Goal: Task Accomplishment & Management: Use online tool/utility

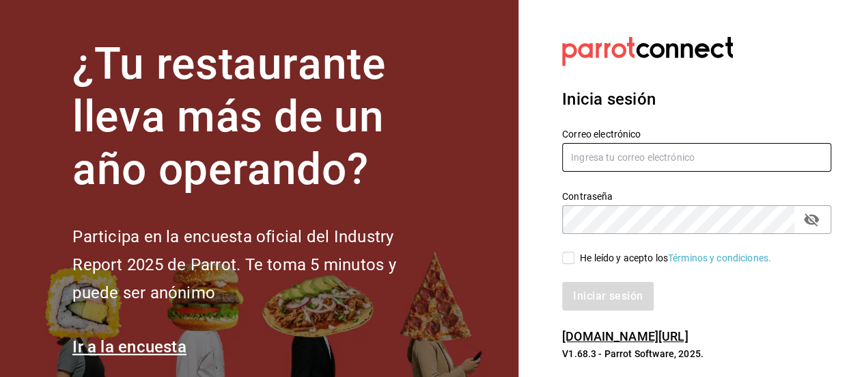
click at [591, 148] on input "text" at bounding box center [696, 157] width 269 height 29
type input "[EMAIL_ADDRESS][DOMAIN_NAME]"
click at [569, 259] on input "He leído y acepto los Términos y condiciones." at bounding box center [568, 257] width 12 height 12
checkbox input "true"
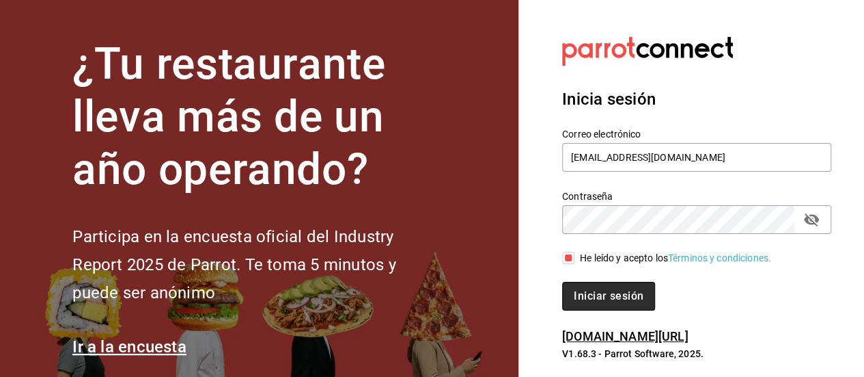
click at [579, 292] on button "Iniciar sesión" at bounding box center [608, 296] width 93 height 29
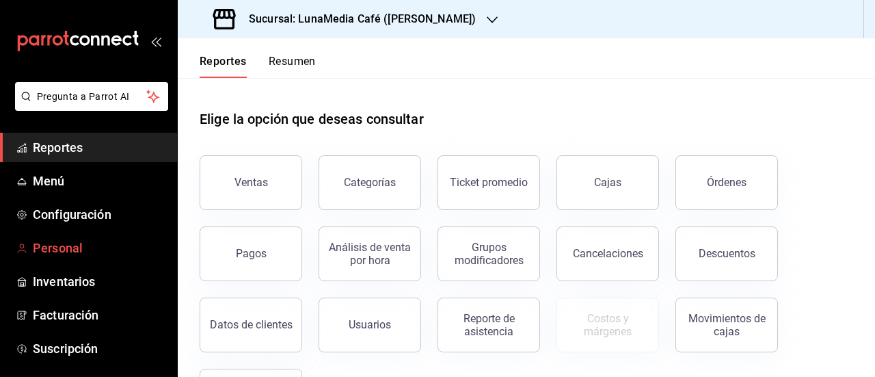
click at [79, 247] on span "Personal" at bounding box center [99, 247] width 133 height 18
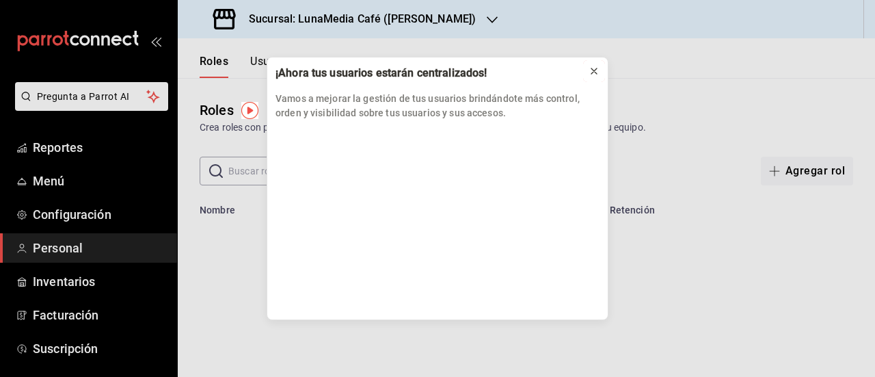
click at [597, 72] on icon at bounding box center [593, 71] width 11 height 11
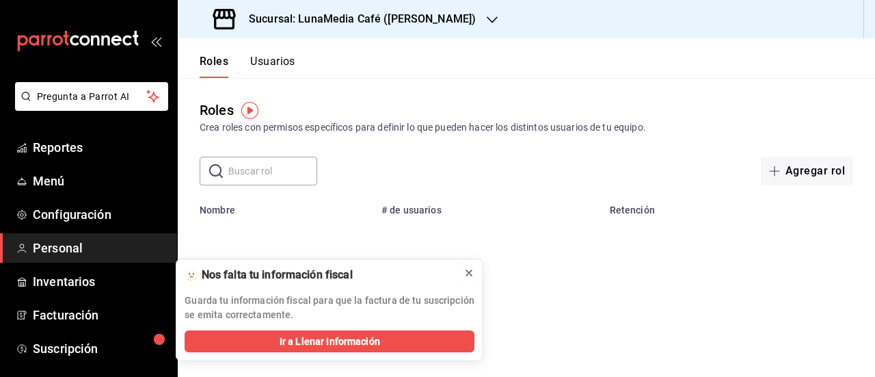
click at [471, 276] on icon at bounding box center [468, 272] width 11 height 11
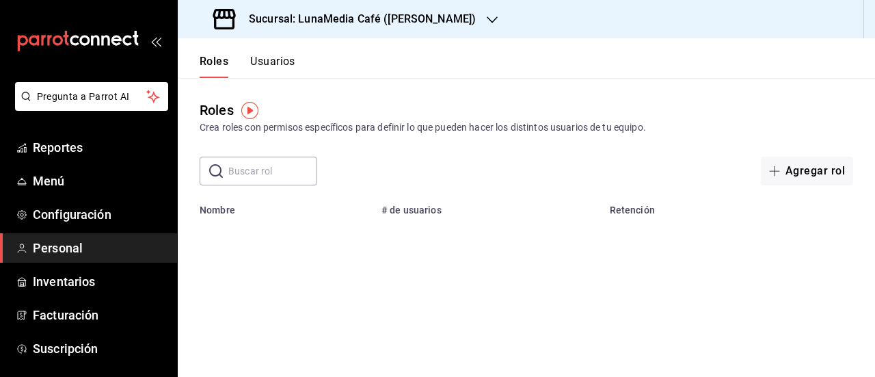
click at [283, 60] on button "Usuarios" at bounding box center [272, 66] width 45 height 23
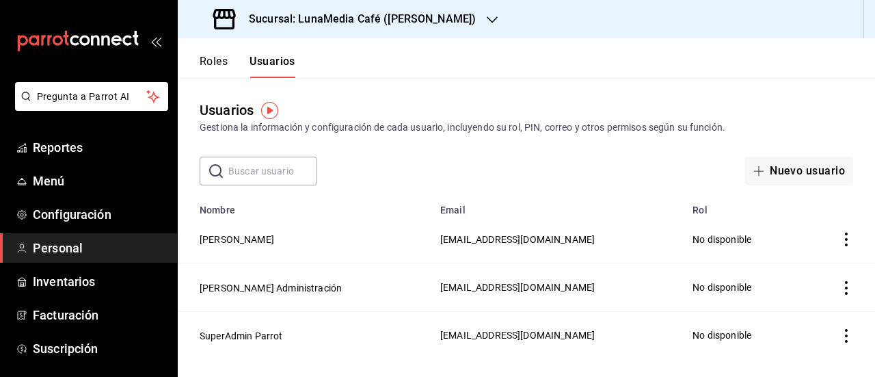
click at [843, 236] on icon "actions" at bounding box center [846, 239] width 14 height 14
click at [457, 207] on div at bounding box center [437, 188] width 875 height 377
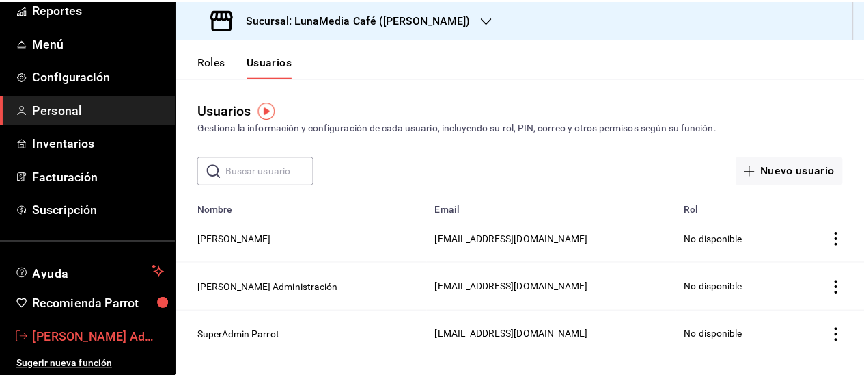
scroll to position [139, 0]
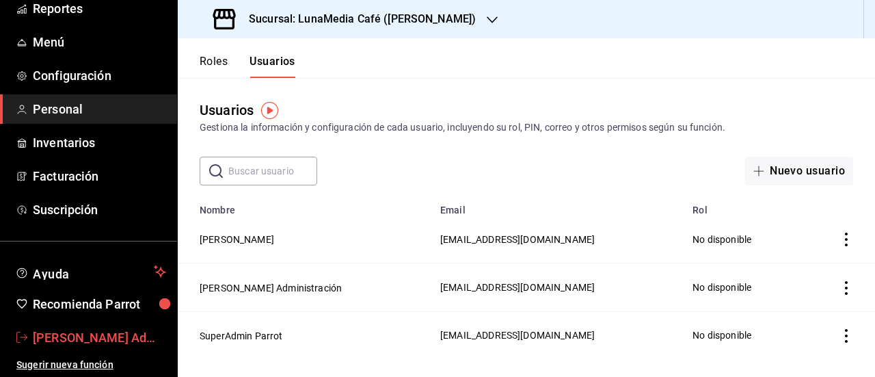
click at [124, 339] on span "Uriel Administración" at bounding box center [99, 337] width 133 height 18
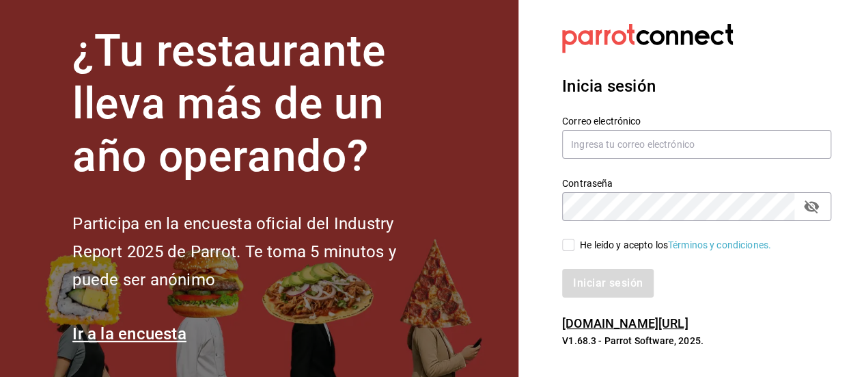
scroll to position [21, 0]
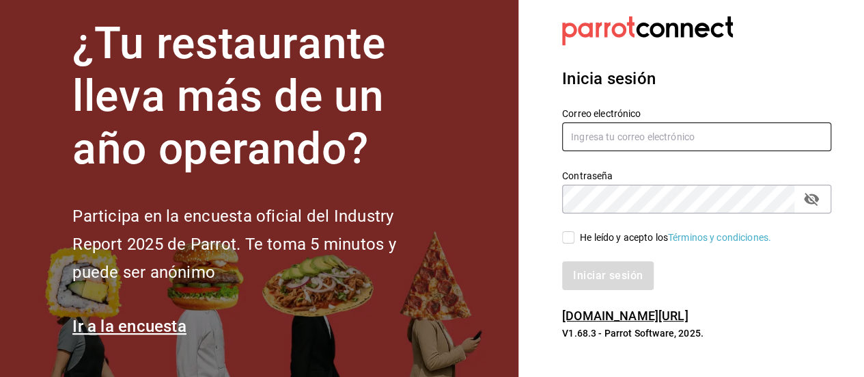
click at [590, 141] on input "text" at bounding box center [696, 136] width 269 height 29
type input "acosta1302@gmail.com"
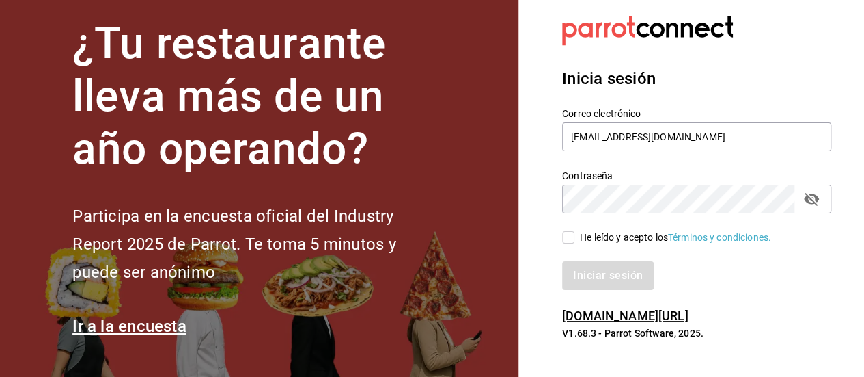
click at [566, 243] on input "He leído y acepto los Términos y condiciones." at bounding box center [568, 237] width 12 height 12
checkbox input "true"
click at [572, 269] on button "Iniciar sesión" at bounding box center [608, 275] width 93 height 29
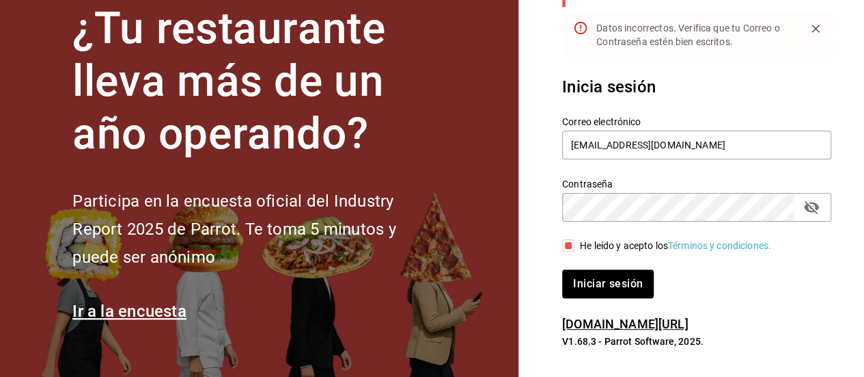
scroll to position [67, 0]
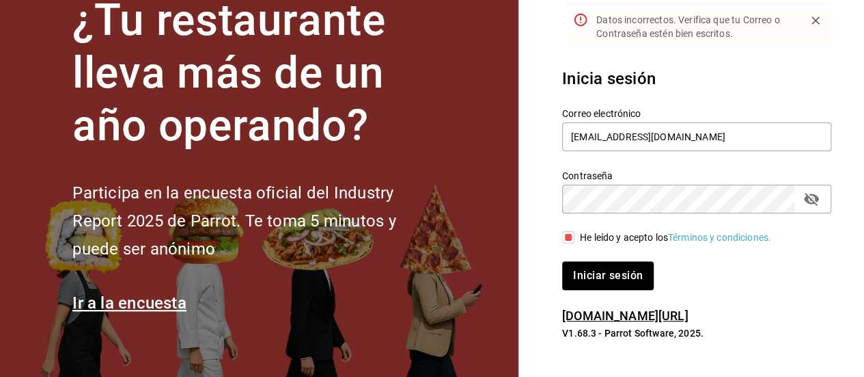
click at [816, 193] on icon "passwordField" at bounding box center [812, 199] width 16 height 16
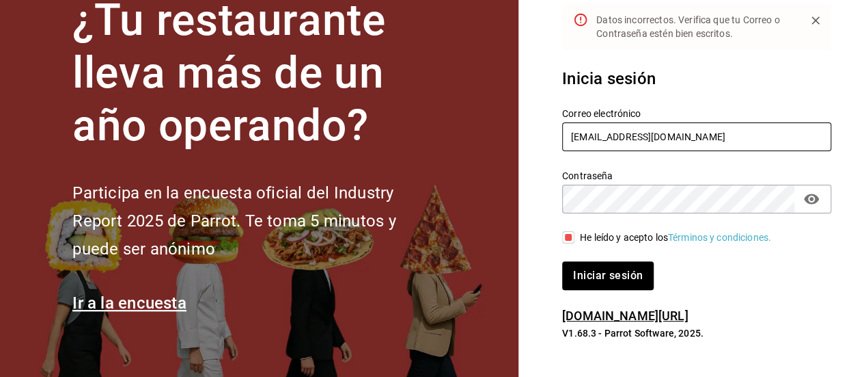
click at [618, 135] on input "acosta1302@gmail.com" at bounding box center [696, 136] width 269 height 29
click at [625, 135] on input "acosta1302@gmail.com" at bounding box center [696, 136] width 269 height 29
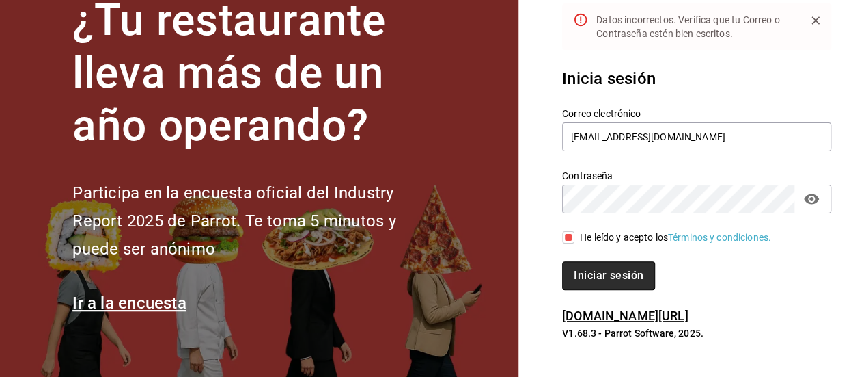
click at [612, 279] on button "Iniciar sesión" at bounding box center [608, 275] width 93 height 29
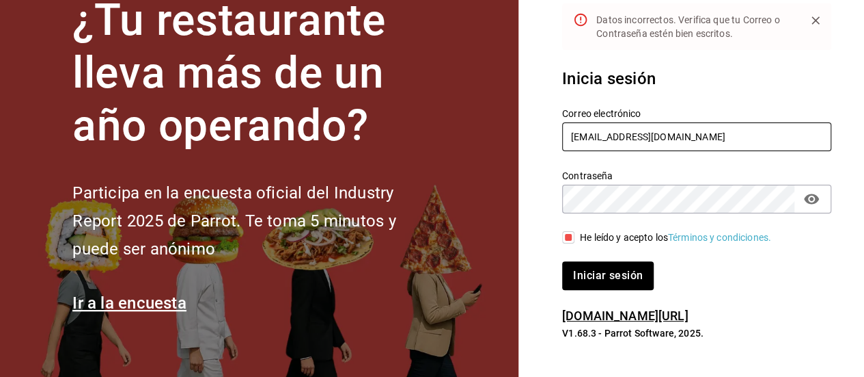
drag, startPoint x: 692, startPoint y: 141, endPoint x: 532, endPoint y: 137, distance: 160.0
click at [532, 137] on section "Datos incorrectos. Verifica que tu Correo o Contraseña estén bien escritos. Ini…" at bounding box center [692, 154] width 346 height 443
type input "ur3.987@gmail.com"
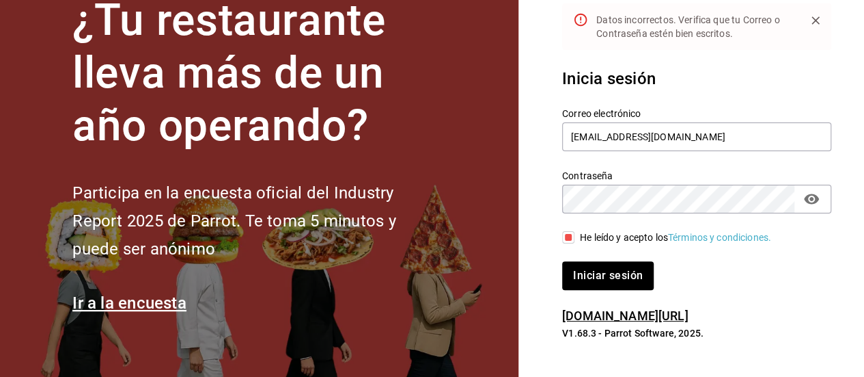
click at [558, 195] on div "Contraseña Contraseña" at bounding box center [689, 183] width 286 height 60
click at [618, 282] on button "Iniciar sesión" at bounding box center [608, 275] width 93 height 29
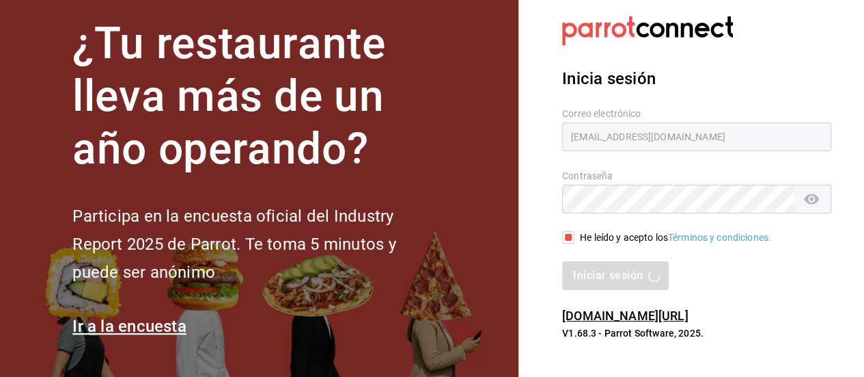
scroll to position [21, 0]
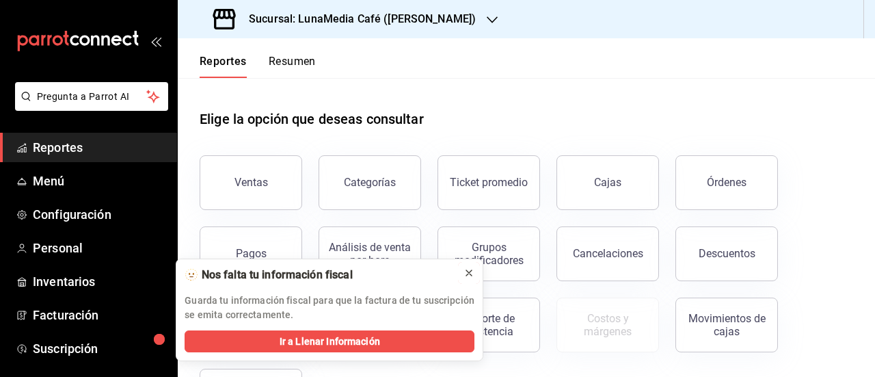
click at [472, 273] on icon at bounding box center [468, 272] width 11 height 11
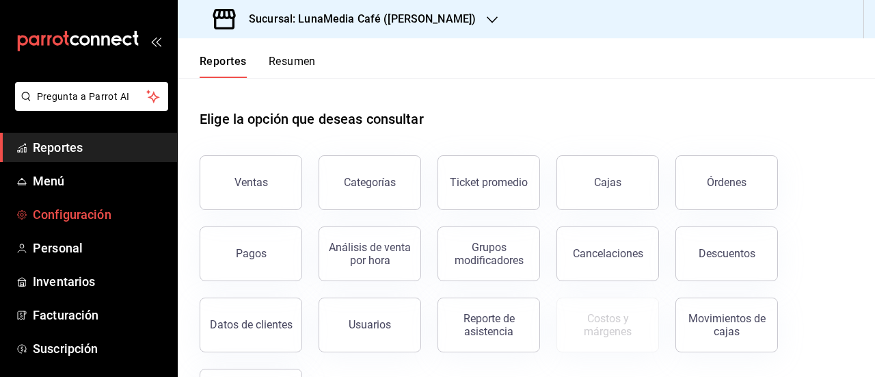
click at [87, 210] on span "Configuración" at bounding box center [99, 214] width 133 height 18
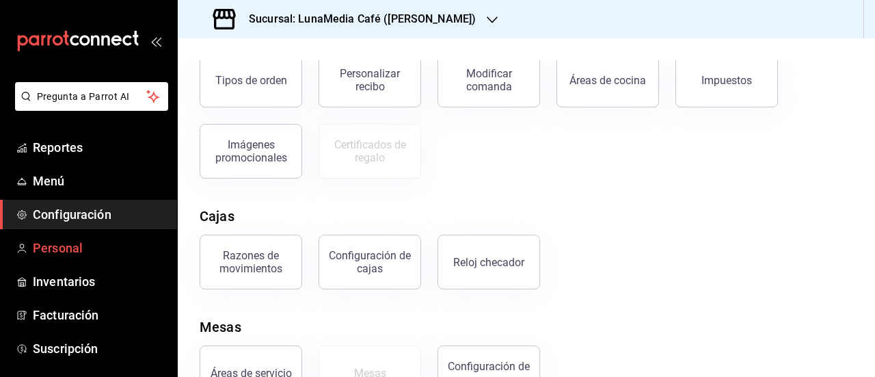
scroll to position [273, 0]
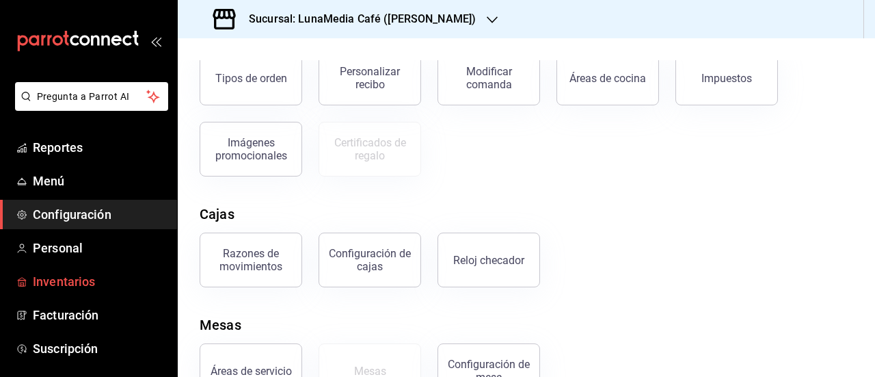
click at [83, 286] on span "Inventarios" at bounding box center [99, 281] width 133 height 18
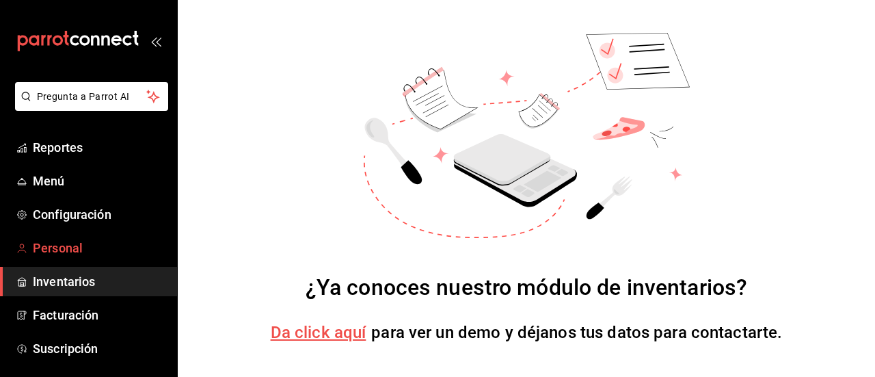
click at [61, 252] on span "Personal" at bounding box center [99, 247] width 133 height 18
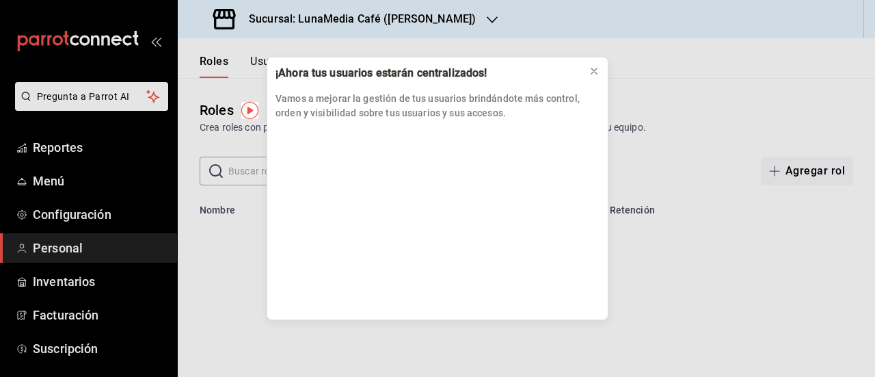
click at [51, 150] on div "¡Ahora tus usuarios estarán centralizados! Vamos a mejorar la gestión de tus us…" at bounding box center [437, 188] width 875 height 377
click at [597, 68] on icon at bounding box center [593, 70] width 5 height 5
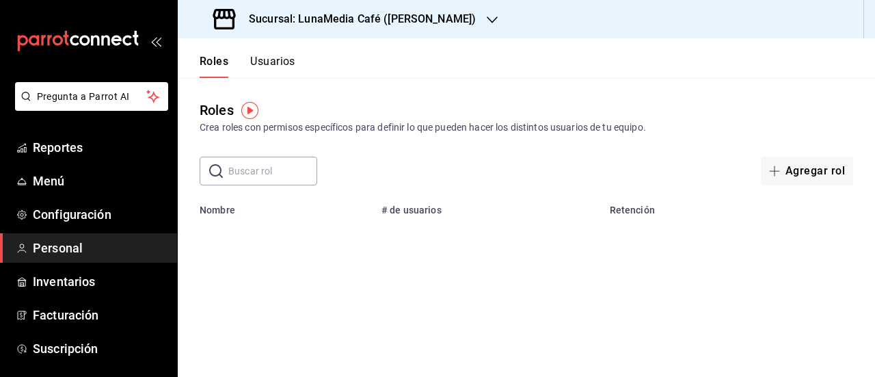
click at [487, 20] on icon "button" at bounding box center [492, 19] width 11 height 11
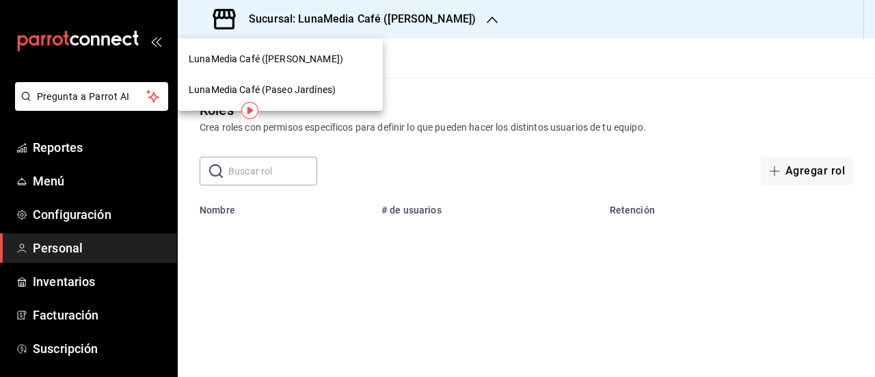
click at [308, 87] on span "LunaMedia Café (Paseo Jardínes)" at bounding box center [262, 90] width 147 height 14
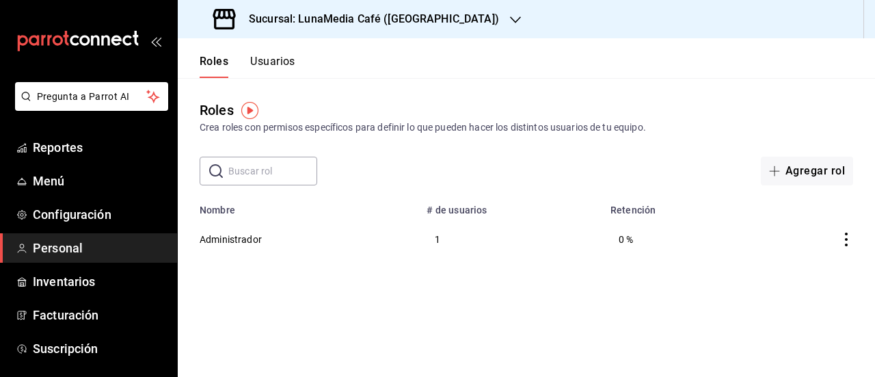
click at [387, 238] on td "Administrador" at bounding box center [298, 238] width 241 height 47
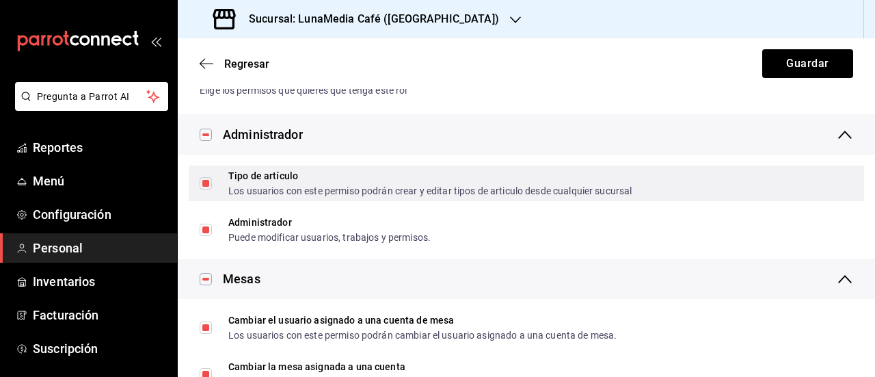
scroll to position [478, 0]
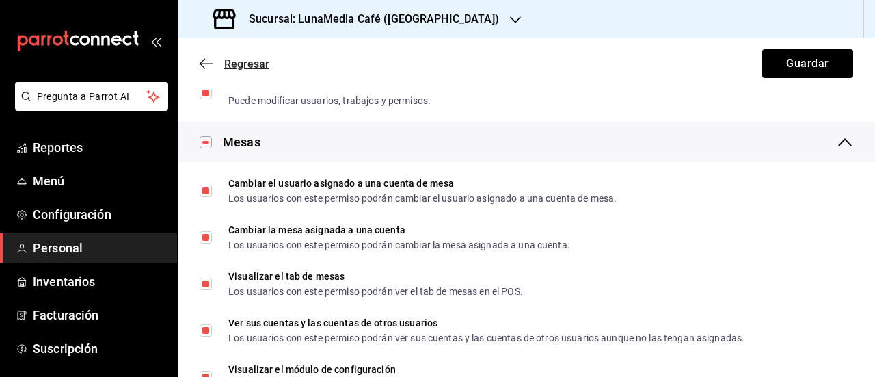
click at [200, 57] on icon "button" at bounding box center [207, 63] width 14 height 12
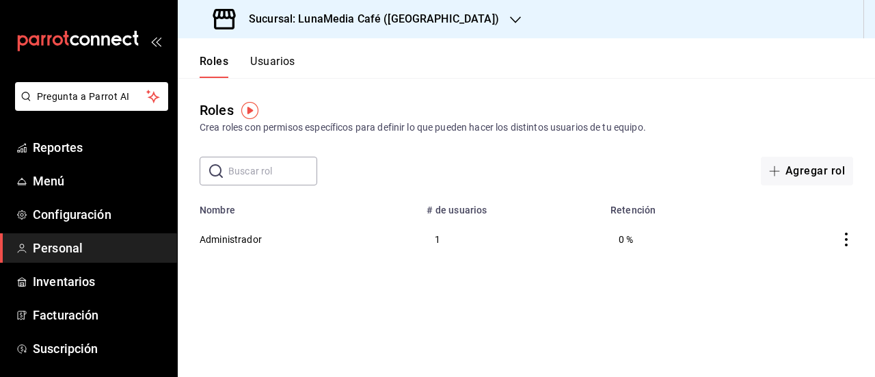
click at [258, 70] on button "Usuarios" at bounding box center [272, 66] width 45 height 23
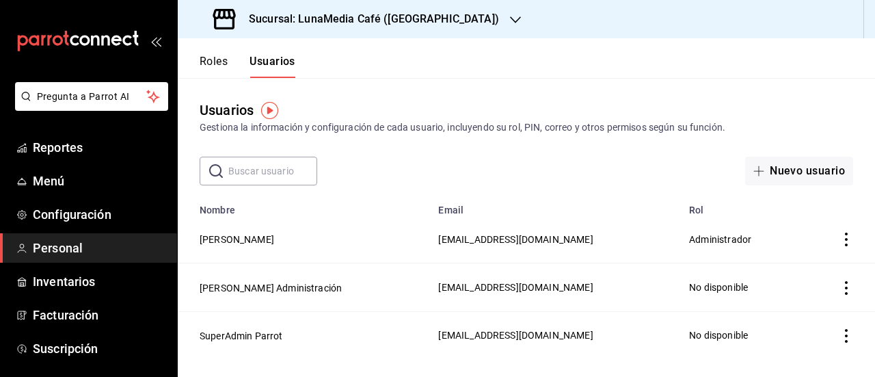
click at [846, 241] on icon "actions" at bounding box center [846, 239] width 3 height 14
click at [584, 172] on div at bounding box center [437, 188] width 875 height 377
click at [216, 68] on button "Roles" at bounding box center [214, 66] width 28 height 23
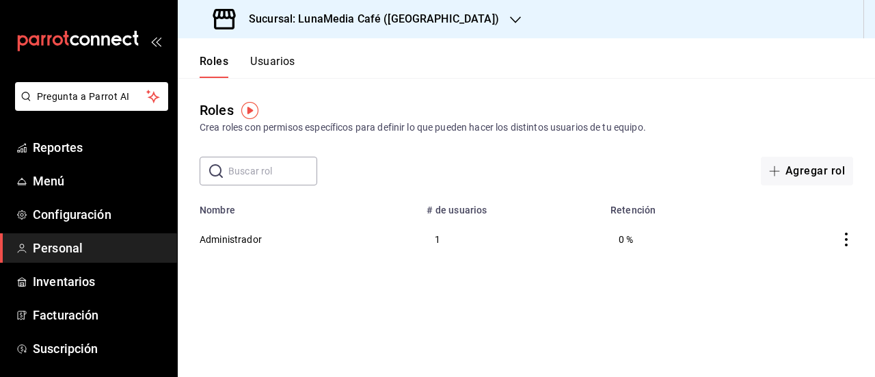
click at [849, 235] on icon "actions" at bounding box center [846, 239] width 14 height 14
click at [293, 241] on div at bounding box center [437, 188] width 875 height 377
click at [223, 237] on button "Administrador" at bounding box center [231, 239] width 62 height 14
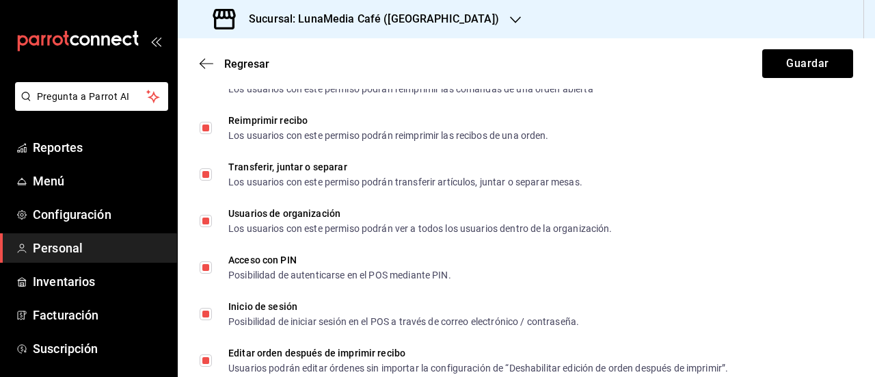
scroll to position [2602, 0]
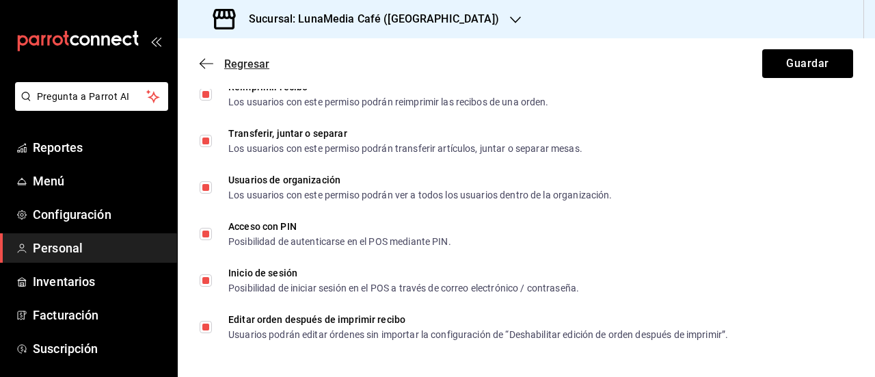
click at [215, 62] on span "Regresar" at bounding box center [235, 63] width 70 height 13
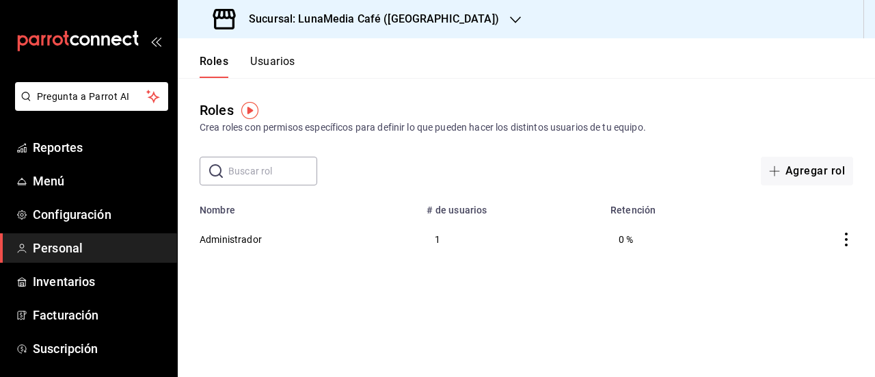
click at [258, 64] on button "Usuarios" at bounding box center [272, 66] width 45 height 23
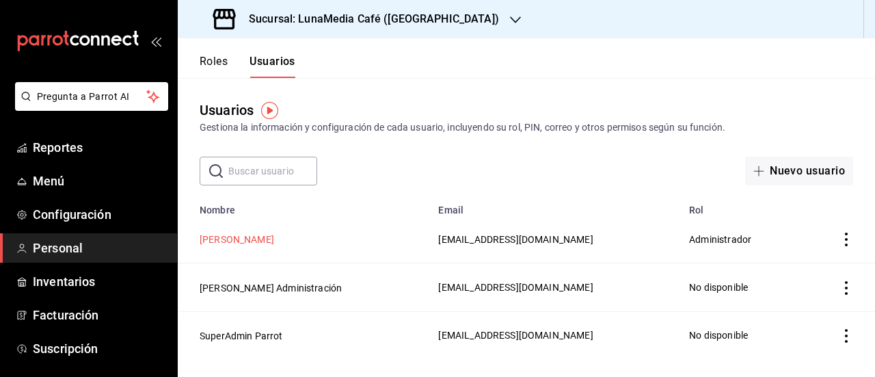
click at [226, 234] on button "[PERSON_NAME]" at bounding box center [237, 239] width 74 height 14
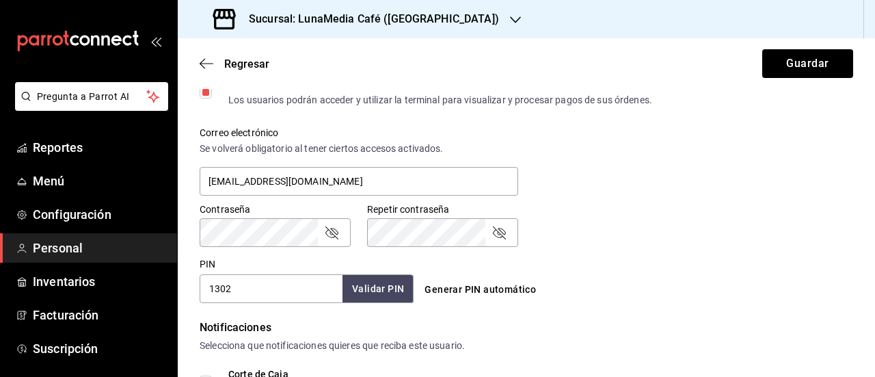
scroll to position [478, 0]
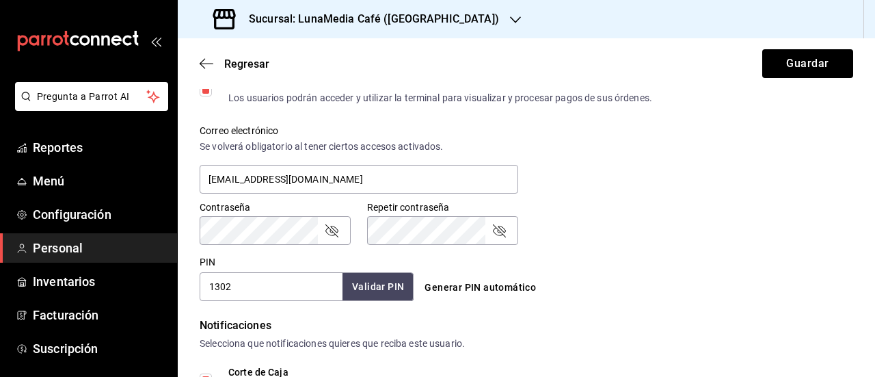
click at [329, 234] on icon "passwordField" at bounding box center [331, 230] width 13 height 13
click at [183, 227] on div "Contraseña Contraseña" at bounding box center [266, 215] width 167 height 60
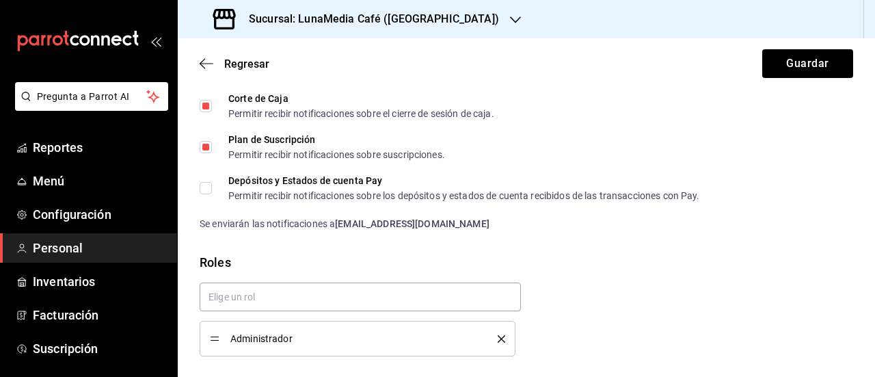
scroll to position [342, 0]
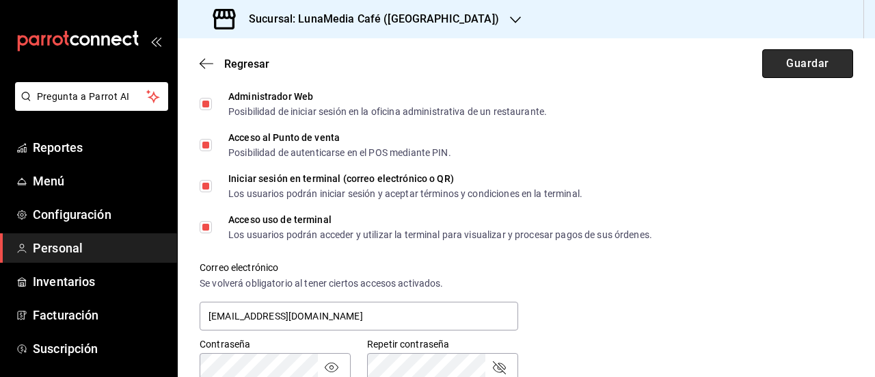
click at [813, 72] on button "Guardar" at bounding box center [807, 63] width 91 height 29
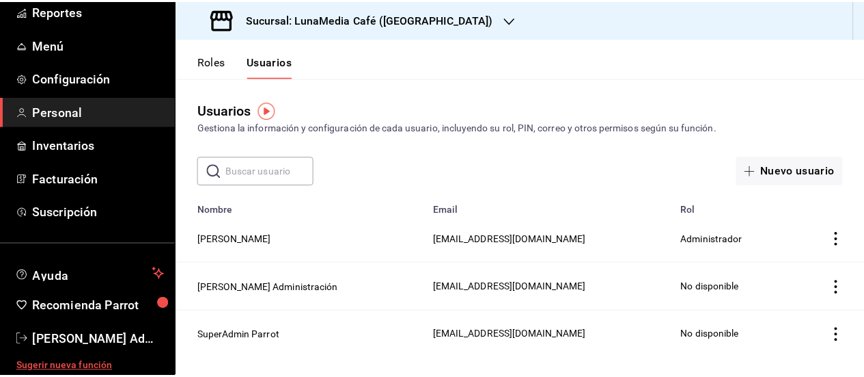
scroll to position [139, 0]
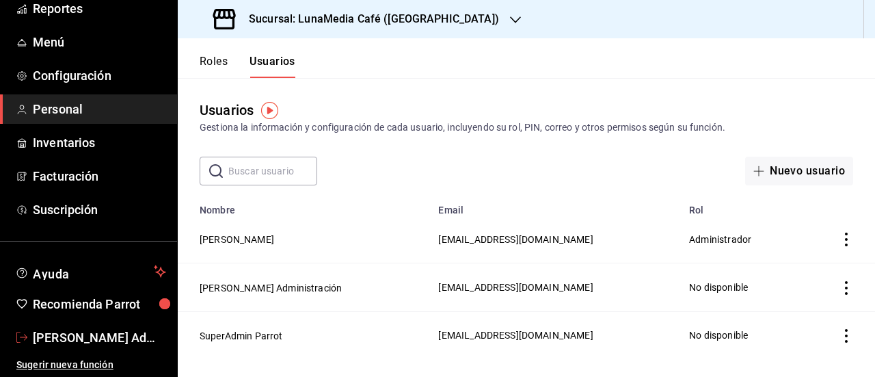
click at [77, 340] on span "Uriel Administración" at bounding box center [99, 337] width 133 height 18
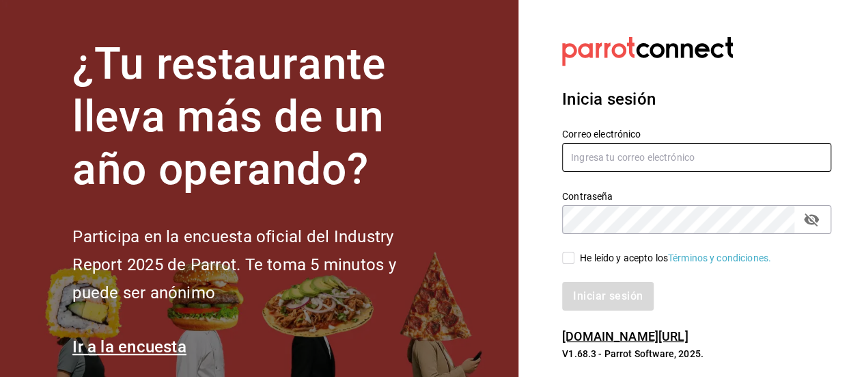
click at [590, 150] on input "text" at bounding box center [696, 157] width 269 height 29
type input "acosta1302m@gmail.com"
click at [810, 222] on icon "passwordField" at bounding box center [812, 219] width 16 height 16
click at [567, 257] on input "He leído y acepto los Términos y condiciones." at bounding box center [568, 257] width 12 height 12
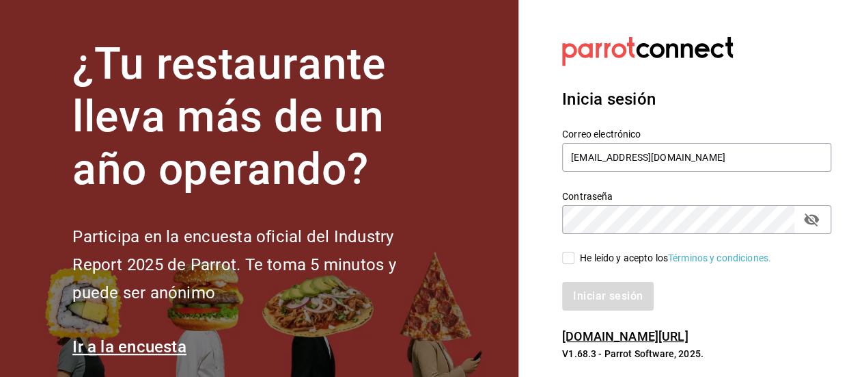
checkbox input "true"
click at [597, 290] on button "Iniciar sesión" at bounding box center [608, 296] width 93 height 29
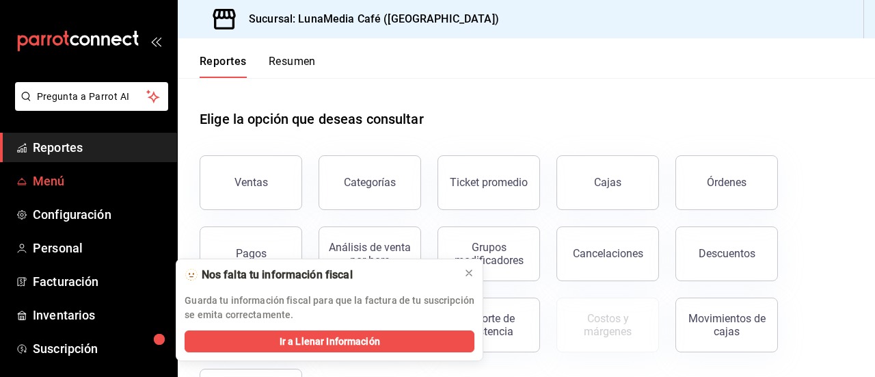
click at [52, 174] on span "Menú" at bounding box center [99, 181] width 133 height 18
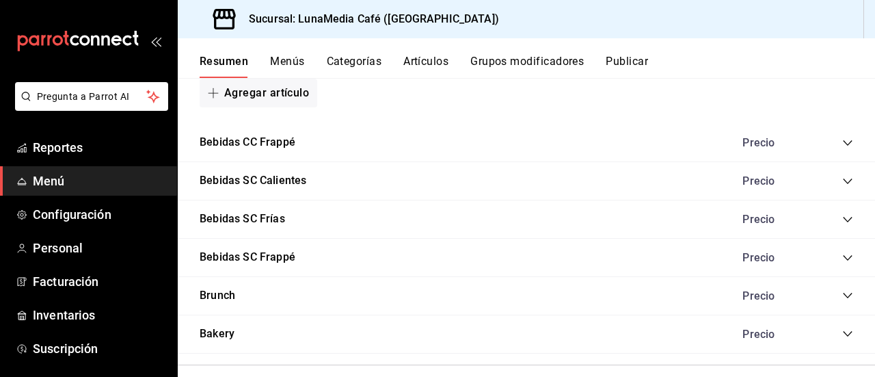
scroll to position [1413, 0]
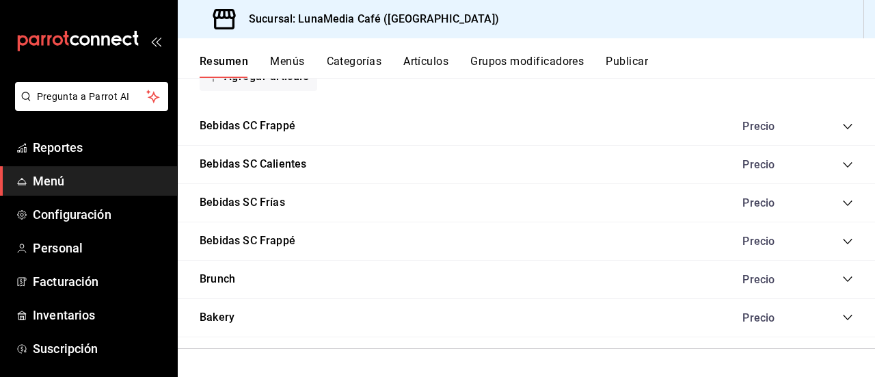
click at [843, 128] on icon "collapse-category-row" at bounding box center [847, 126] width 9 height 5
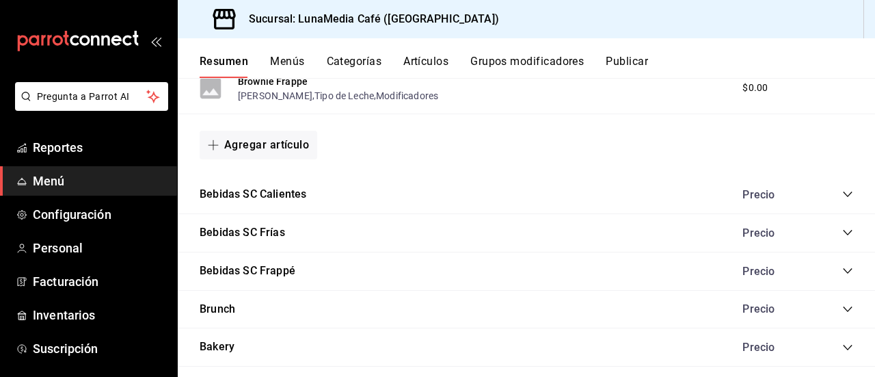
scroll to position [1755, 0]
click at [842, 195] on icon "collapse-category-row" at bounding box center [847, 194] width 11 height 11
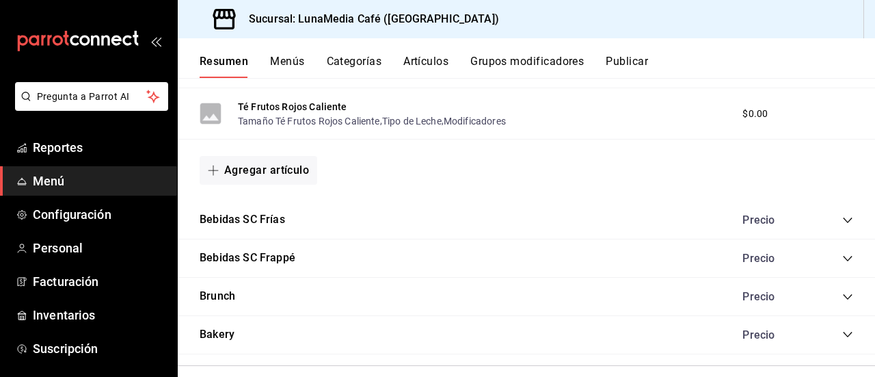
scroll to position [2159, 0]
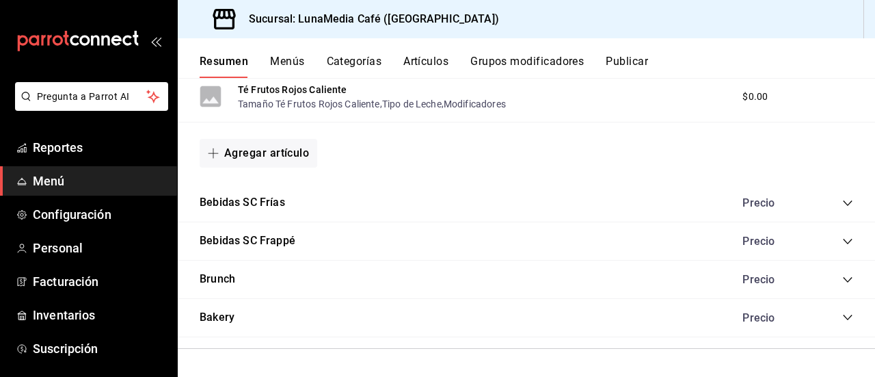
click at [843, 203] on icon "collapse-category-row" at bounding box center [847, 202] width 9 height 5
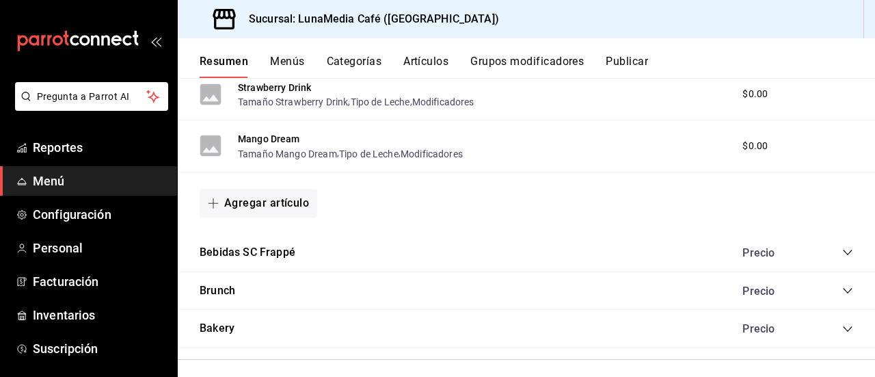
scroll to position [2791, 0]
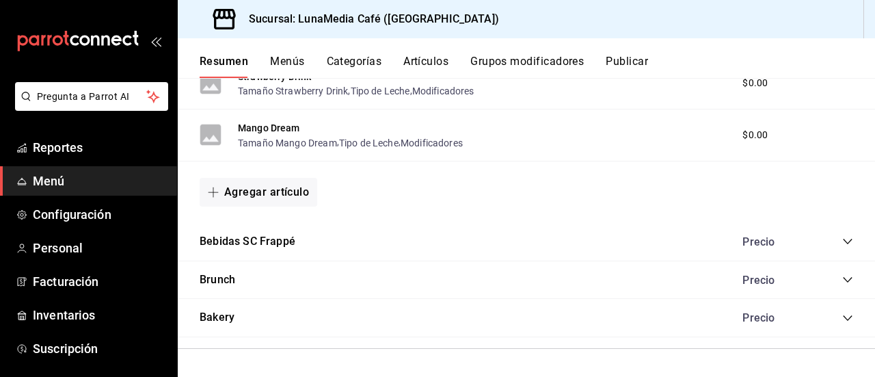
click at [831, 239] on div "Precio" at bounding box center [790, 241] width 124 height 13
click at [842, 239] on icon "collapse-category-row" at bounding box center [847, 241] width 11 height 11
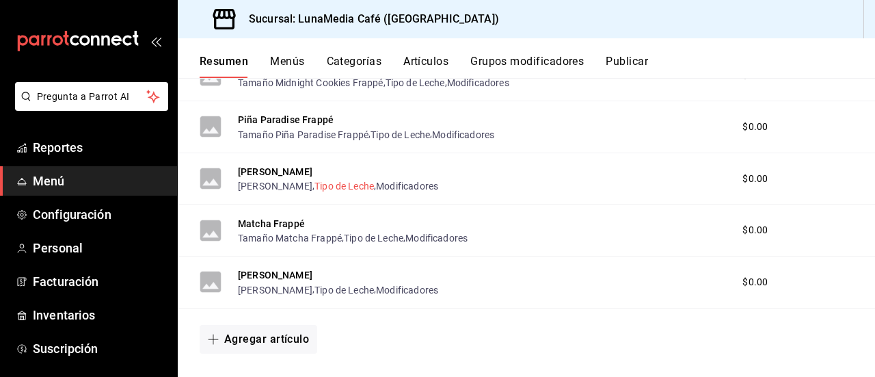
scroll to position [3113, 0]
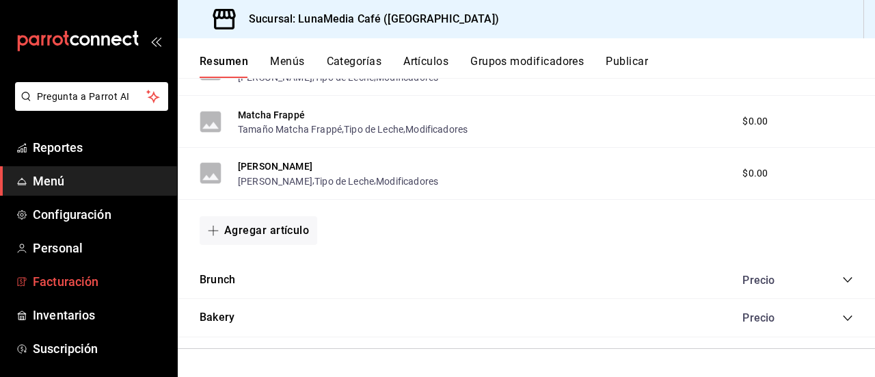
click at [96, 281] on span "Facturación" at bounding box center [99, 281] width 133 height 18
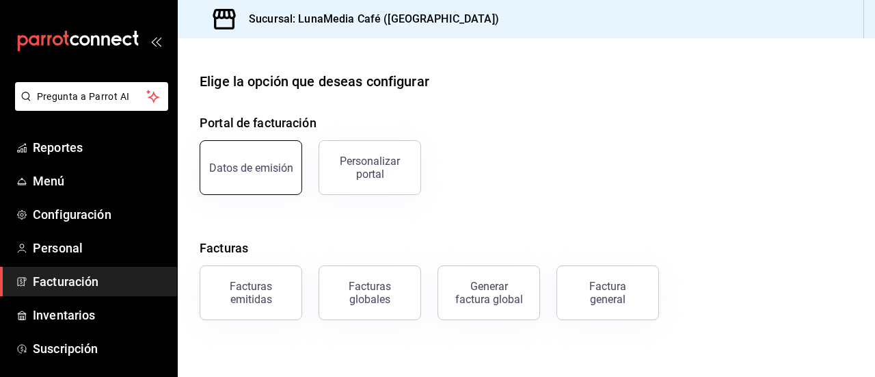
click at [264, 184] on button "Datos de emisión" at bounding box center [251, 167] width 103 height 55
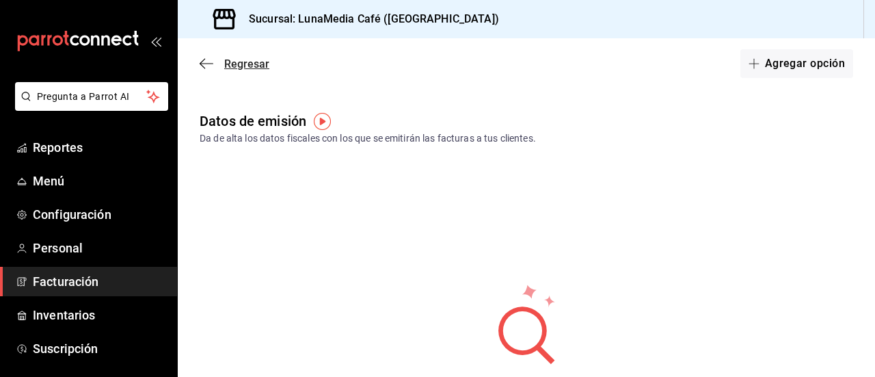
click at [208, 67] on icon "button" at bounding box center [207, 63] width 14 height 12
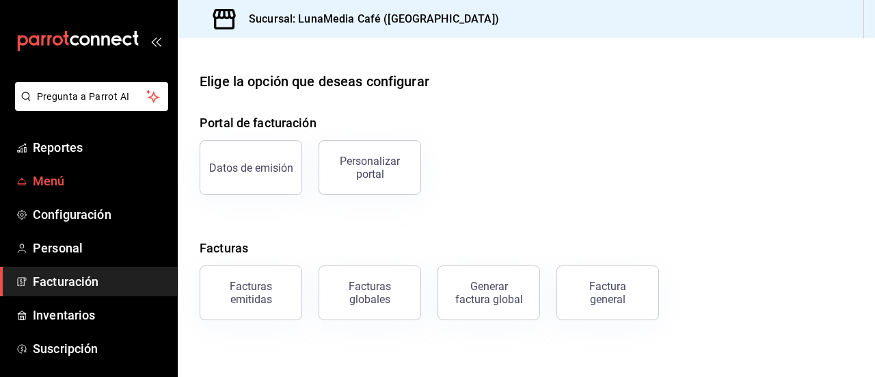
click at [75, 185] on span "Menú" at bounding box center [99, 181] width 133 height 18
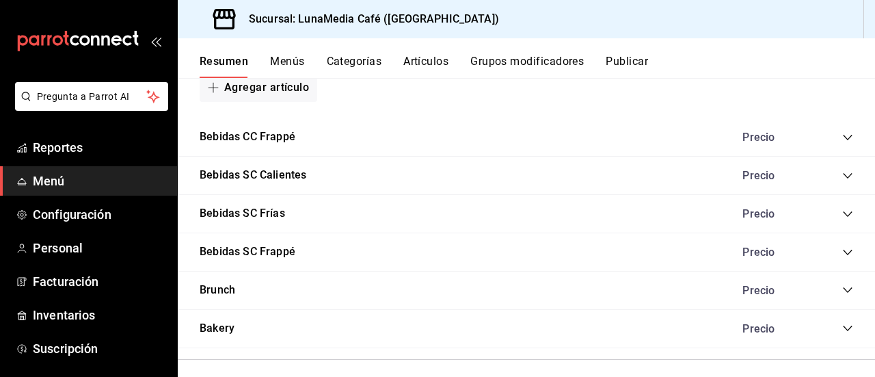
scroll to position [1413, 0]
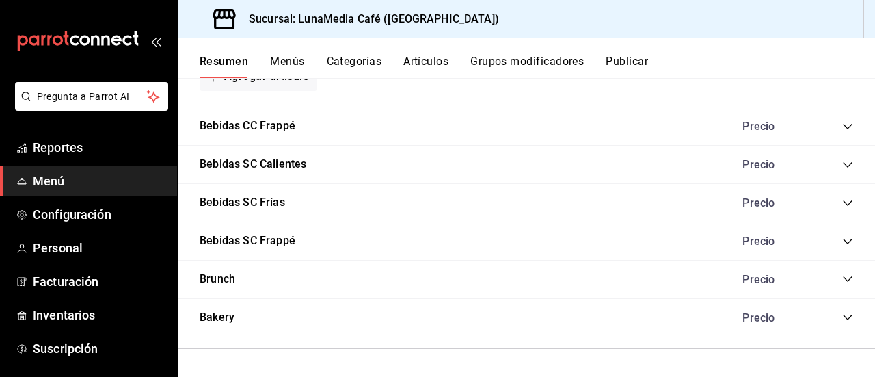
click at [842, 124] on icon "collapse-category-row" at bounding box center [847, 126] width 11 height 11
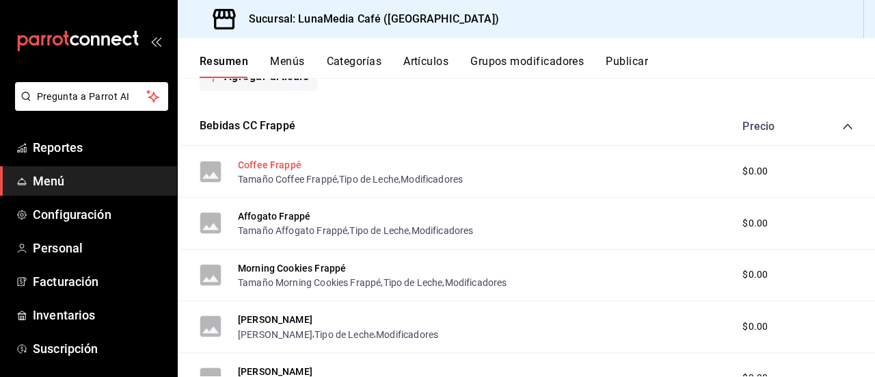
click at [268, 165] on button "Coffee Frappé" at bounding box center [270, 165] width 64 height 14
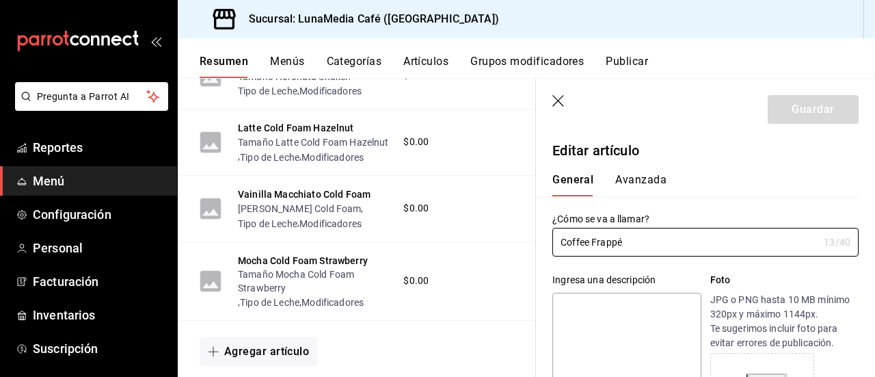
type input "$0.00"
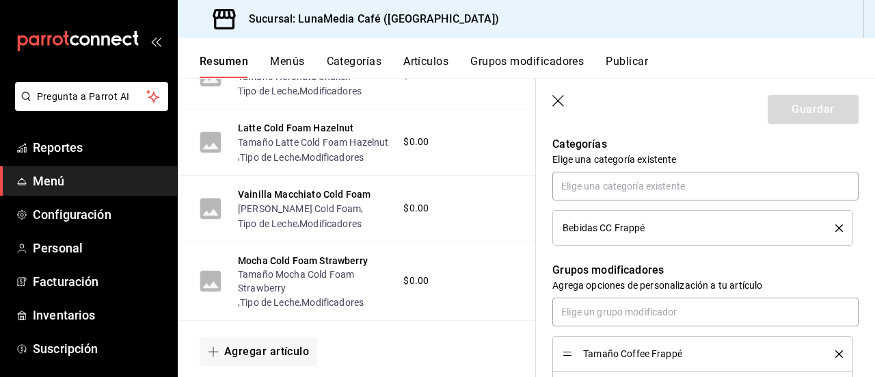
scroll to position [478, 0]
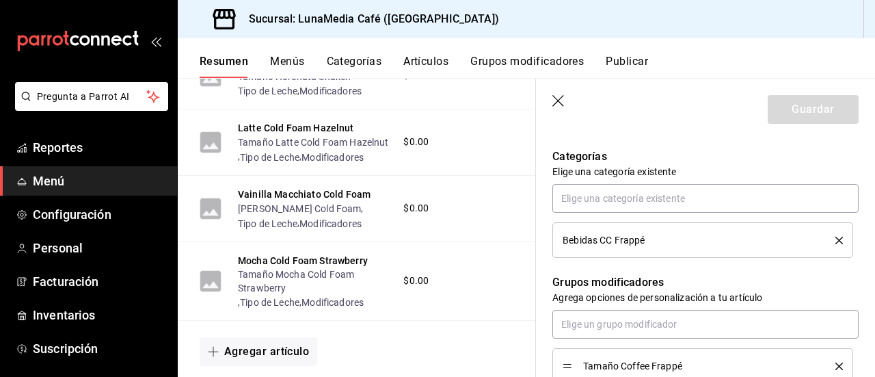
click at [554, 98] on icon "button" at bounding box center [559, 102] width 14 height 14
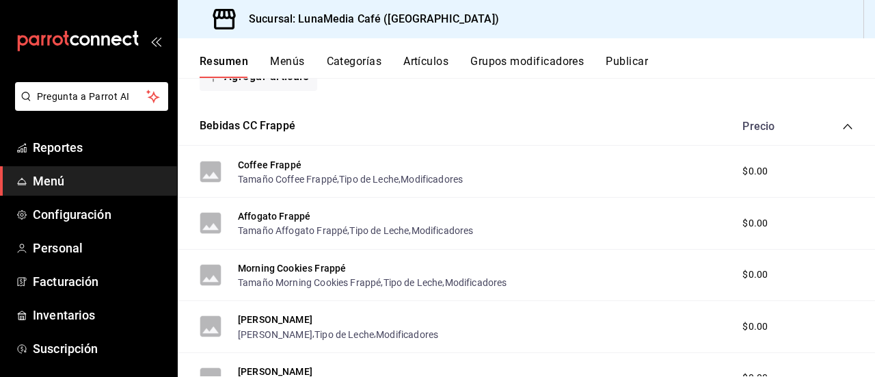
click at [528, 61] on button "Grupos modificadores" at bounding box center [526, 66] width 113 height 23
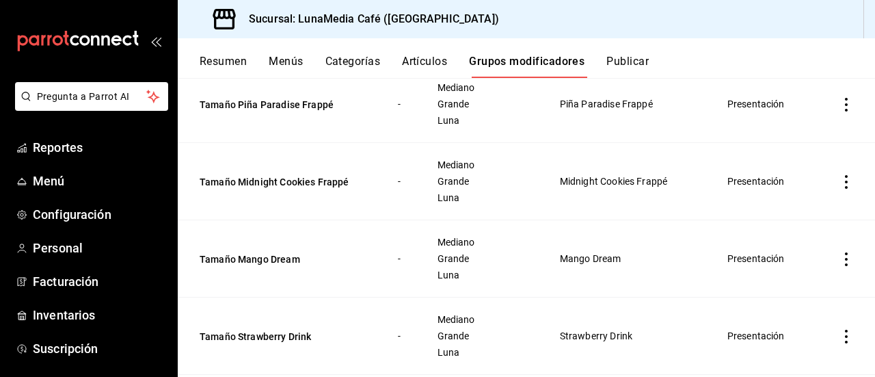
scroll to position [328, 0]
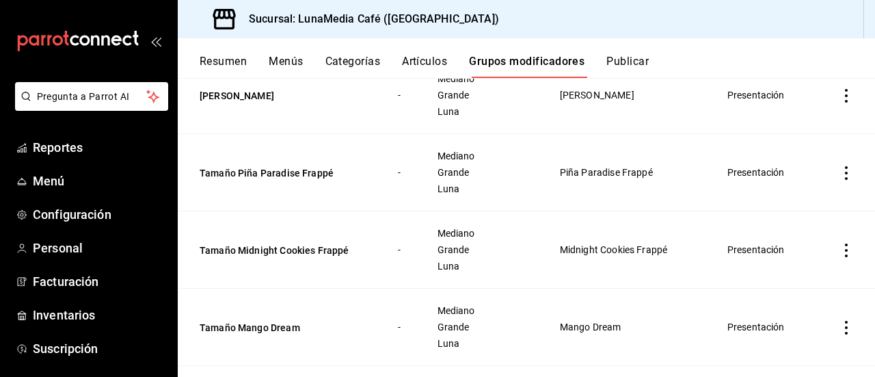
click at [827, 258] on td "simple table" at bounding box center [845, 249] width 57 height 77
click at [839, 257] on icon "actions" at bounding box center [846, 250] width 14 height 14
click at [803, 278] on span "Editar" at bounding box center [795, 284] width 36 height 14
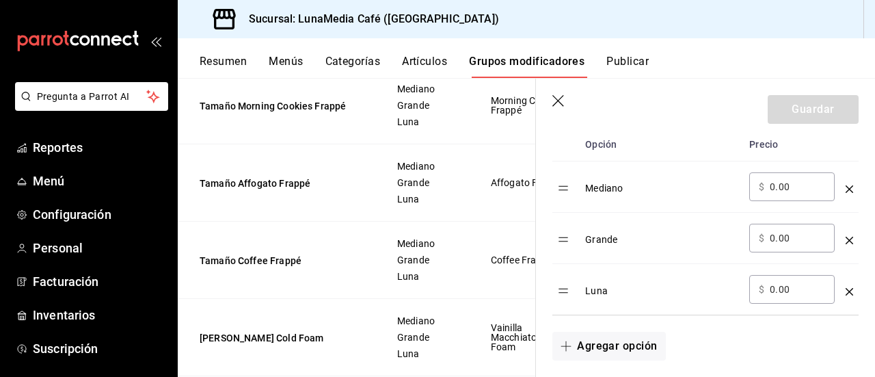
scroll to position [2162, 0]
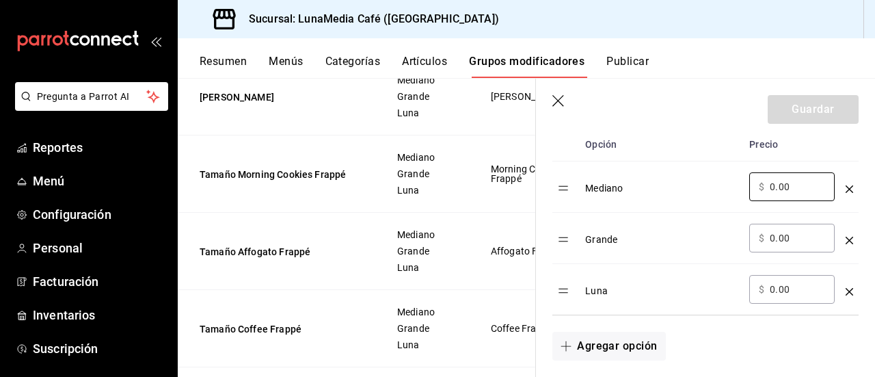
drag, startPoint x: 789, startPoint y: 184, endPoint x: 746, endPoint y: 181, distance: 43.1
click at [746, 181] on td "​ $ 0.00 ​" at bounding box center [791, 186] width 96 height 51
type input "68.00"
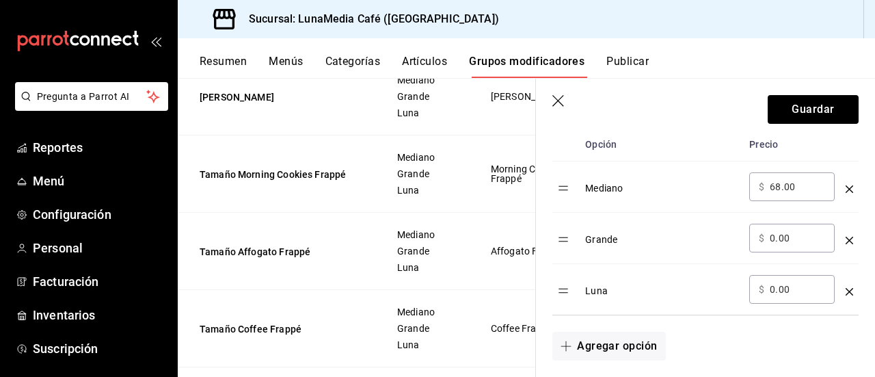
drag, startPoint x: 796, startPoint y: 244, endPoint x: 749, endPoint y: 243, distance: 47.2
click at [749, 243] on div "​ $ 0.00 ​" at bounding box center [791, 237] width 85 height 29
type input "78.00"
drag, startPoint x: 764, startPoint y: 290, endPoint x: 735, endPoint y: 290, distance: 28.7
click at [735, 290] on tr "Luna ​ $ 0.00 ​" at bounding box center [705, 289] width 306 height 51
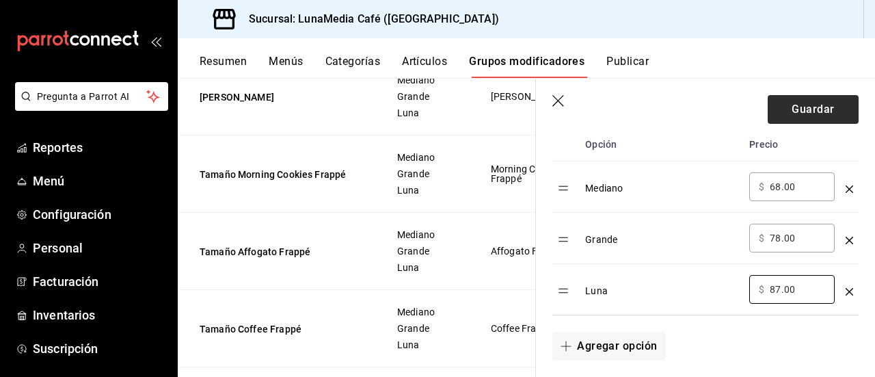
type input "87.00"
click at [796, 113] on button "Guardar" at bounding box center [812, 109] width 91 height 29
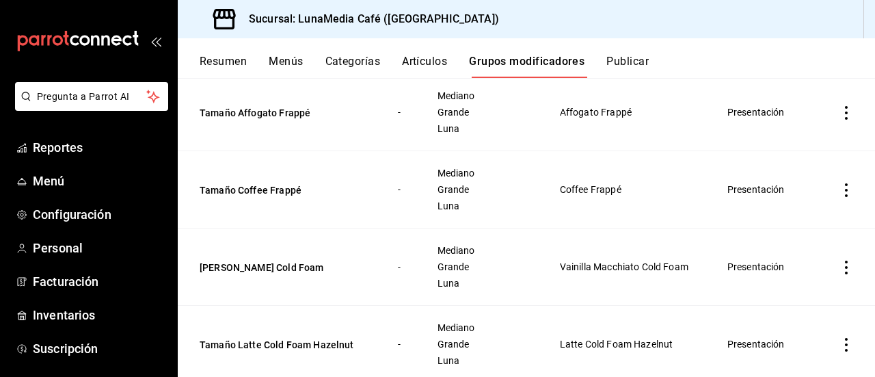
scroll to position [2173, 0]
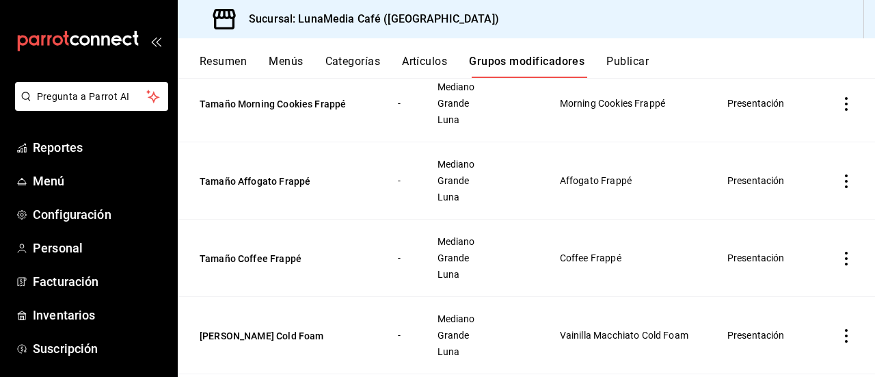
click at [839, 188] on icon "actions" at bounding box center [846, 181] width 14 height 14
click at [800, 219] on span "Editar" at bounding box center [795, 217] width 36 height 14
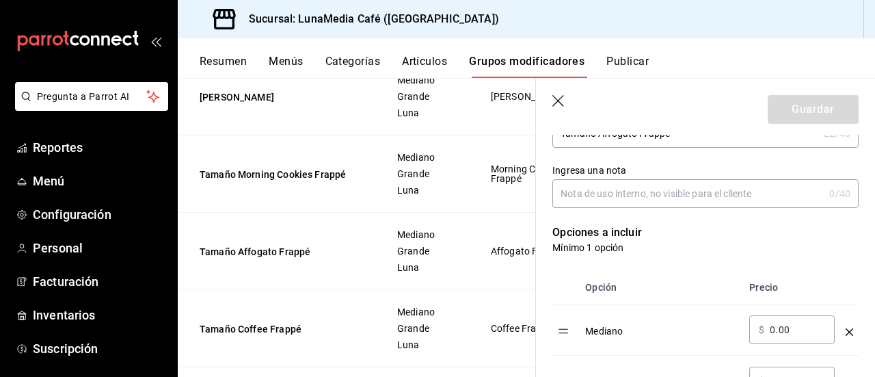
scroll to position [273, 0]
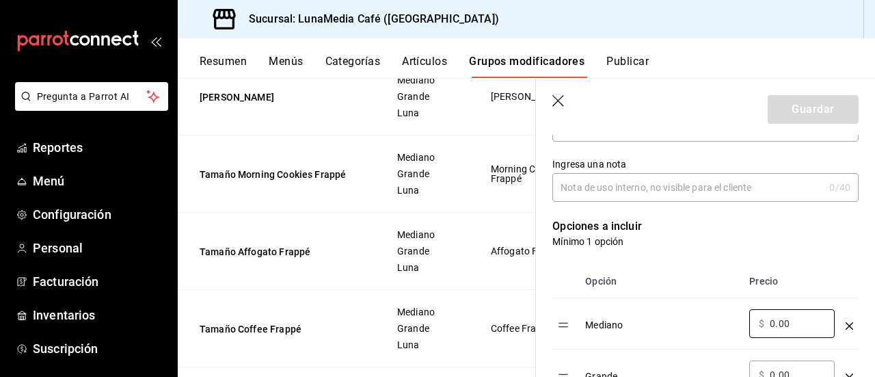
drag, startPoint x: 791, startPoint y: 327, endPoint x: 739, endPoint y: 318, distance: 52.7
click at [739, 318] on tr "Mediano ​ $ 0.00 ​" at bounding box center [705, 323] width 306 height 51
type input "77.00"
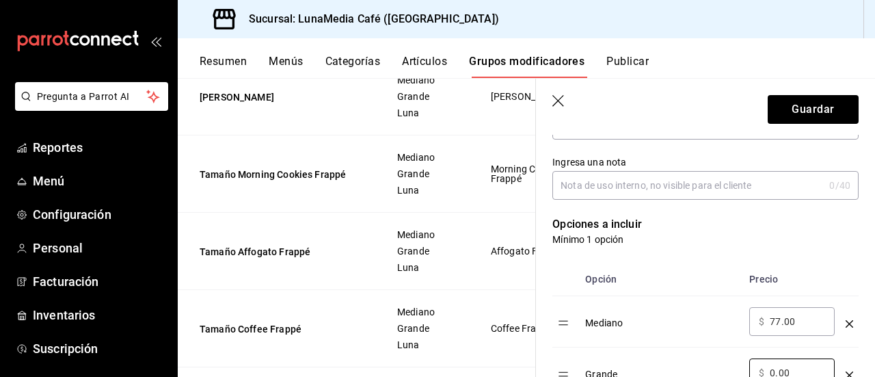
drag, startPoint x: 794, startPoint y: 370, endPoint x: 690, endPoint y: 351, distance: 105.7
click at [690, 351] on tr "Grande ​ $ 0.00 ​" at bounding box center [705, 372] width 306 height 51
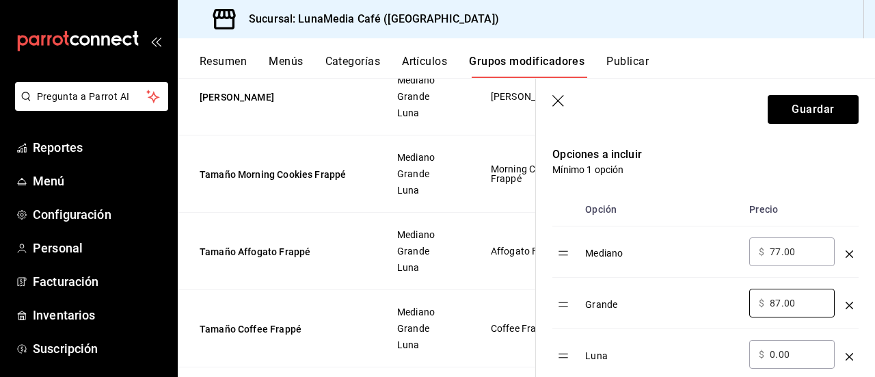
type input "87.00"
drag, startPoint x: 789, startPoint y: 351, endPoint x: 722, endPoint y: 349, distance: 67.0
click at [722, 349] on tr "Luna ​ $ 0.00 ​" at bounding box center [705, 354] width 306 height 51
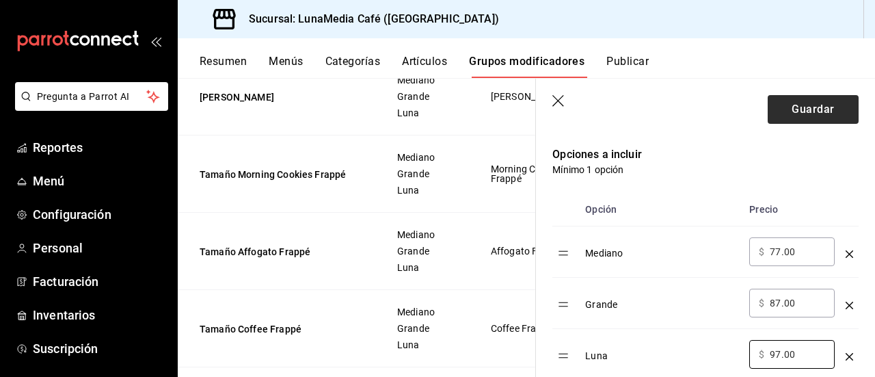
type input "97.00"
click at [808, 107] on button "Guardar" at bounding box center [812, 109] width 91 height 29
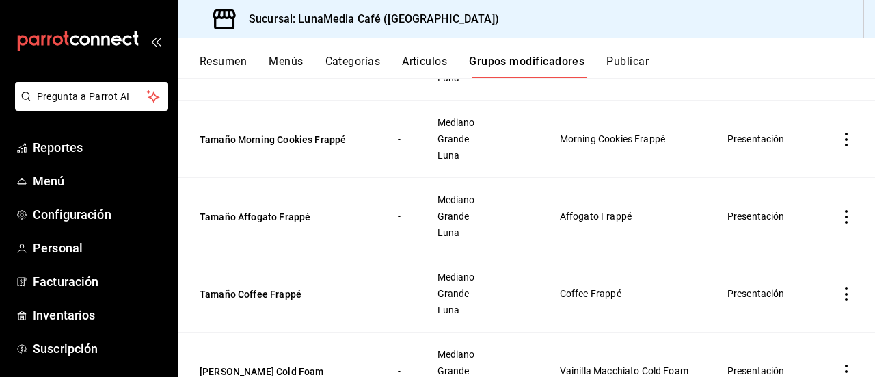
scroll to position [2118, 0]
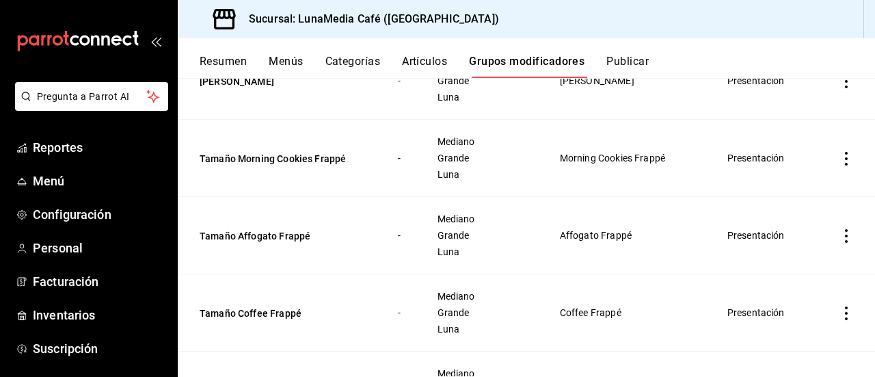
click at [841, 165] on icon "actions" at bounding box center [846, 159] width 14 height 14
click at [798, 204] on li "Editar" at bounding box center [782, 196] width 82 height 28
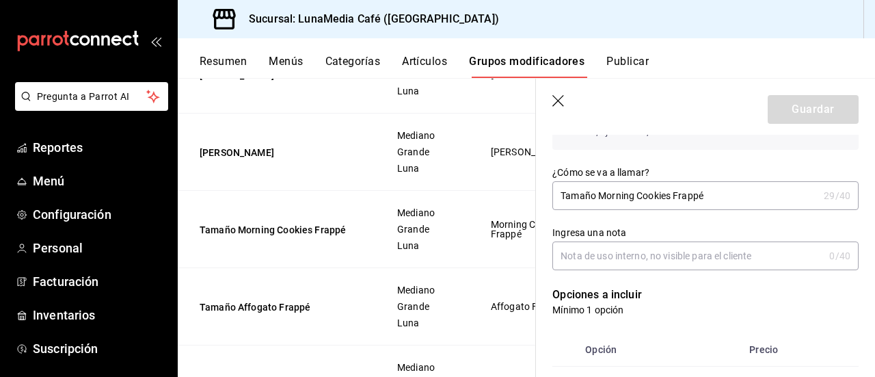
scroll to position [342, 0]
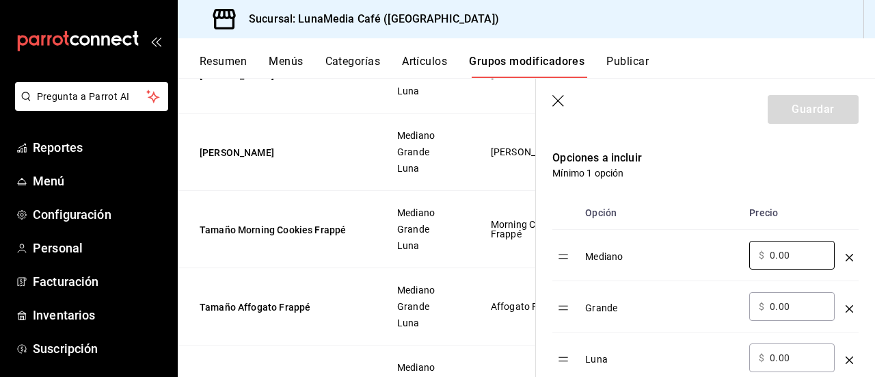
drag, startPoint x: 765, startPoint y: 256, endPoint x: 718, endPoint y: 248, distance: 47.9
click at [718, 248] on tr "Mediano ​ $ 0.00 ​" at bounding box center [705, 255] width 306 height 51
type input "77.00"
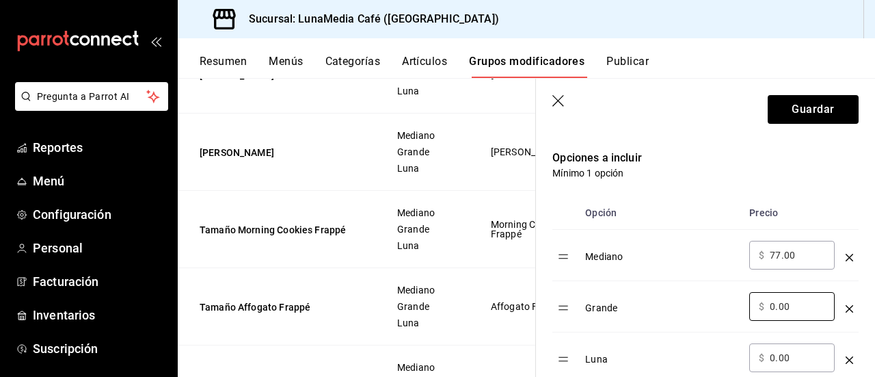
drag, startPoint x: 789, startPoint y: 303, endPoint x: 713, endPoint y: 295, distance: 76.3
click at [713, 295] on tr "Grande ​ $ 0.00 ​" at bounding box center [705, 306] width 306 height 51
type input "87.00"
drag, startPoint x: 788, startPoint y: 353, endPoint x: 709, endPoint y: 350, distance: 79.3
click at [709, 350] on tr "Luna ​ $ 0.00 ​" at bounding box center [705, 357] width 306 height 51
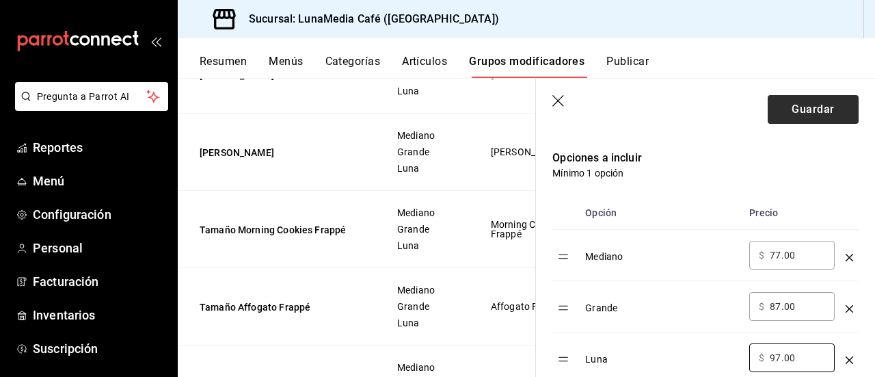
type input "97.00"
click at [771, 105] on button "Guardar" at bounding box center [812, 109] width 91 height 29
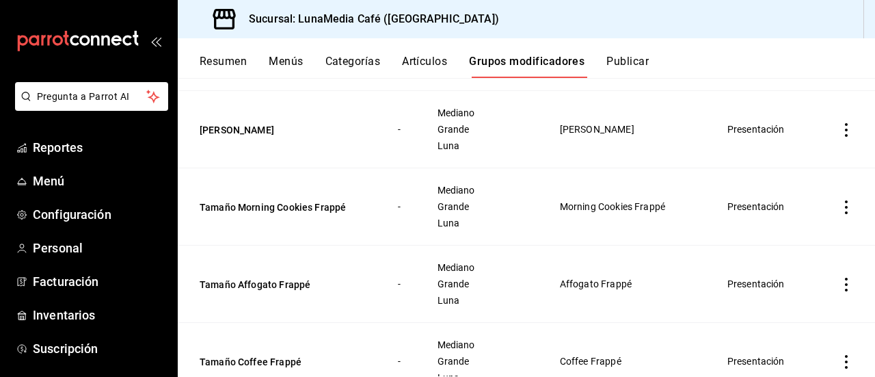
scroll to position [2050, 0]
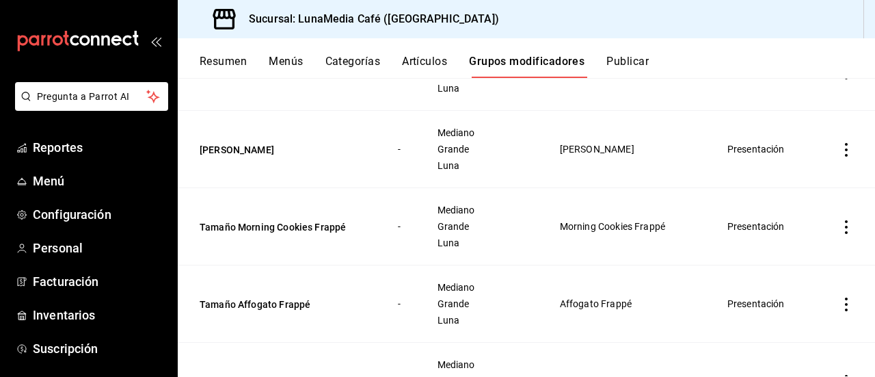
click at [828, 233] on td "simple table" at bounding box center [845, 226] width 57 height 77
click at [839, 234] on icon "actions" at bounding box center [846, 227] width 14 height 14
click at [793, 267] on span "Editar" at bounding box center [795, 264] width 36 height 14
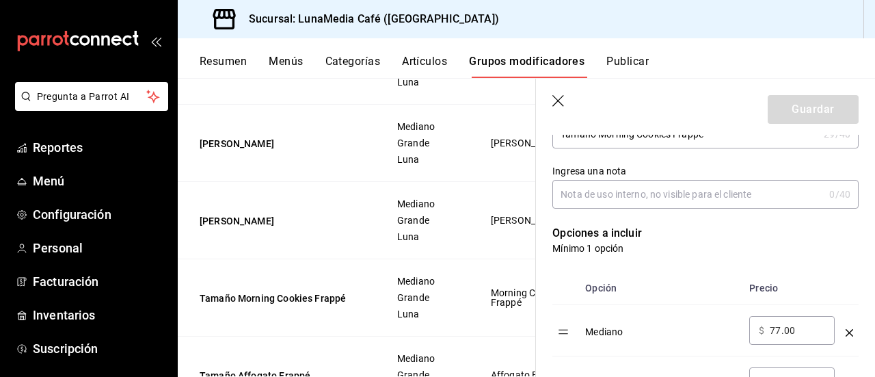
scroll to position [273, 0]
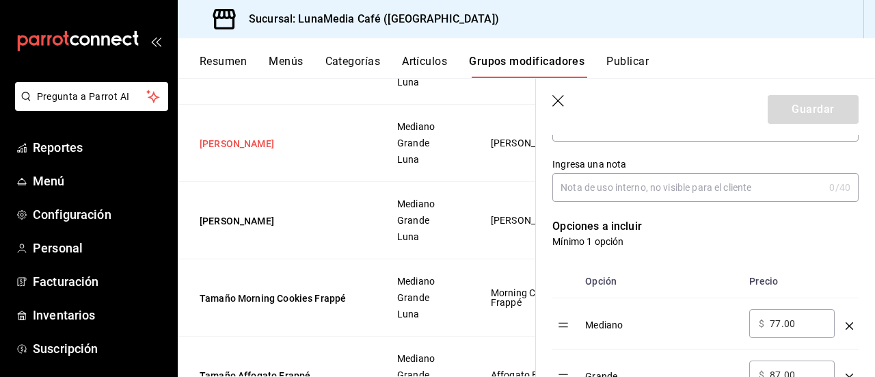
click at [308, 139] on button "Tamaño Mocha Blanco Frappé" at bounding box center [282, 144] width 164 height 14
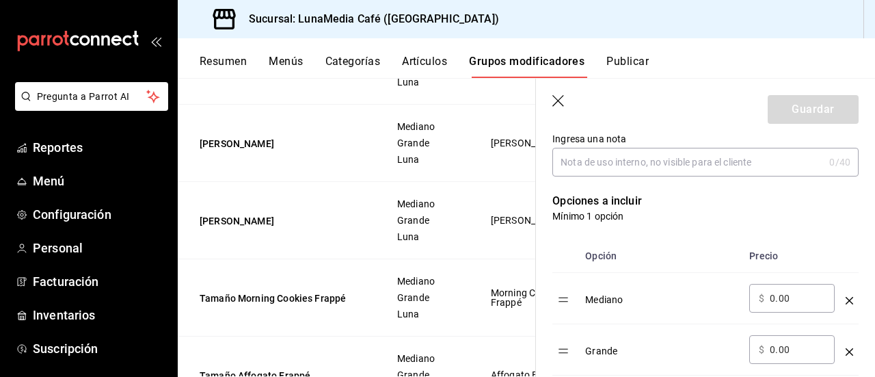
scroll to position [318, 0]
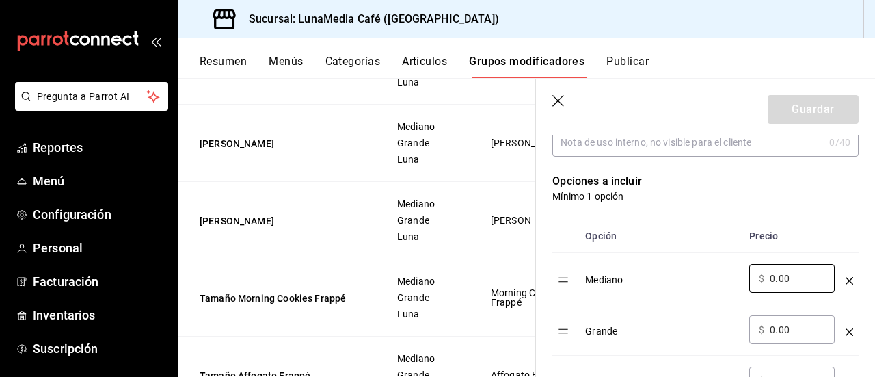
drag, startPoint x: 789, startPoint y: 277, endPoint x: 728, endPoint y: 272, distance: 61.0
click at [728, 272] on tr "Mediano ​ $ 0.00 ​" at bounding box center [705, 278] width 306 height 51
type input "77.00"
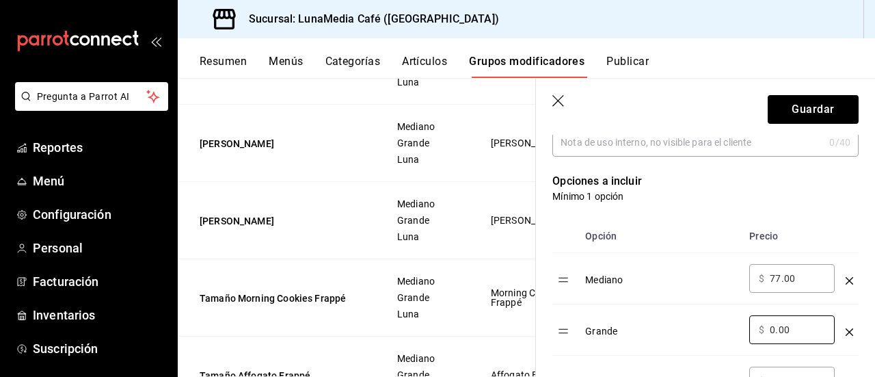
drag, startPoint x: 804, startPoint y: 331, endPoint x: 731, endPoint y: 325, distance: 73.4
click at [731, 325] on tr "Grande ​ $ 0.00 ​" at bounding box center [705, 329] width 306 height 51
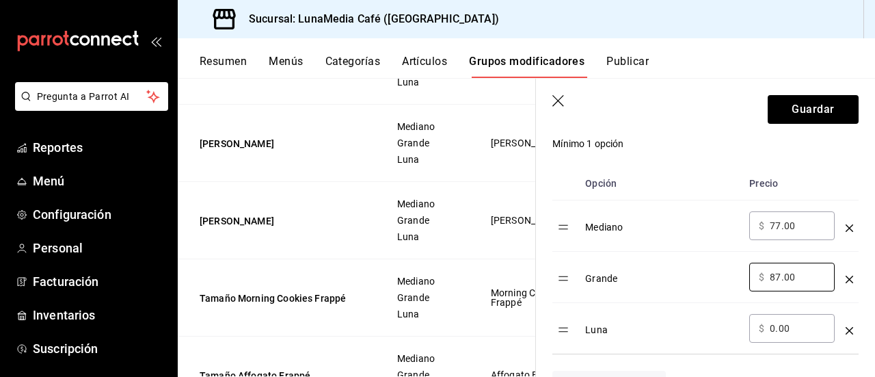
scroll to position [387, 0]
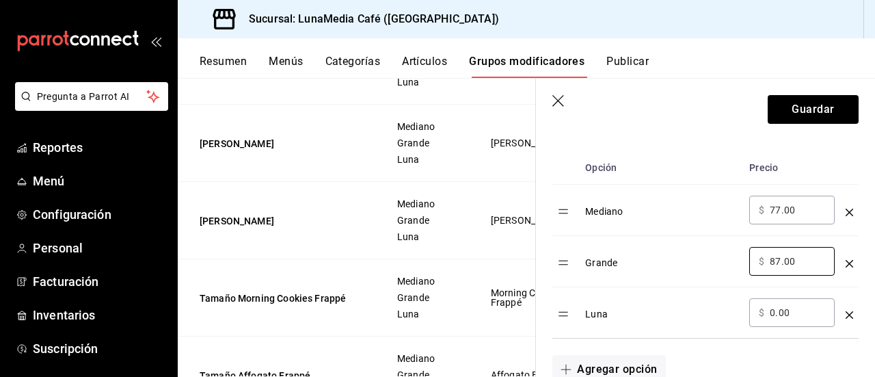
type input "87.00"
drag, startPoint x: 791, startPoint y: 311, endPoint x: 699, endPoint y: 303, distance: 92.6
click at [699, 303] on tr "Luna ​ $ 0.00 ​" at bounding box center [705, 312] width 306 height 51
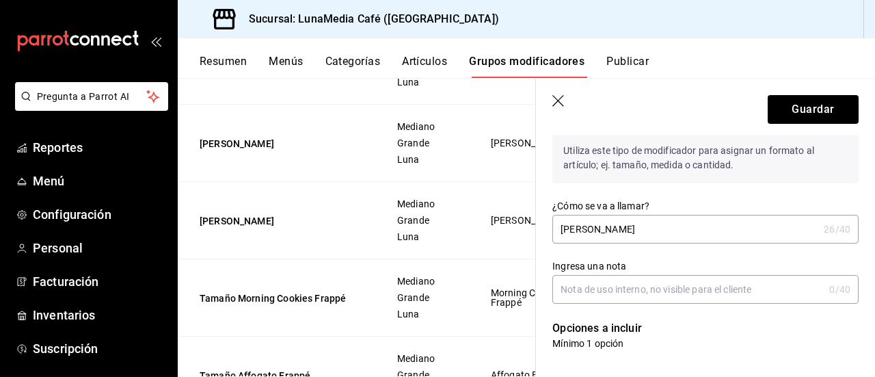
scroll to position [205, 0]
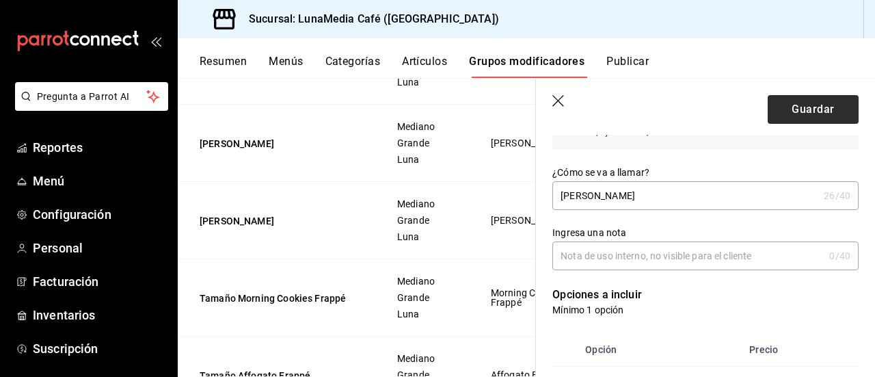
type input "97.00"
click at [780, 109] on button "Guardar" at bounding box center [812, 109] width 91 height 29
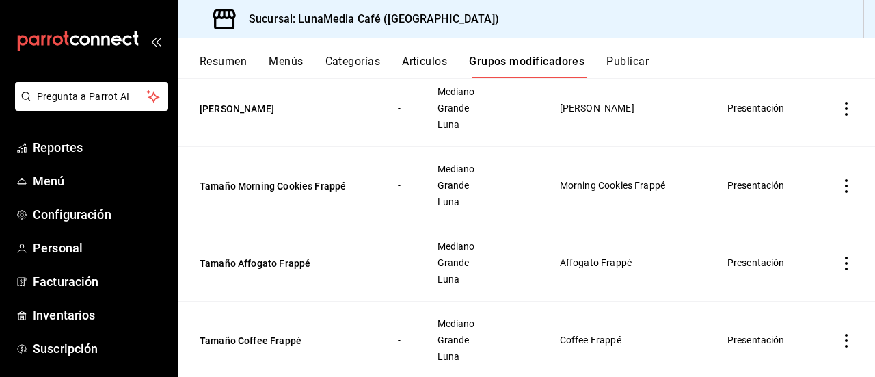
scroll to position [2050, 0]
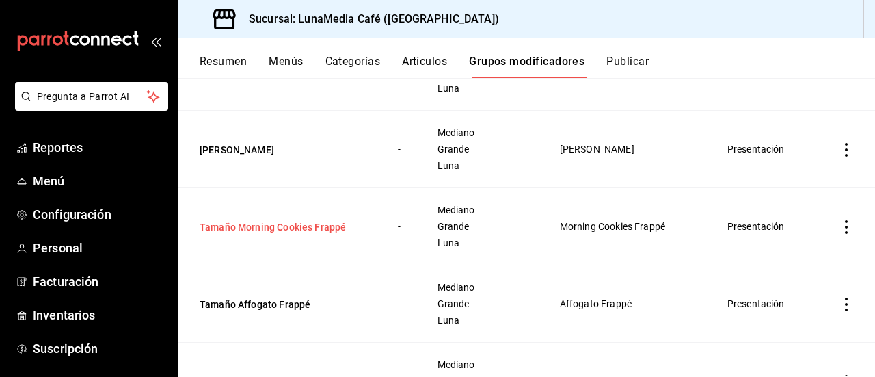
click at [292, 228] on button "Tamaño Morning Cookies Frappé" at bounding box center [282, 227] width 164 height 14
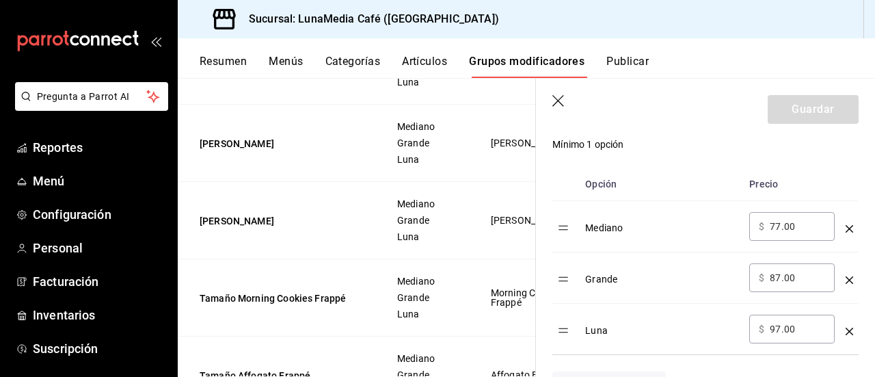
scroll to position [410, 0]
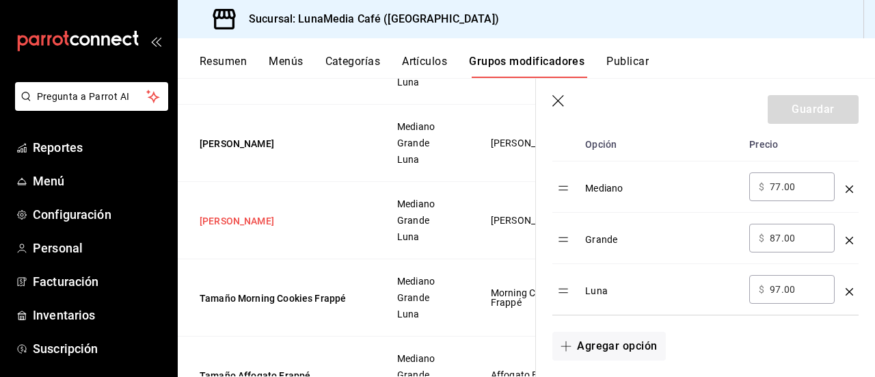
click at [262, 214] on button "Tamaño Mocha Frappé" at bounding box center [282, 221] width 164 height 14
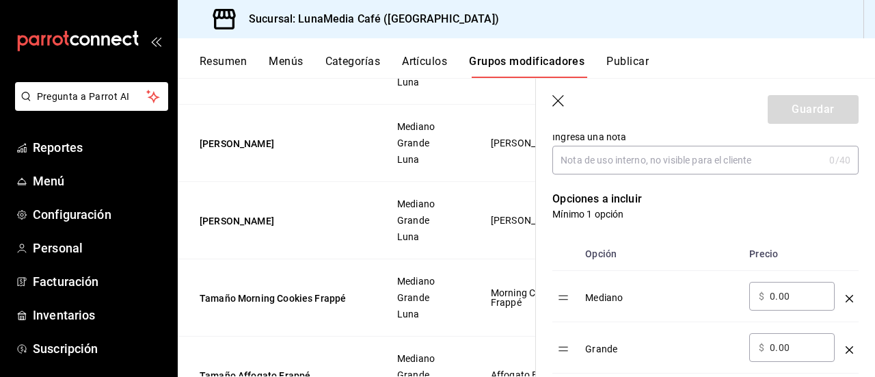
scroll to position [318, 0]
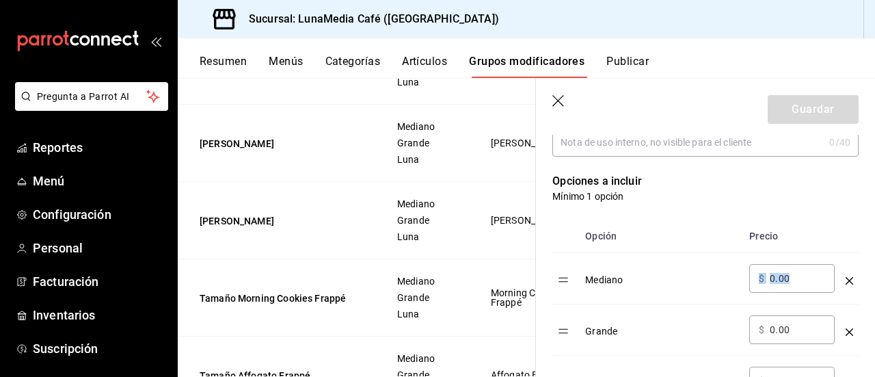
drag, startPoint x: 772, startPoint y: 282, endPoint x: 719, endPoint y: 277, distance: 52.9
click at [719, 277] on tr "Mediano ​ $ 0.00 ​" at bounding box center [705, 278] width 306 height 51
click at [797, 284] on input "0.00" at bounding box center [796, 278] width 55 height 14
drag, startPoint x: 778, startPoint y: 281, endPoint x: 761, endPoint y: 280, distance: 17.1
click at [761, 280] on div "​ $ 0.00 ​" at bounding box center [791, 278] width 85 height 29
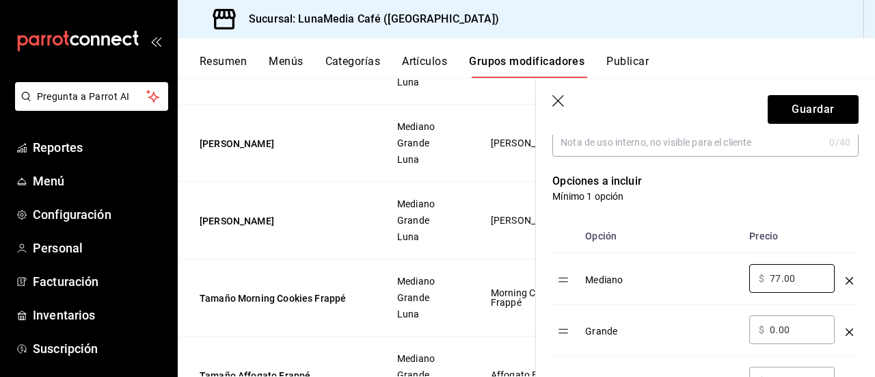
type input "77.00"
drag, startPoint x: 784, startPoint y: 331, endPoint x: 715, endPoint y: 329, distance: 69.0
click at [715, 329] on tr "Grande ​ $ 0.00 ​" at bounding box center [705, 329] width 306 height 51
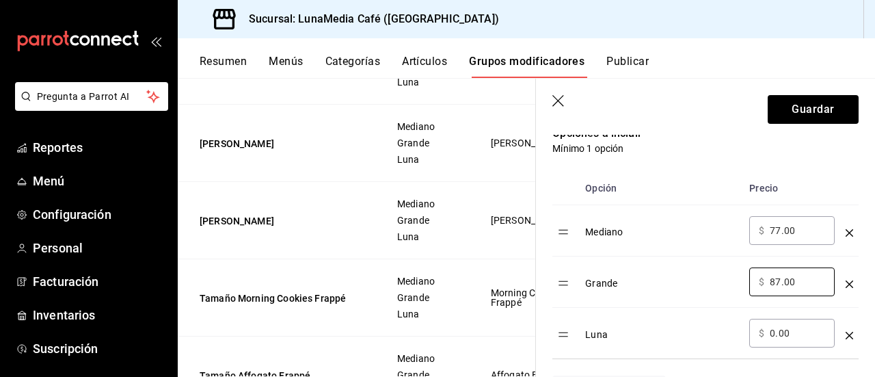
scroll to position [387, 0]
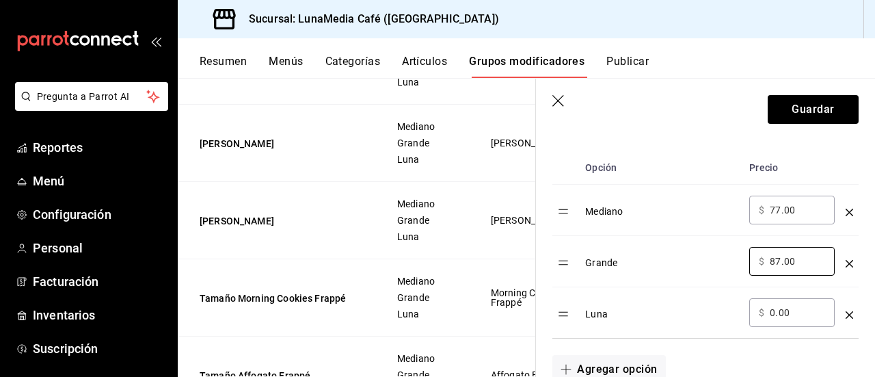
type input "87.00"
drag, startPoint x: 790, startPoint y: 316, endPoint x: 744, endPoint y: 314, distance: 45.8
click at [744, 314] on td "​ $ 0.00 ​" at bounding box center [791, 312] width 96 height 51
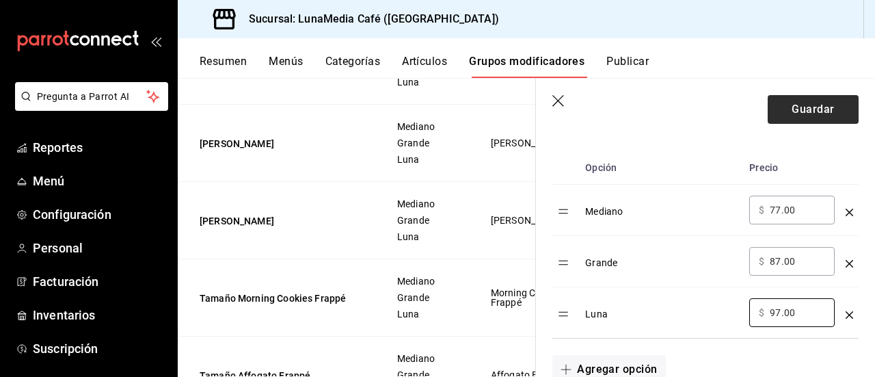
type input "97.00"
click at [809, 105] on button "Guardar" at bounding box center [812, 109] width 91 height 29
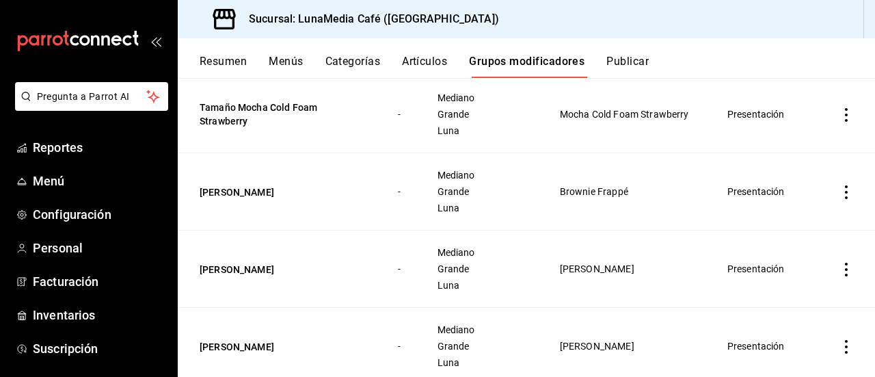
scroll to position [1777, 0]
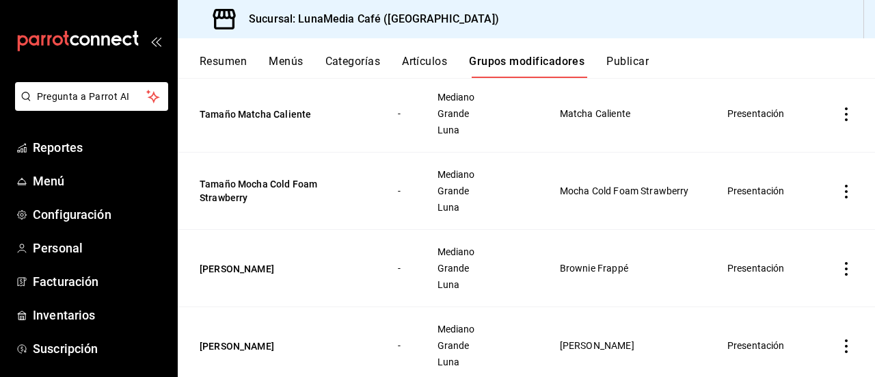
click at [839, 272] on icon "actions" at bounding box center [846, 269] width 14 height 14
click at [793, 289] on span "Editar" at bounding box center [795, 284] width 36 height 14
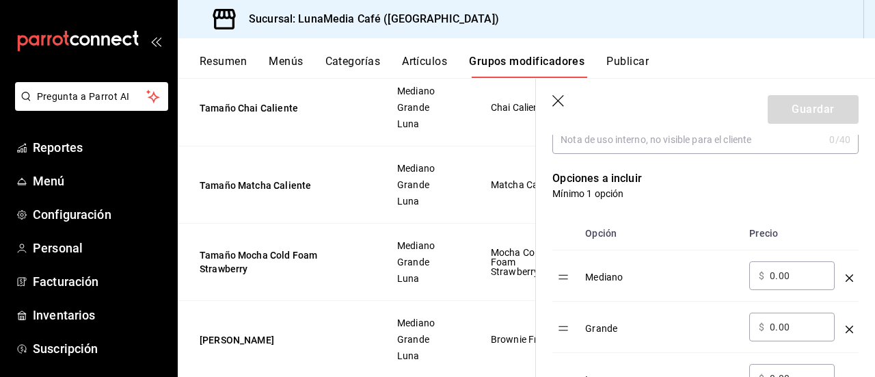
scroll to position [342, 0]
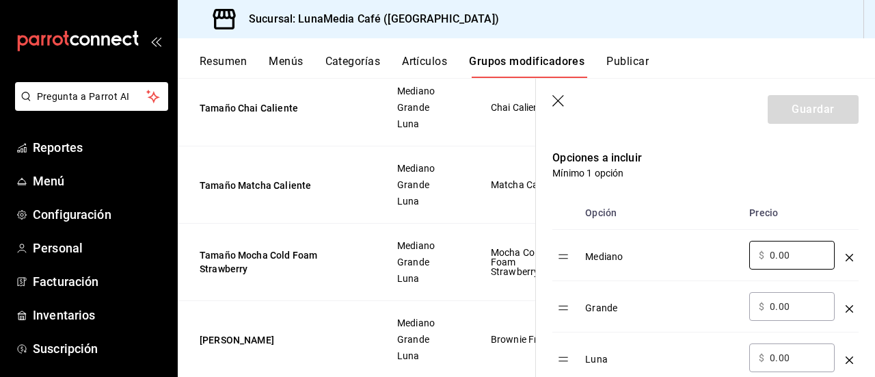
drag, startPoint x: 794, startPoint y: 258, endPoint x: 731, endPoint y: 254, distance: 63.7
click at [731, 254] on tr "Mediano ​ $ 0.00 ​" at bounding box center [705, 255] width 306 height 51
type input "89.00"
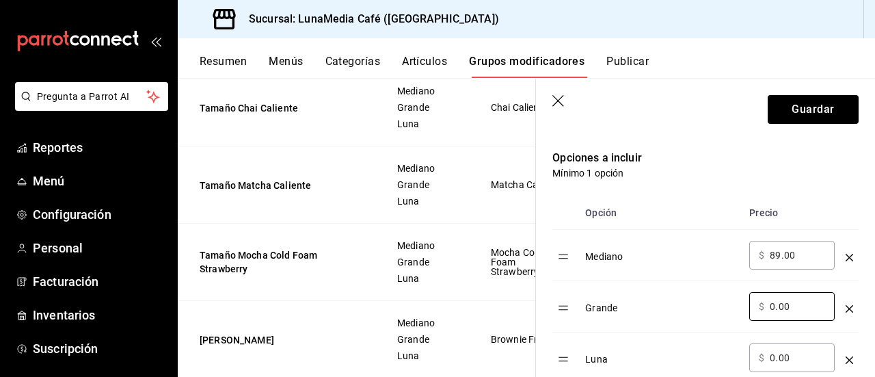
drag, startPoint x: 797, startPoint y: 308, endPoint x: 739, endPoint y: 300, distance: 58.0
click at [739, 300] on tr "Grande ​ $ 0.00 ​" at bounding box center [705, 306] width 306 height 51
type input "104.00"
drag, startPoint x: 779, startPoint y: 351, endPoint x: 763, endPoint y: 347, distance: 16.1
click at [763, 347] on div "​ $ 0.00 ​" at bounding box center [791, 357] width 85 height 29
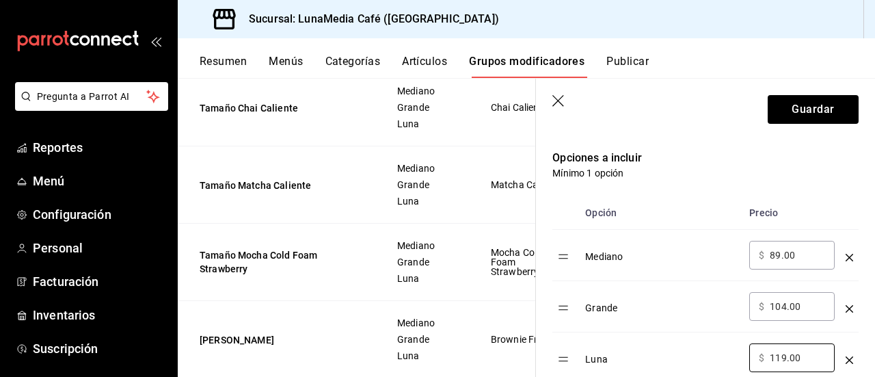
type input "119.00"
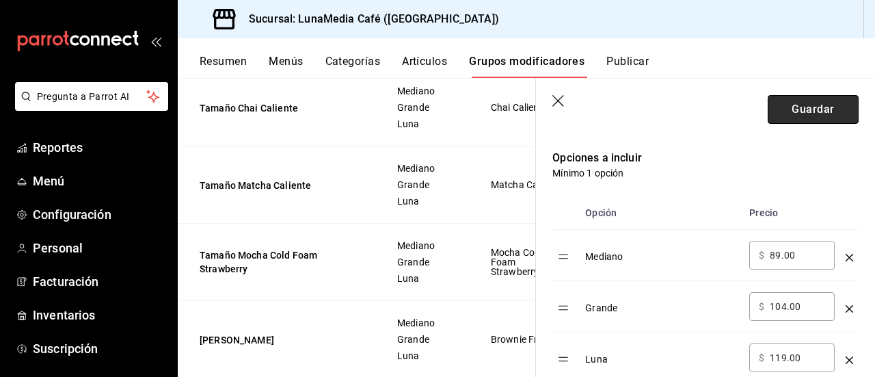
click at [773, 118] on button "Guardar" at bounding box center [812, 109] width 91 height 29
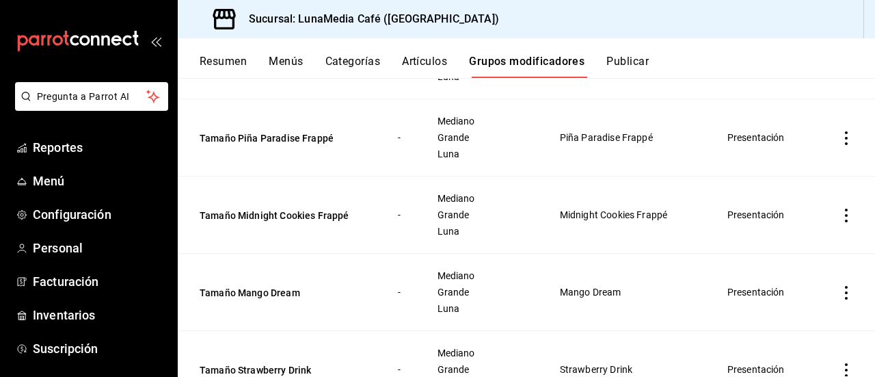
scroll to position [342, 0]
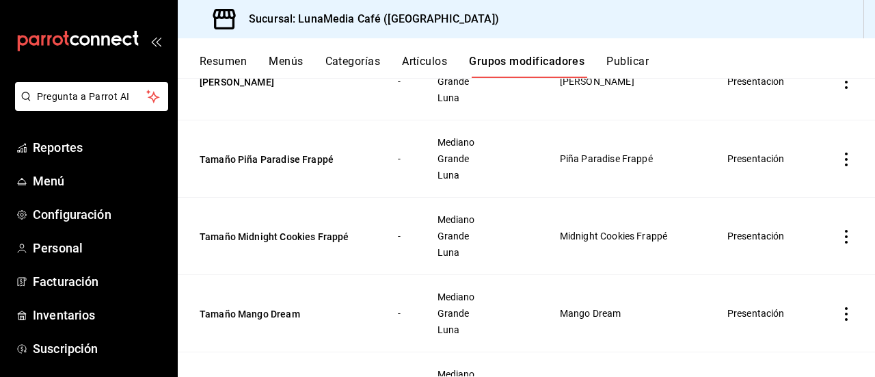
click at [840, 243] on icon "actions" at bounding box center [846, 237] width 14 height 14
click at [800, 275] on span "Editar" at bounding box center [795, 278] width 36 height 14
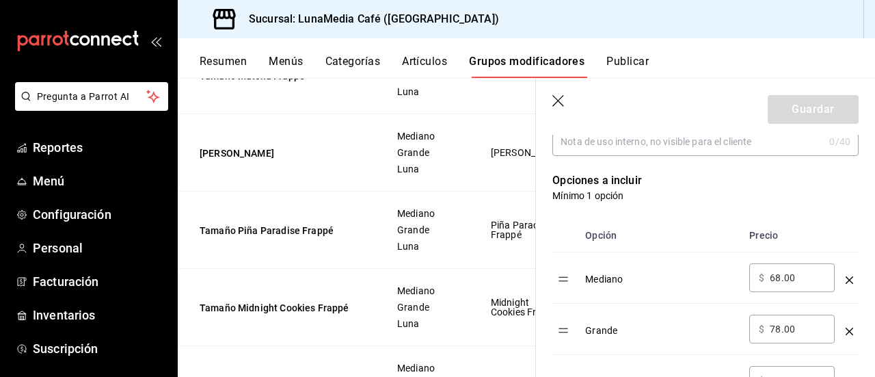
scroll to position [342, 0]
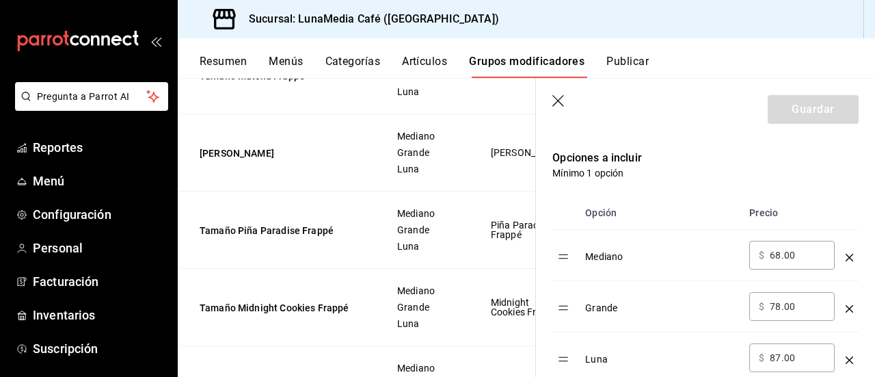
click at [560, 102] on icon "button" at bounding box center [559, 102] width 14 height 14
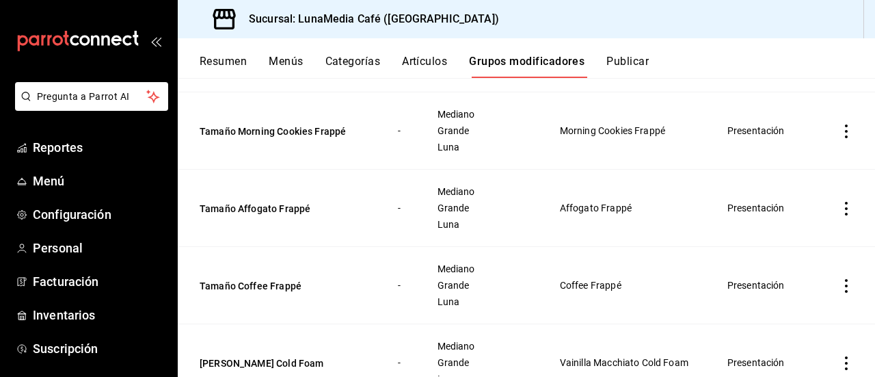
scroll to position [2210, 0]
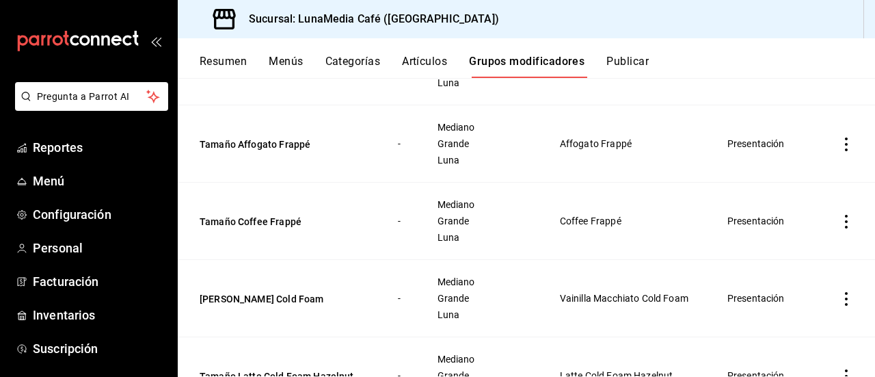
click at [839, 228] on icon "actions" at bounding box center [846, 222] width 14 height 14
click at [802, 250] on li "Editar" at bounding box center [782, 258] width 82 height 28
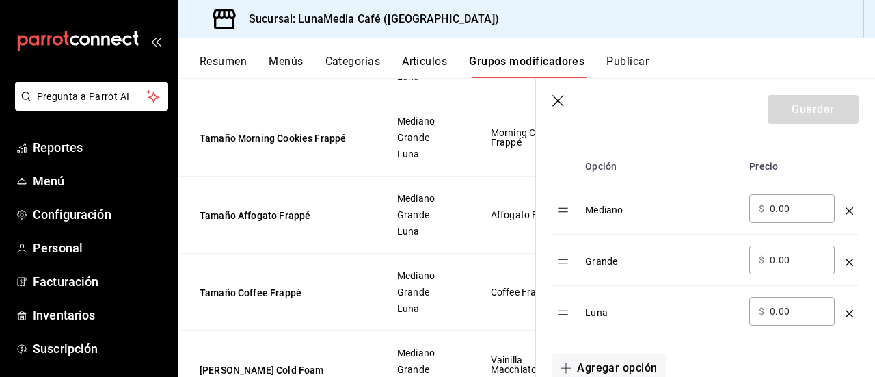
scroll to position [410, 0]
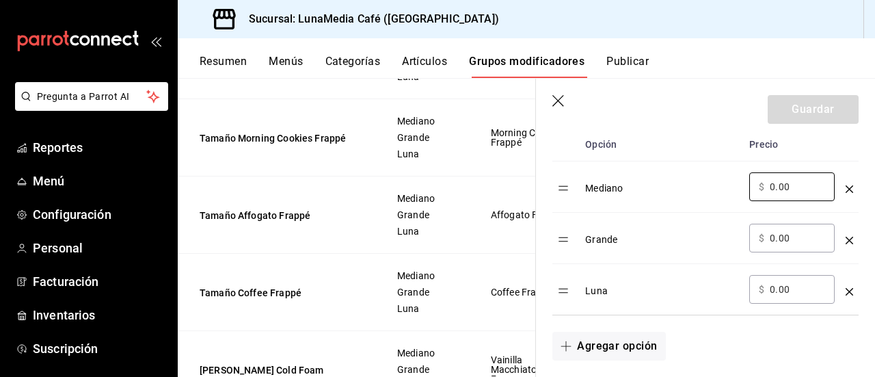
drag, startPoint x: 798, startPoint y: 184, endPoint x: 722, endPoint y: 190, distance: 76.1
click at [722, 190] on tr "Mediano ​ $ 0.00 ​" at bounding box center [705, 186] width 306 height 51
type input "68.00"
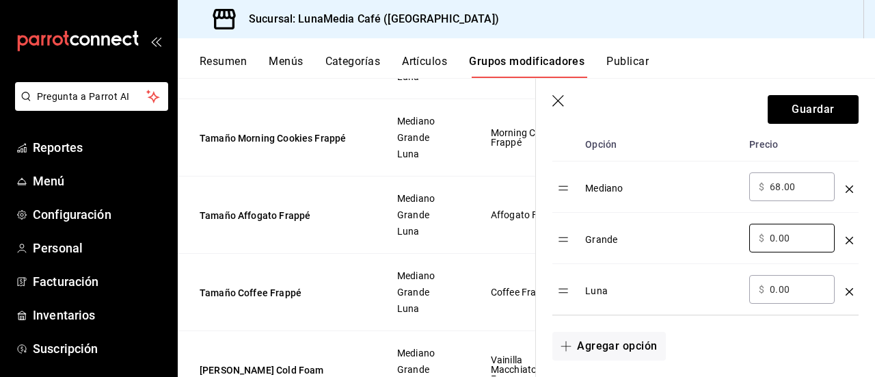
drag, startPoint x: 789, startPoint y: 241, endPoint x: 728, endPoint y: 230, distance: 61.1
click at [728, 230] on tr "Grande ​ $ 0.00 ​" at bounding box center [705, 238] width 306 height 51
type input "78.00"
drag, startPoint x: 775, startPoint y: 289, endPoint x: 755, endPoint y: 286, distance: 20.0
click at [755, 286] on div "​ $ 0.00 ​" at bounding box center [791, 289] width 85 height 29
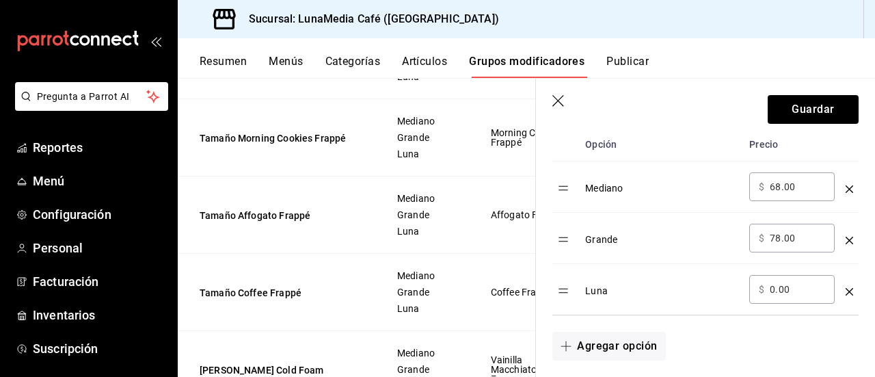
drag, startPoint x: 791, startPoint y: 286, endPoint x: 755, endPoint y: 285, distance: 35.6
click at [755, 285] on div "​ $ 0.00 ​" at bounding box center [791, 289] width 85 height 29
type input "87.00"
click at [815, 105] on button "Guardar" at bounding box center [812, 109] width 91 height 29
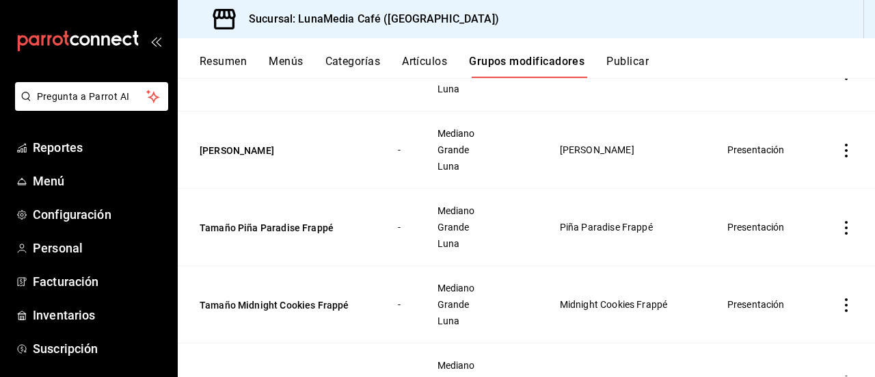
scroll to position [342, 0]
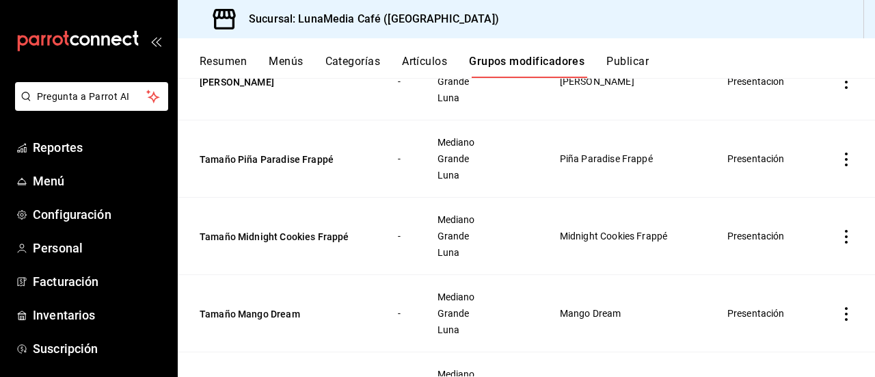
click at [839, 243] on icon "actions" at bounding box center [846, 237] width 14 height 14
click at [779, 266] on li "Editar" at bounding box center [782, 278] width 82 height 28
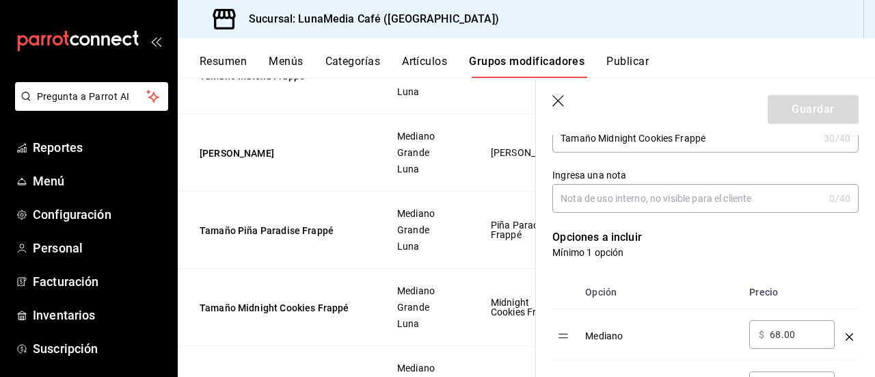
scroll to position [342, 0]
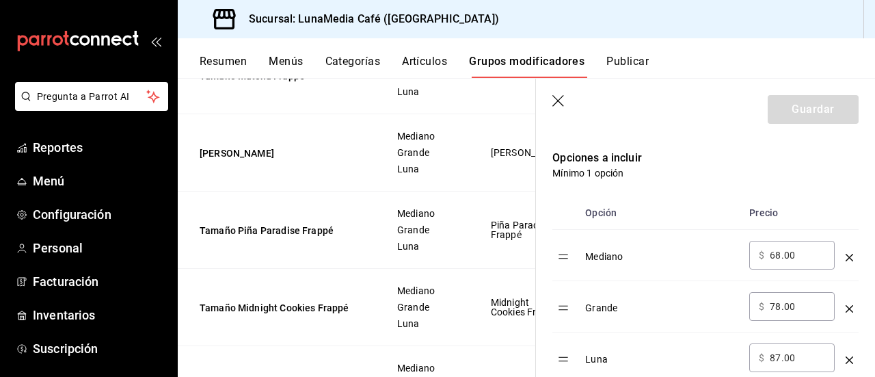
drag, startPoint x: 795, startPoint y: 255, endPoint x: 756, endPoint y: 256, distance: 39.7
click at [756, 256] on div "​ $ 68.00 ​" at bounding box center [791, 255] width 85 height 29
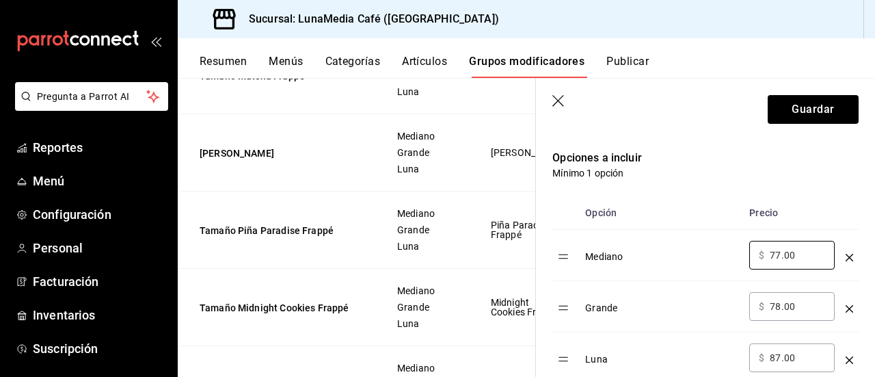
type input "77.00"
drag, startPoint x: 795, startPoint y: 304, endPoint x: 730, endPoint y: 307, distance: 65.0
click at [730, 307] on tr "Grande ​ $ 78.00 ​" at bounding box center [705, 306] width 306 height 51
type input "87.00"
drag, startPoint x: 775, startPoint y: 356, endPoint x: 713, endPoint y: 350, distance: 61.8
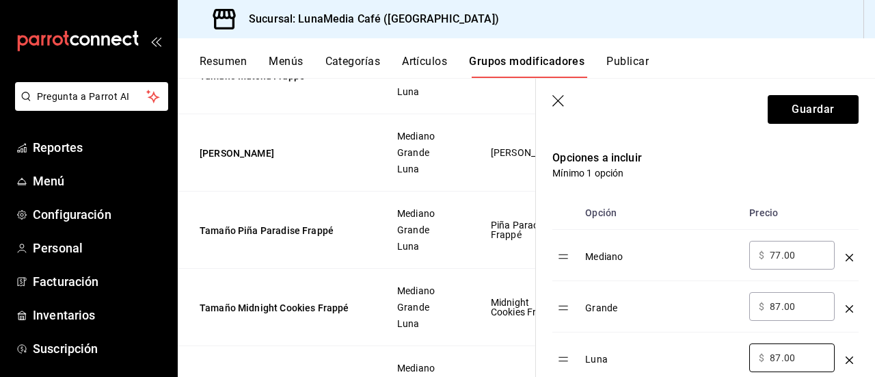
click at [713, 350] on tr "Luna ​ $ 87.00 ​" at bounding box center [705, 357] width 306 height 51
type input "97.00"
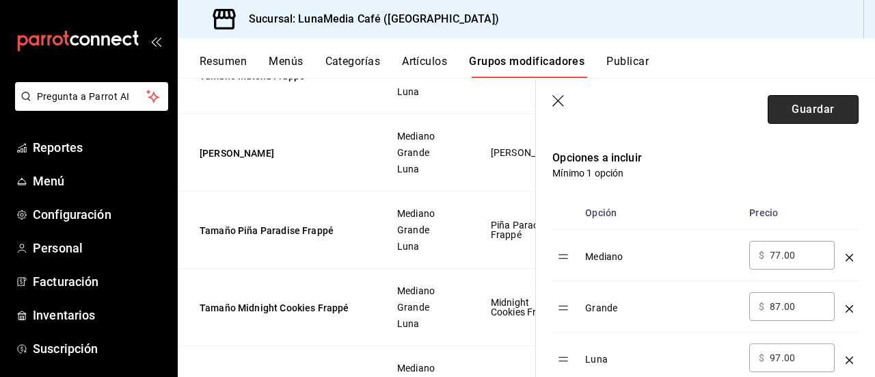
click at [794, 117] on button "Guardar" at bounding box center [812, 109] width 91 height 29
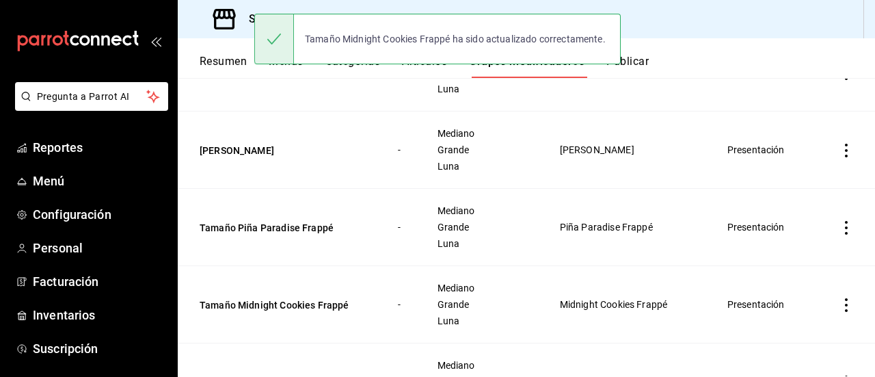
scroll to position [342, 0]
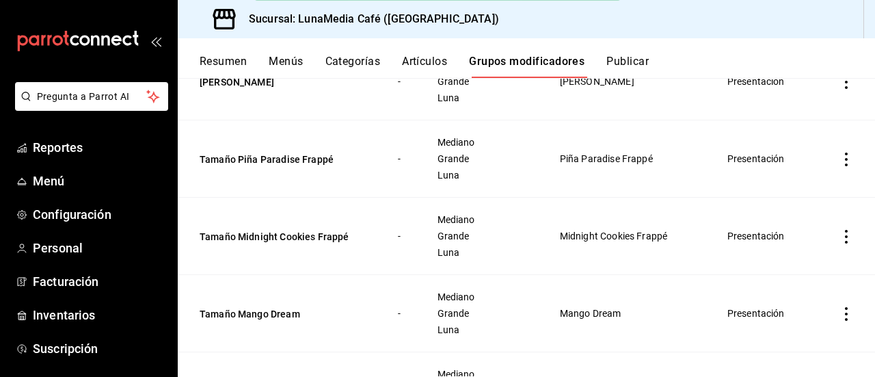
click at [839, 165] on icon "actions" at bounding box center [846, 159] width 14 height 14
click at [805, 192] on li "Editar" at bounding box center [782, 202] width 82 height 28
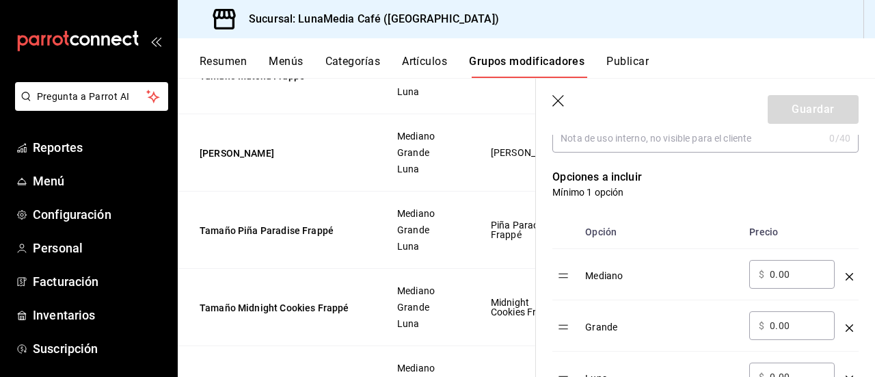
scroll to position [342, 0]
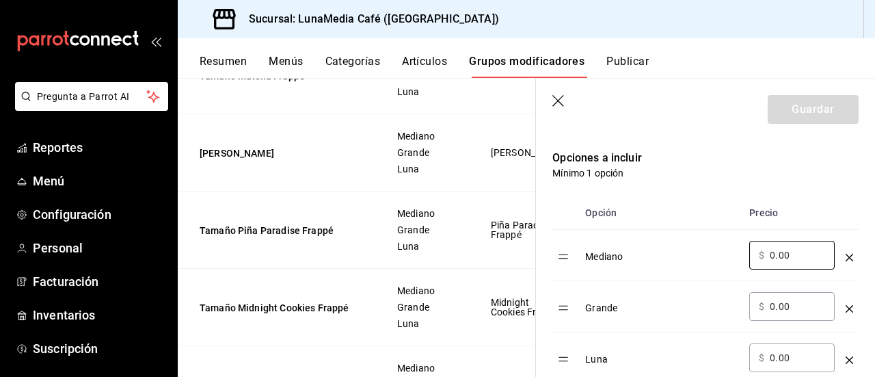
drag, startPoint x: 798, startPoint y: 258, endPoint x: 735, endPoint y: 256, distance: 63.6
click at [735, 256] on tr "Mediano ​ $ 0.00 ​" at bounding box center [705, 255] width 306 height 51
type input "77.00"
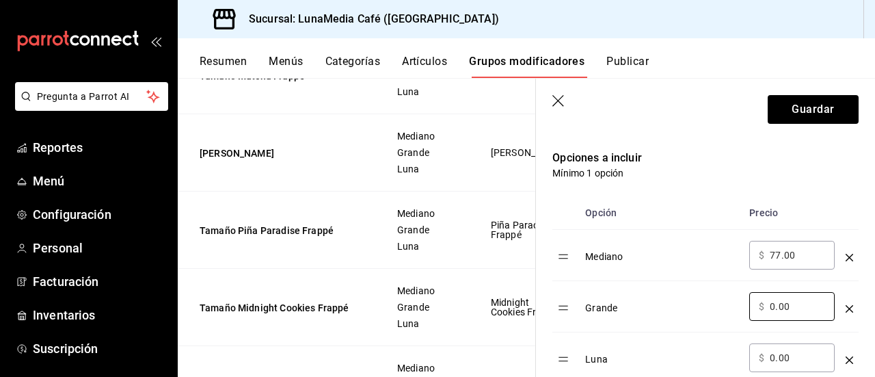
drag, startPoint x: 790, startPoint y: 305, endPoint x: 704, endPoint y: 292, distance: 87.1
click at [704, 292] on tr "Grande ​ $ 0.00 ​" at bounding box center [705, 306] width 306 height 51
type input "87.00"
drag, startPoint x: 754, startPoint y: 351, endPoint x: 712, endPoint y: 349, distance: 42.4
click at [712, 349] on tr "Luna ​ $ 0.00 ​" at bounding box center [705, 357] width 306 height 51
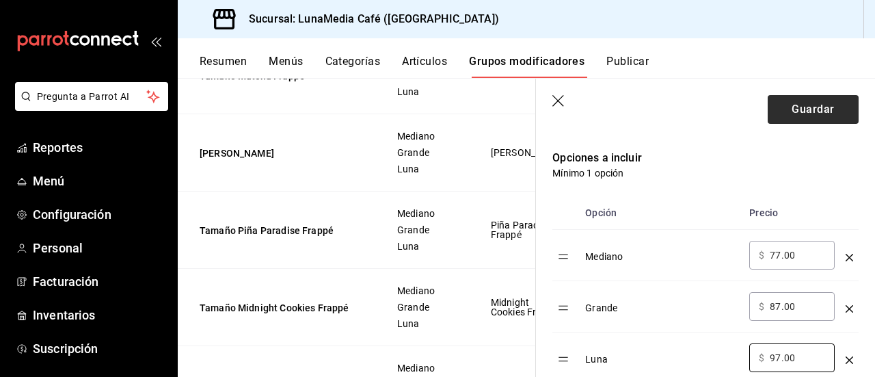
type input "97.00"
click at [803, 105] on button "Guardar" at bounding box center [812, 109] width 91 height 29
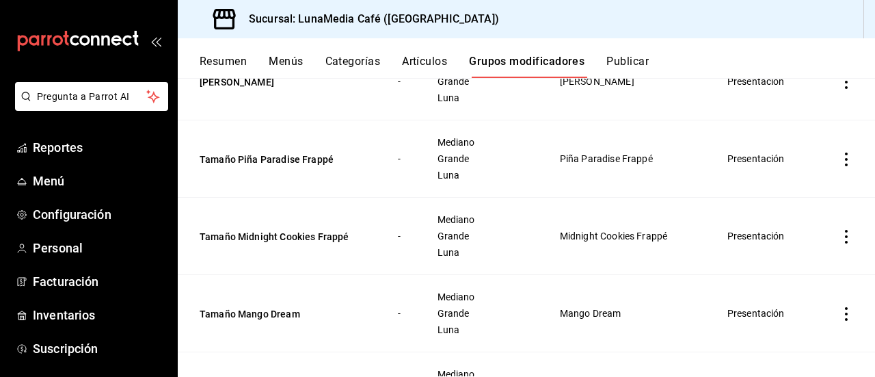
scroll to position [273, 0]
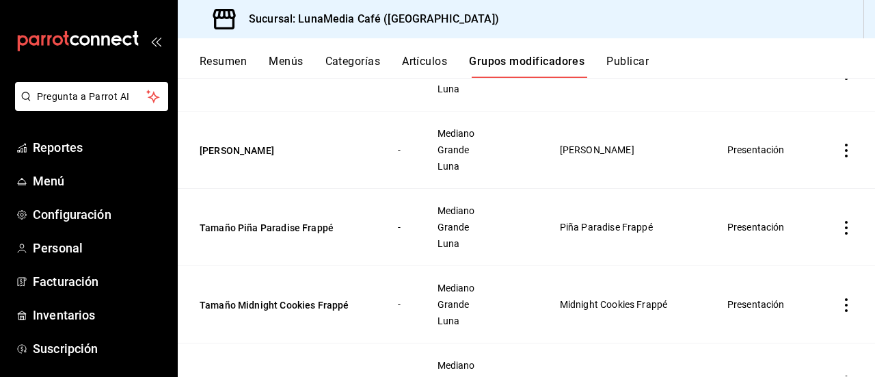
click at [845, 157] on icon "actions" at bounding box center [846, 151] width 3 height 14
click at [780, 194] on span "Editar" at bounding box center [795, 193] width 36 height 14
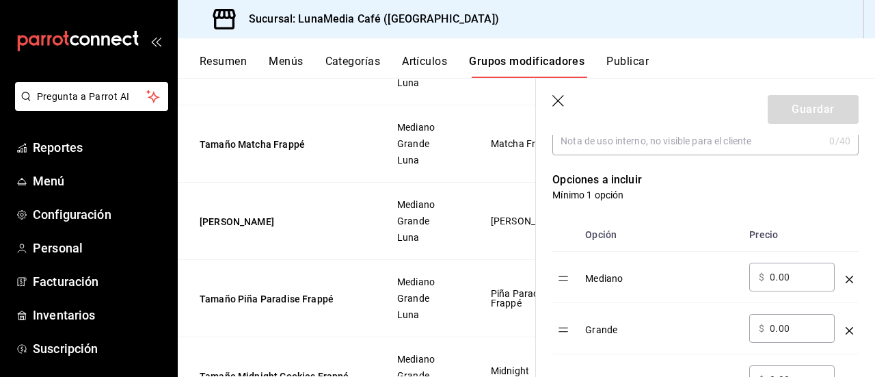
scroll to position [342, 0]
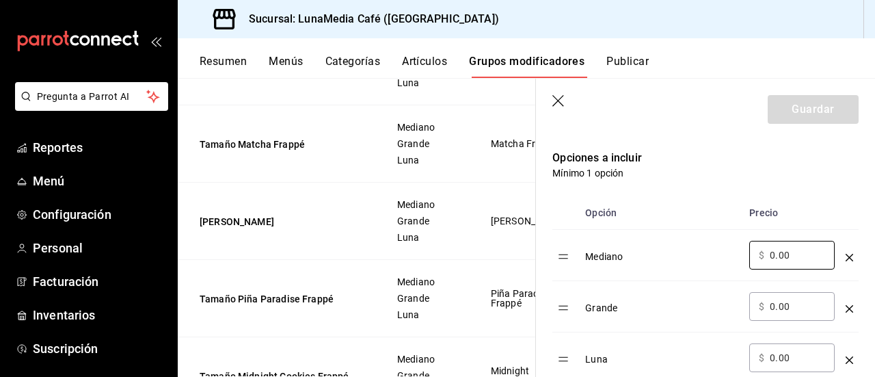
drag, startPoint x: 791, startPoint y: 251, endPoint x: 722, endPoint y: 254, distance: 69.0
click at [723, 254] on tr "Mediano ​ $ 0.00 ​" at bounding box center [705, 255] width 306 height 51
type input "77.00"
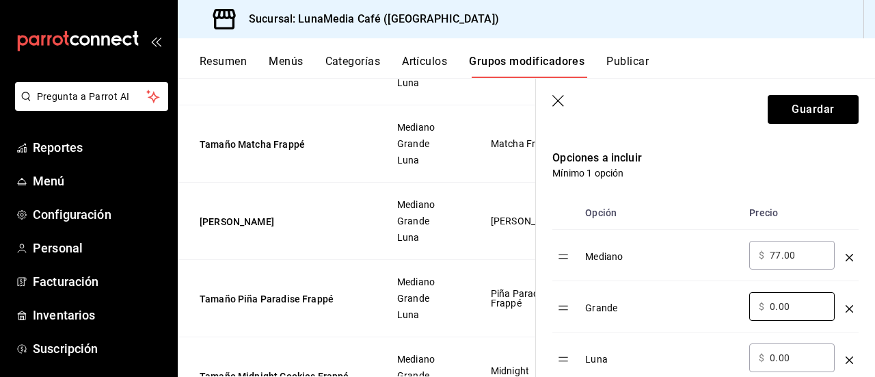
drag, startPoint x: 791, startPoint y: 303, endPoint x: 708, endPoint y: 299, distance: 83.5
click at [708, 299] on tr "Grande ​ $ 0.00 ​" at bounding box center [705, 306] width 306 height 51
type input "87.00"
drag, startPoint x: 793, startPoint y: 359, endPoint x: 718, endPoint y: 346, distance: 76.2
click at [718, 346] on tr "Luna ​ $ 0.00 ​" at bounding box center [705, 357] width 306 height 51
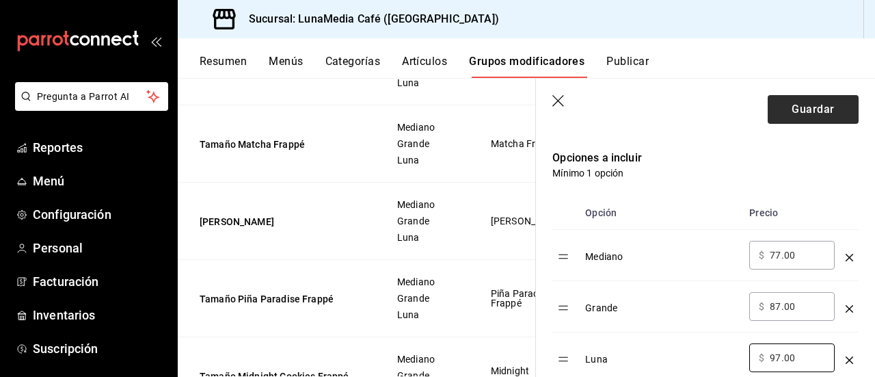
type input "97.00"
click at [778, 112] on button "Guardar" at bounding box center [812, 109] width 91 height 29
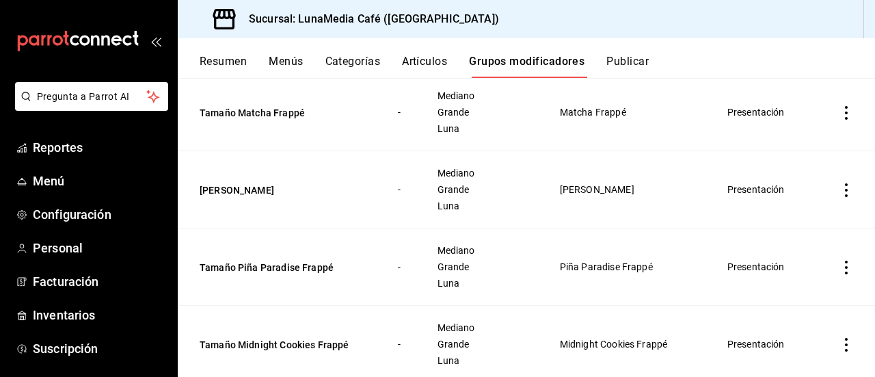
scroll to position [205, 0]
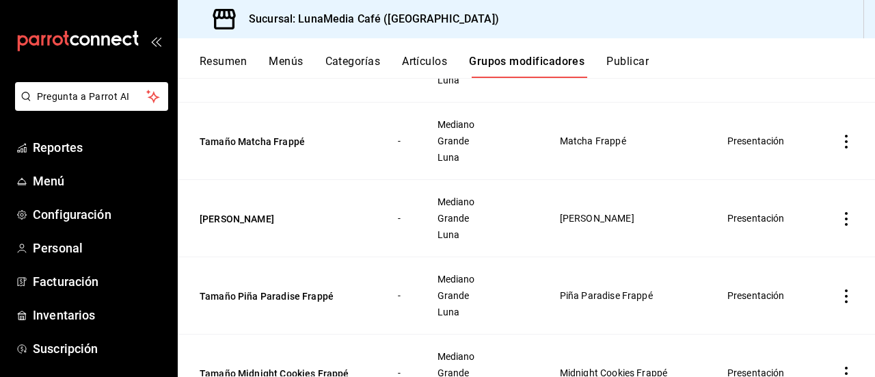
click at [839, 226] on icon "actions" at bounding box center [846, 219] width 14 height 14
click at [778, 267] on span "Editar" at bounding box center [795, 261] width 36 height 14
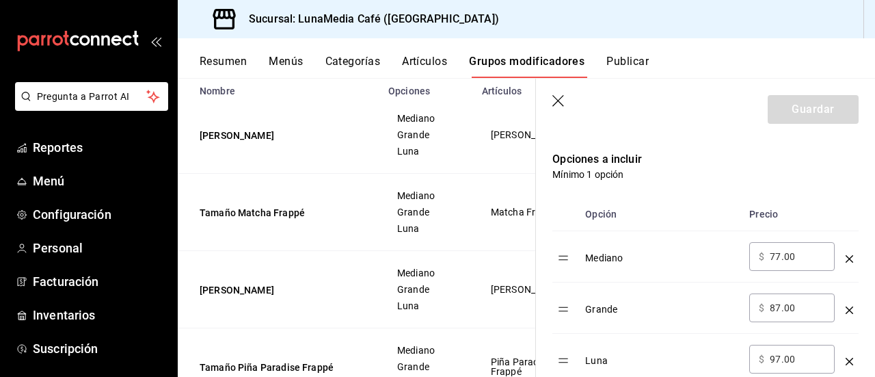
scroll to position [342, 0]
click at [258, 213] on button "Tamaño Matcha Frappé" at bounding box center [282, 213] width 164 height 14
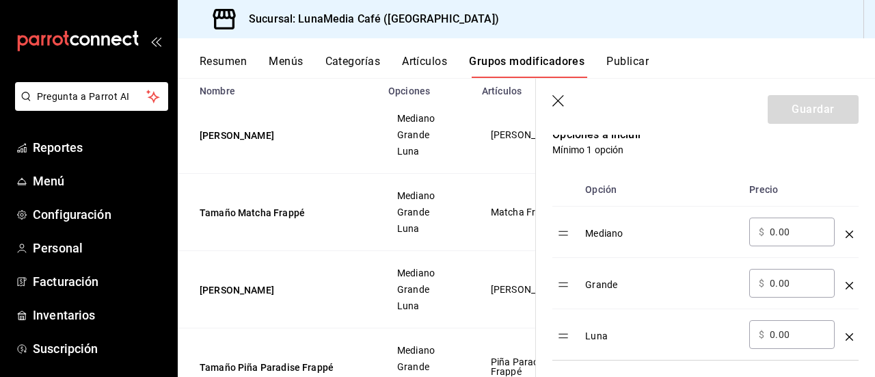
scroll to position [387, 0]
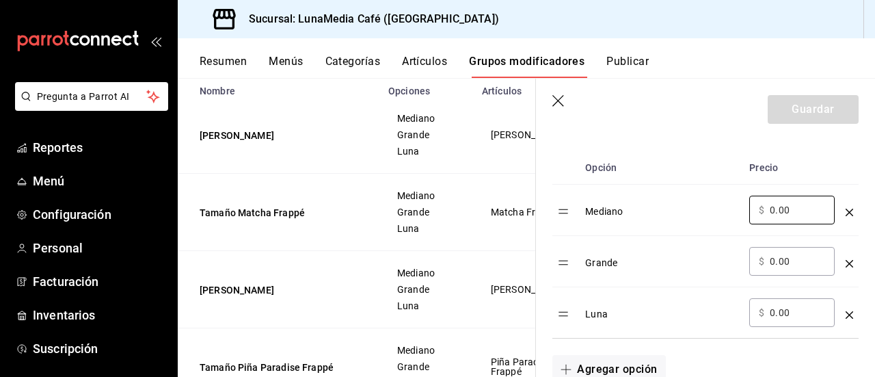
drag, startPoint x: 791, startPoint y: 213, endPoint x: 738, endPoint y: 214, distance: 53.3
click at [738, 214] on tr "Mediano ​ $ 0.00 ​" at bounding box center [705, 210] width 306 height 51
type input "77.00"
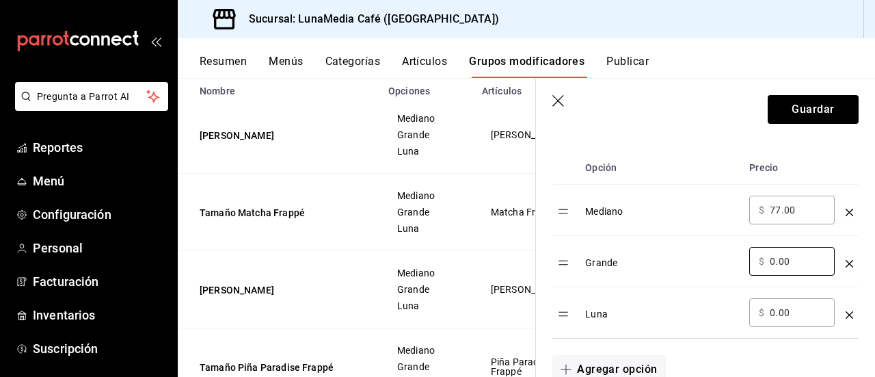
drag, startPoint x: 797, startPoint y: 254, endPoint x: 741, endPoint y: 245, distance: 56.8
click at [741, 245] on tr "Grande ​ $ 0.00 ​" at bounding box center [705, 261] width 306 height 51
type input "87.00"
drag, startPoint x: 796, startPoint y: 318, endPoint x: 724, endPoint y: 308, distance: 72.5
click at [724, 308] on tr "Luna ​ $ 0.00 ​" at bounding box center [705, 312] width 306 height 51
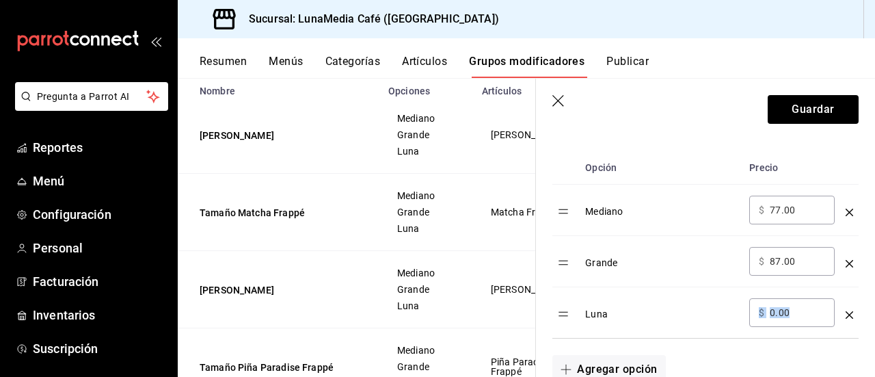
click at [797, 316] on input "0.00" at bounding box center [796, 312] width 55 height 14
drag, startPoint x: 797, startPoint y: 314, endPoint x: 769, endPoint y: 311, distance: 28.2
click at [769, 311] on input "0.00" at bounding box center [796, 312] width 55 height 14
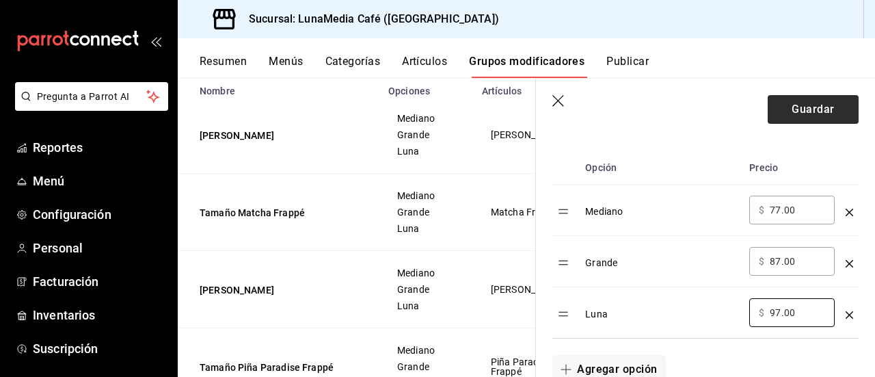
type input "97.00"
click at [801, 119] on button "Guardar" at bounding box center [812, 109] width 91 height 29
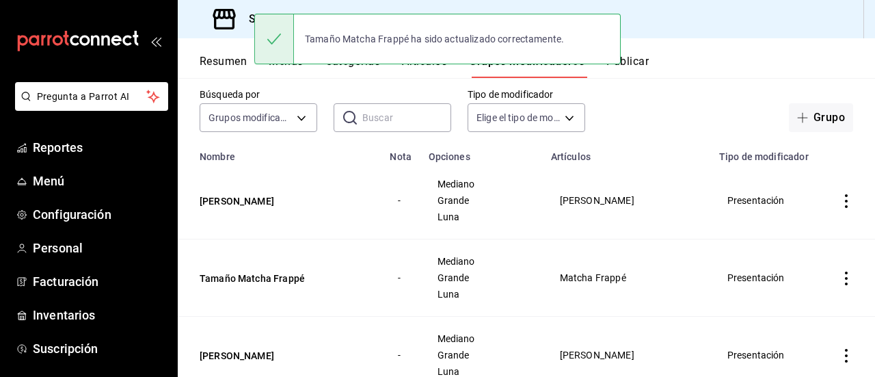
scroll to position [137, 0]
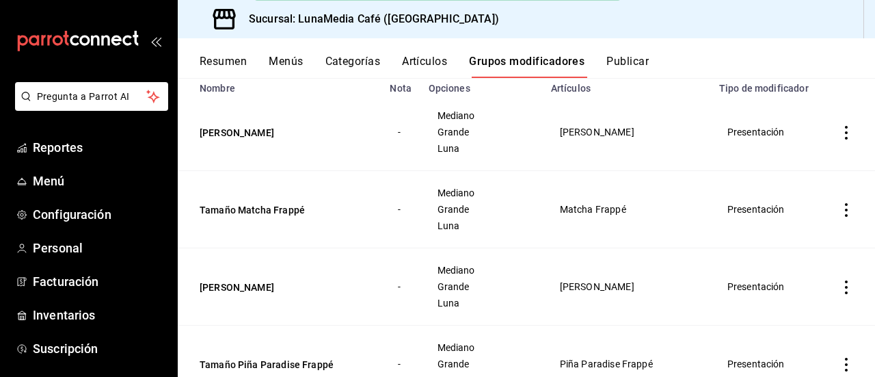
click at [845, 139] on icon "actions" at bounding box center [846, 133] width 3 height 14
click at [770, 180] on div at bounding box center [764, 176] width 25 height 16
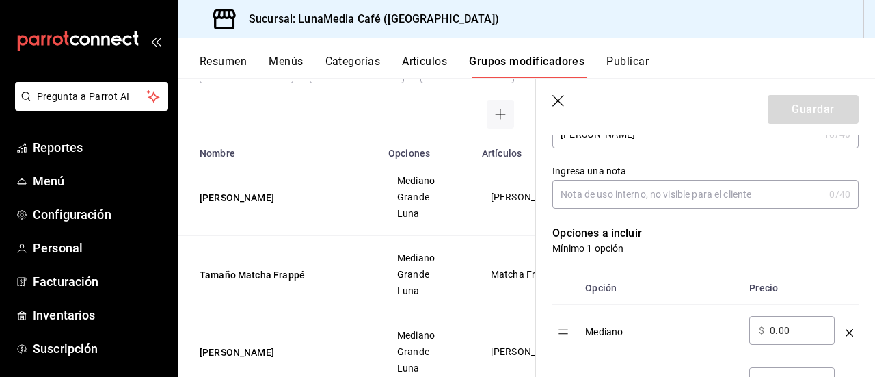
scroll to position [273, 0]
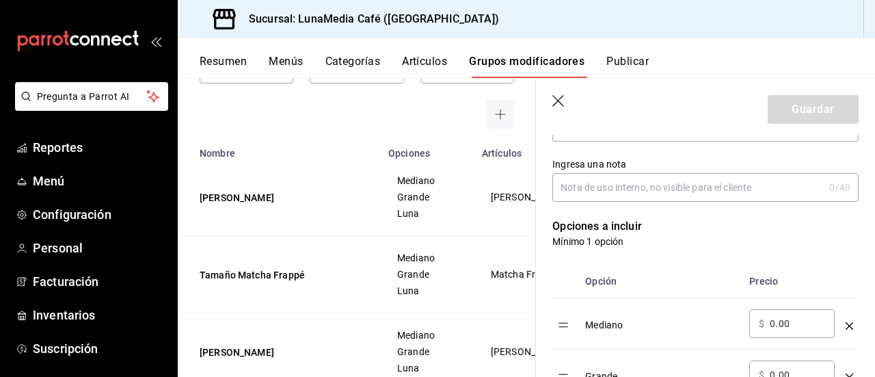
drag, startPoint x: 787, startPoint y: 323, endPoint x: 765, endPoint y: 320, distance: 22.0
click at [765, 320] on div "​ $ 0.00 ​" at bounding box center [791, 323] width 85 height 29
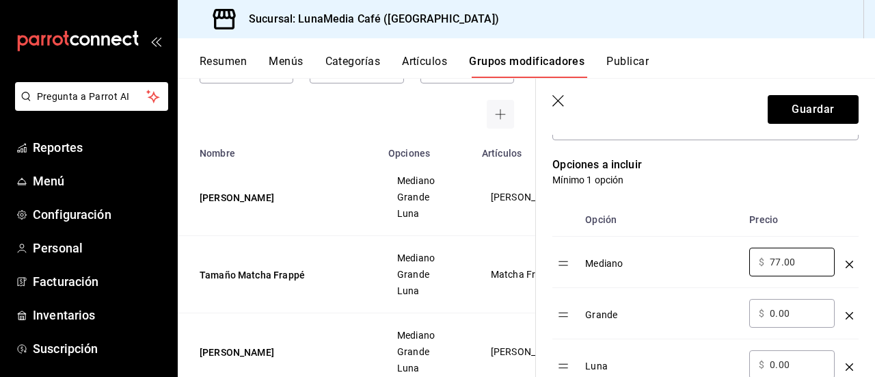
scroll to position [410, 0]
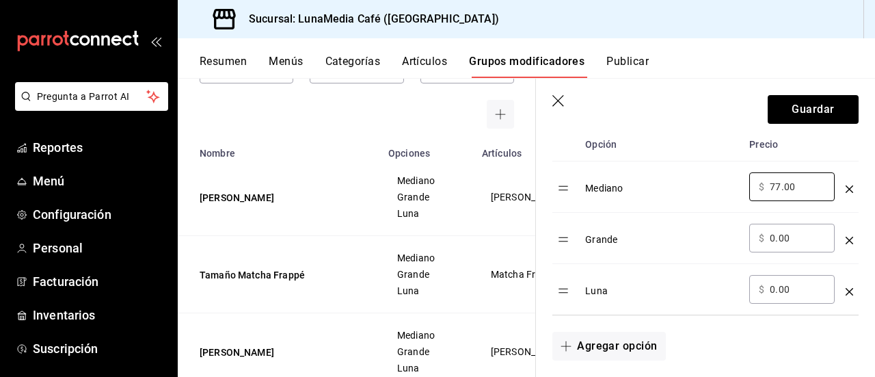
type input "77.00"
drag, startPoint x: 795, startPoint y: 234, endPoint x: 763, endPoint y: 232, distance: 32.9
click at [763, 232] on div "​ $ 0.00 ​" at bounding box center [791, 237] width 85 height 29
type input "87.00"
drag, startPoint x: 791, startPoint y: 289, endPoint x: 757, endPoint y: 285, distance: 34.4
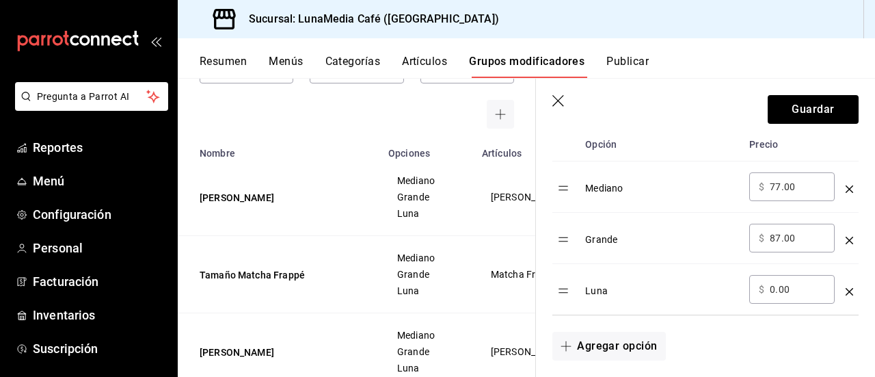
click at [757, 285] on div "​ $ 0.00 ​" at bounding box center [791, 289] width 85 height 29
type input "97.00"
click at [778, 106] on button "Guardar" at bounding box center [812, 109] width 91 height 29
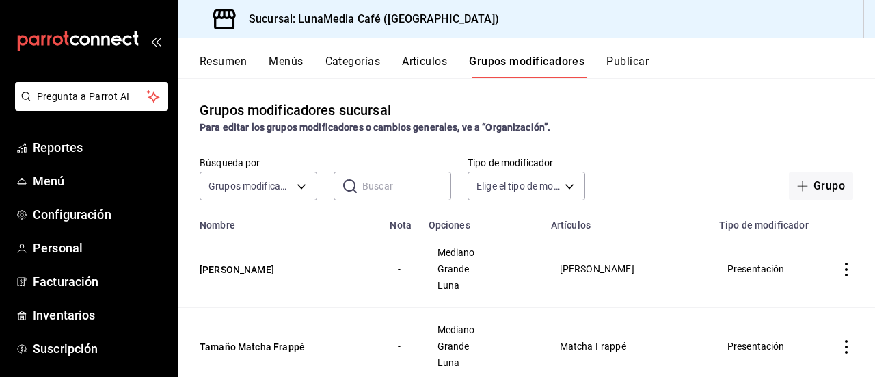
click at [266, 64] on div "Resumen Menús Categorías Artículos Grupos modificadores Publicar" at bounding box center [537, 66] width 675 height 23
click at [273, 62] on button "Menús" at bounding box center [286, 66] width 34 height 23
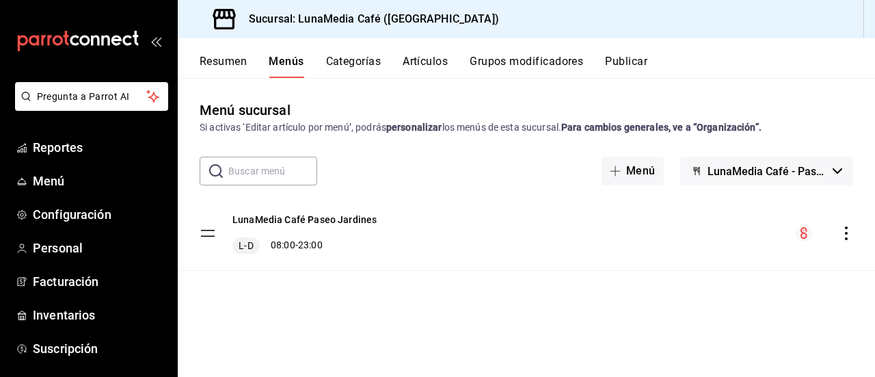
click at [357, 62] on button "Categorías" at bounding box center [353, 66] width 55 height 23
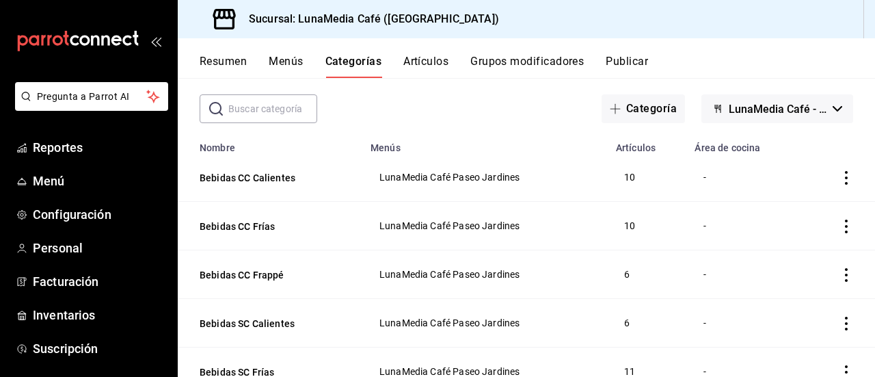
scroll to position [53, 0]
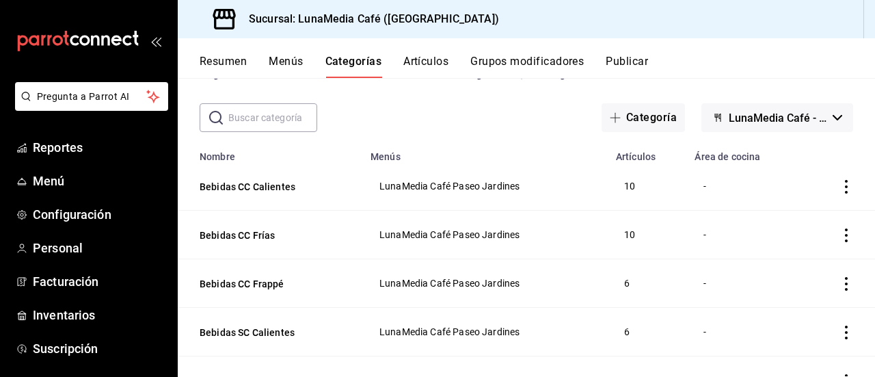
click at [411, 60] on button "Artículos" at bounding box center [425, 66] width 45 height 23
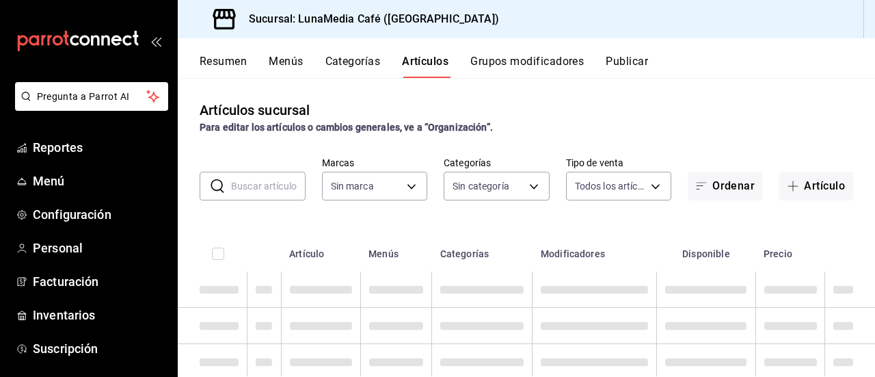
type input "b9a0b28a-a8c6-4fb4-9998-6933c83bd964"
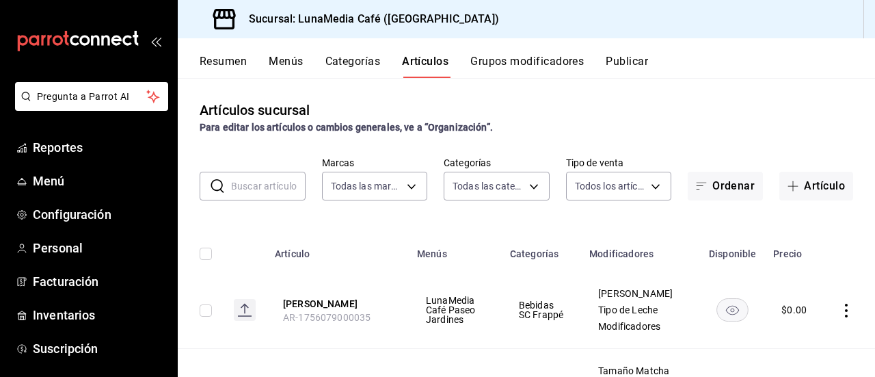
type input "86eafbc4-dcde-4cb7-9d87-6fac2ceb75f2,4710cb7a-62db-40c3-97e0-f6a8efdc0200,8bbf8…"
click at [800, 188] on button "Artículo" at bounding box center [816, 186] width 74 height 29
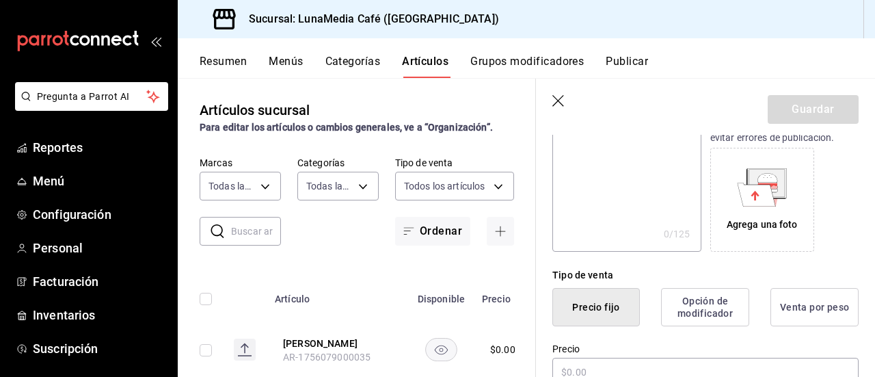
scroll to position [273, 0]
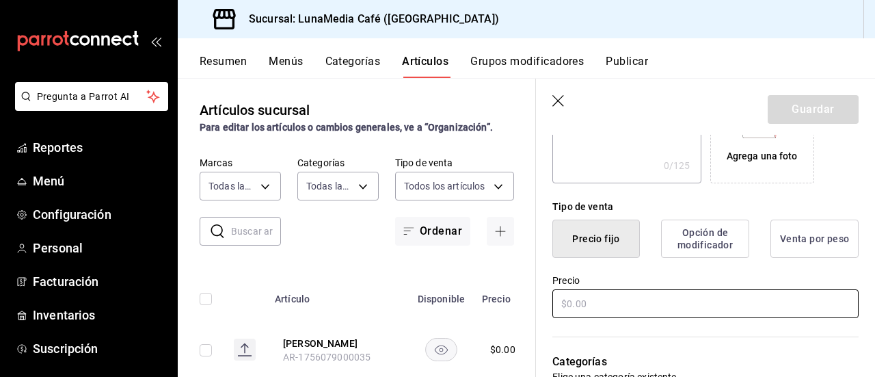
type input "Croissant jamón y queso"
click at [584, 301] on input "text" at bounding box center [705, 303] width 306 height 29
type input "$8.00"
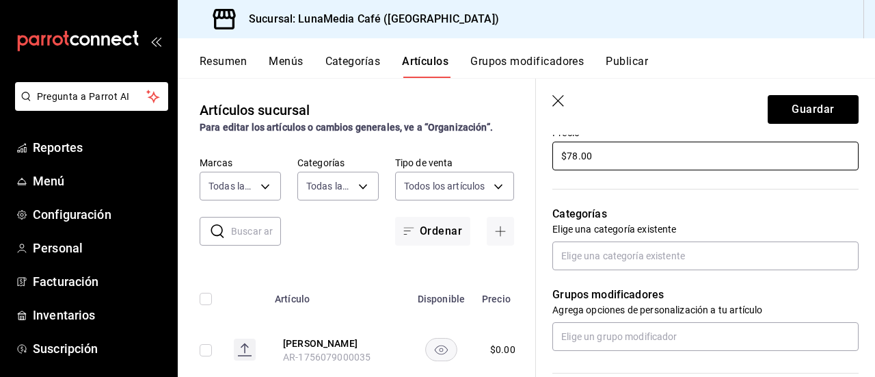
scroll to position [410, 0]
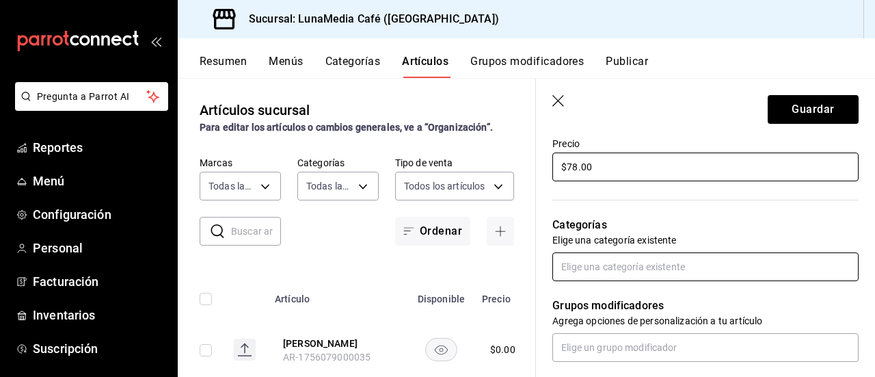
type input "$78.00"
click at [616, 260] on input "text" at bounding box center [705, 266] width 306 height 29
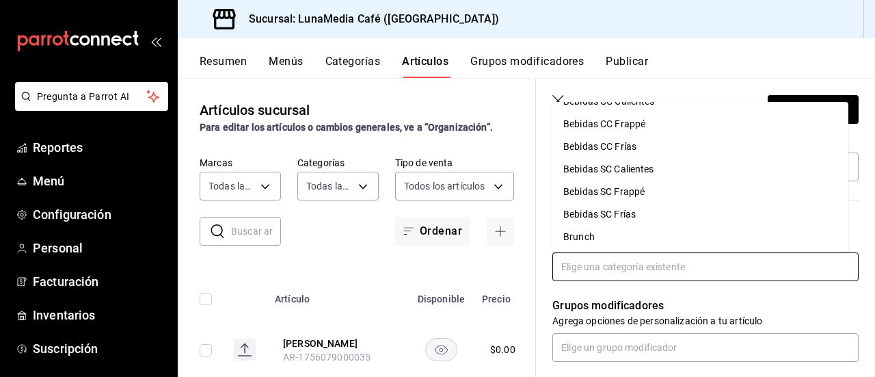
scroll to position [40, 0]
click at [616, 236] on li "Brunch" at bounding box center [700, 236] width 296 height 23
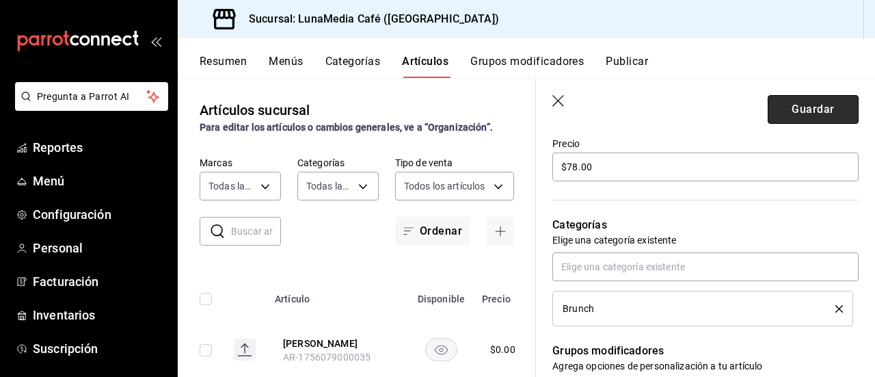
click at [795, 111] on button "Guardar" at bounding box center [812, 109] width 91 height 29
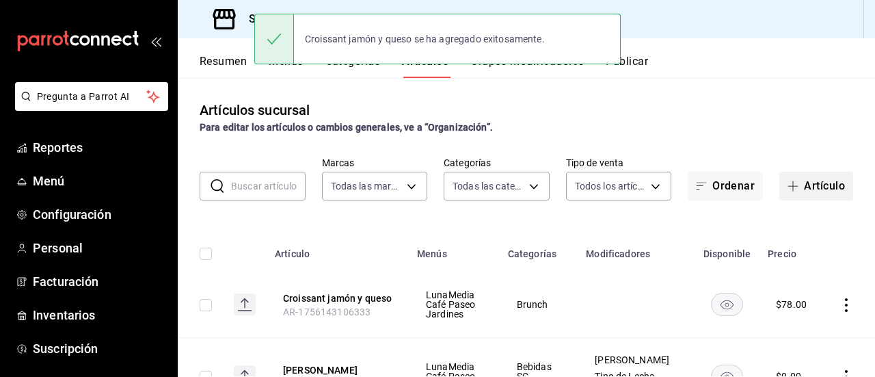
click at [813, 191] on button "Artículo" at bounding box center [816, 186] width 74 height 29
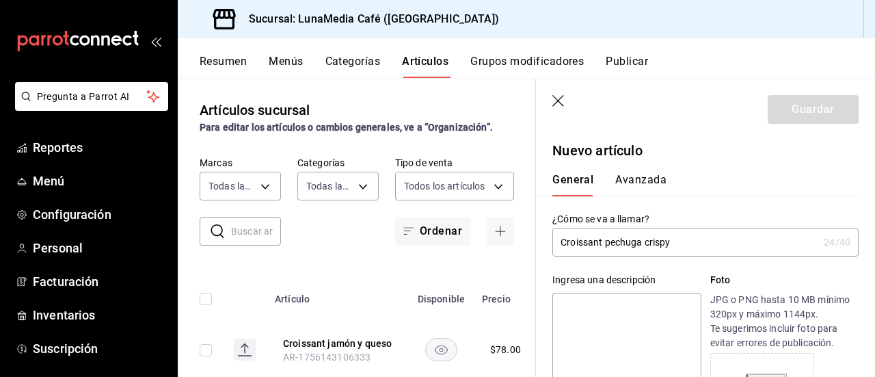
click at [607, 241] on input "Croissant pechuga crispy" at bounding box center [685, 241] width 266 height 27
click at [651, 243] on input "Croissant Pechuga crispy" at bounding box center [685, 241] width 266 height 27
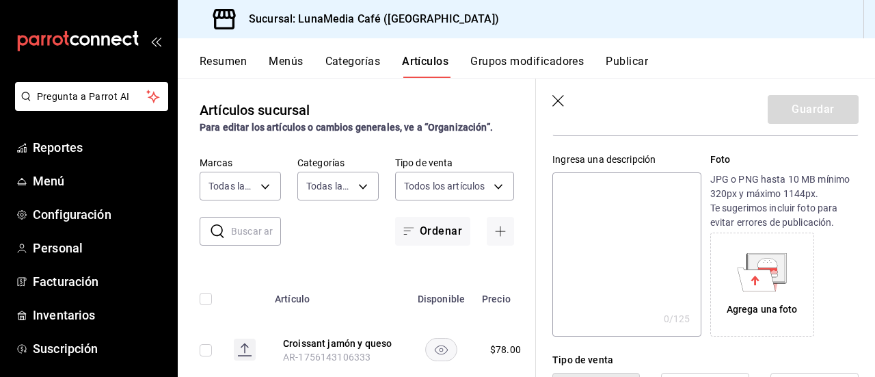
scroll to position [137, 0]
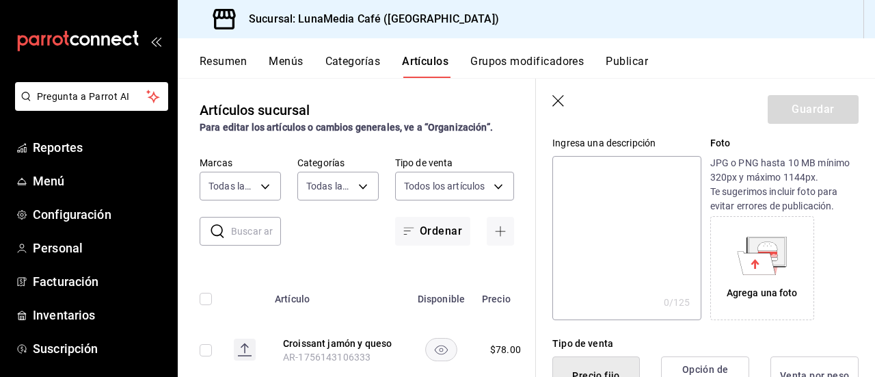
type input "Croissant Pechuga Crispy"
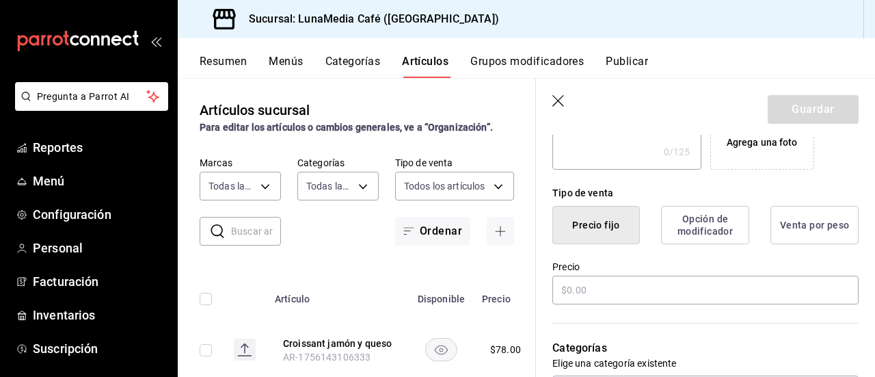
scroll to position [342, 0]
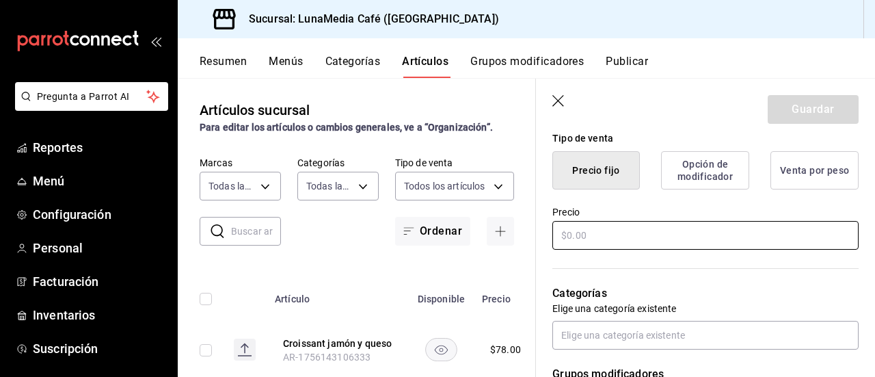
click at [585, 236] on input "text" at bounding box center [705, 235] width 306 height 29
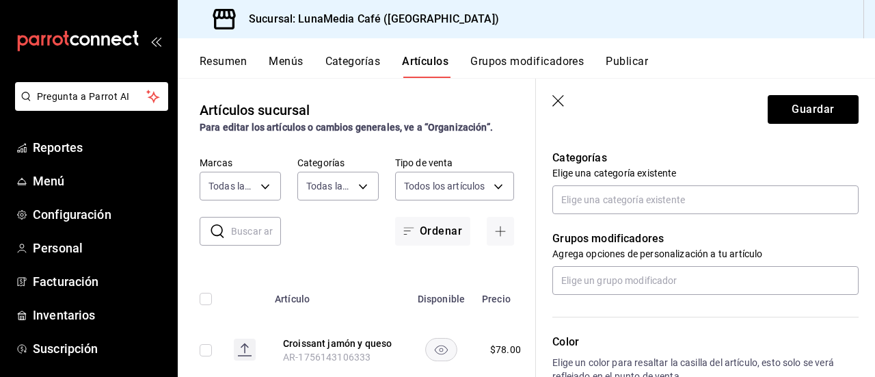
scroll to position [478, 0]
type input "$90.00"
click at [567, 189] on input "text" at bounding box center [705, 198] width 306 height 29
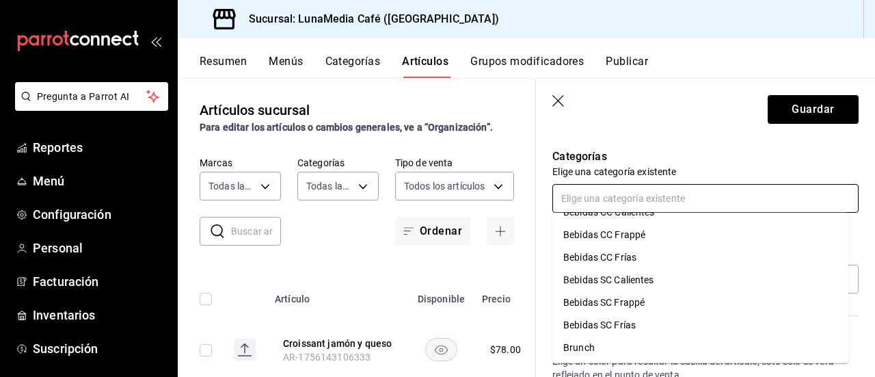
scroll to position [40, 0]
click at [590, 350] on li "Brunch" at bounding box center [700, 347] width 296 height 23
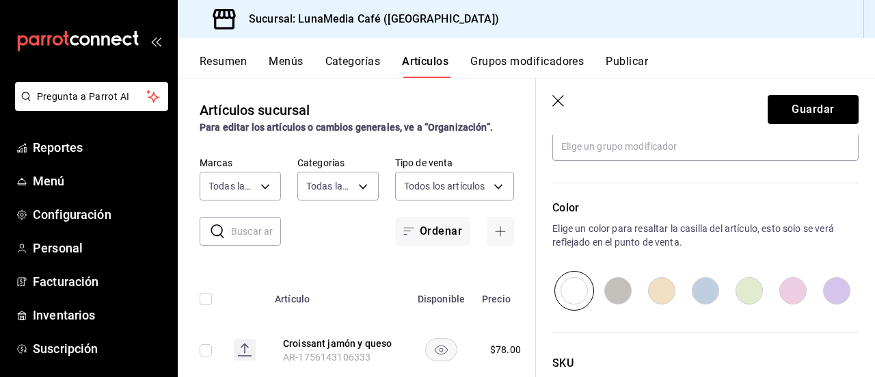
scroll to position [752, 0]
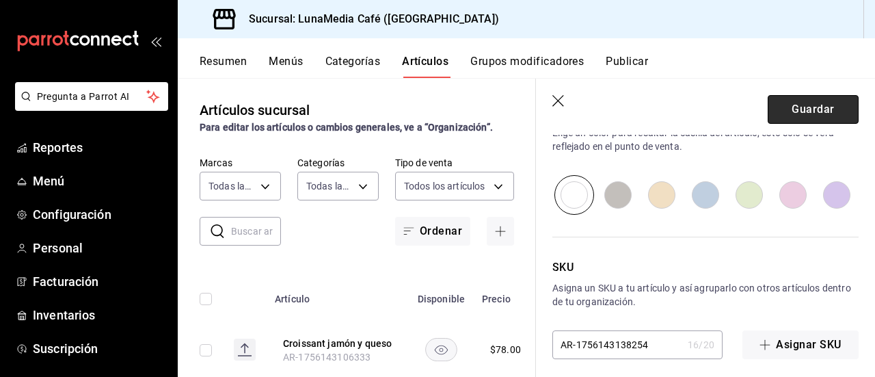
click at [803, 112] on button "Guardar" at bounding box center [812, 109] width 91 height 29
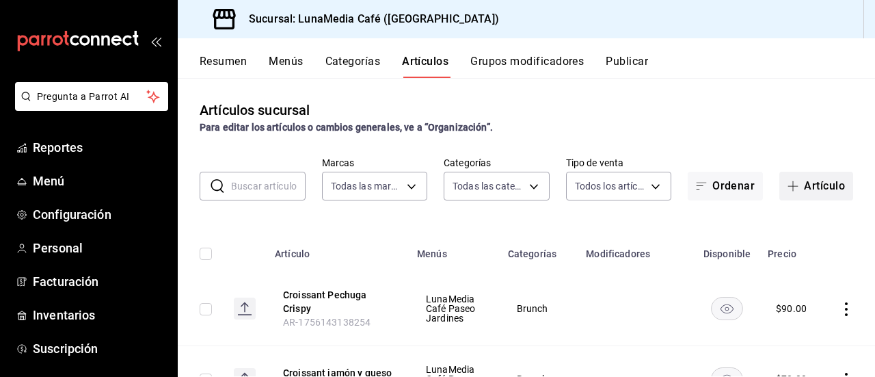
click at [789, 194] on button "Artículo" at bounding box center [816, 186] width 74 height 29
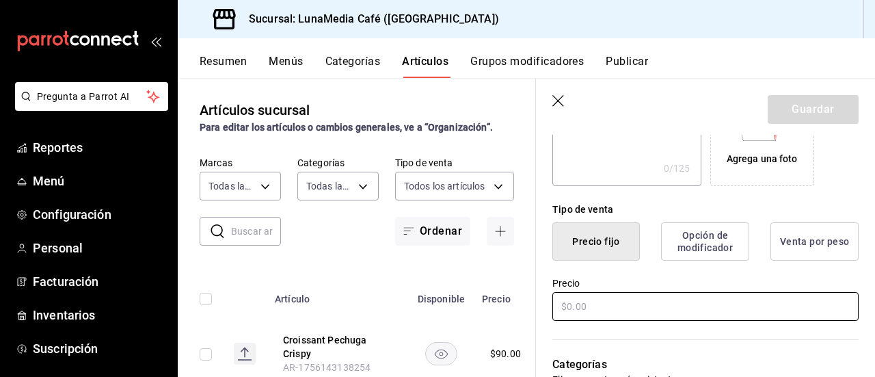
scroll to position [273, 0]
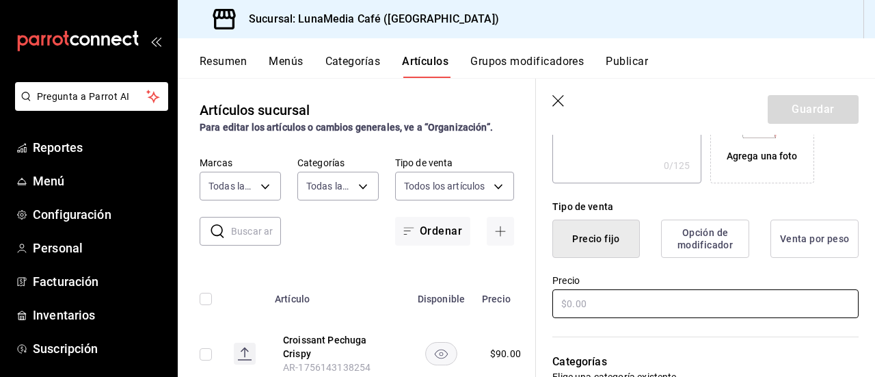
type input "Emparedado Luna Media"
click at [592, 300] on input "text" at bounding box center [705, 303] width 306 height 29
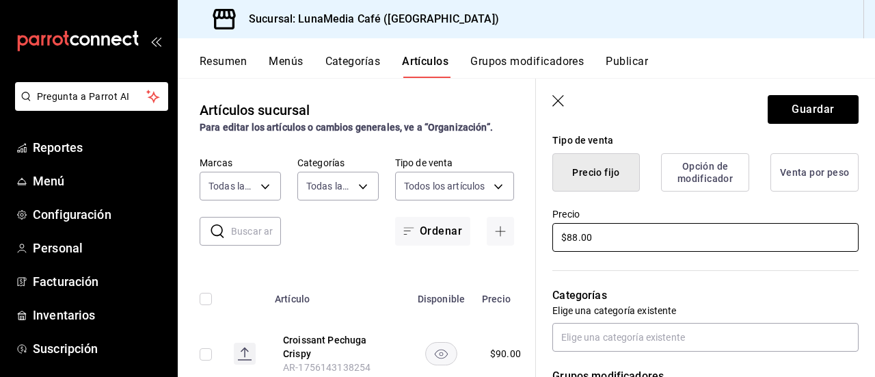
scroll to position [478, 0]
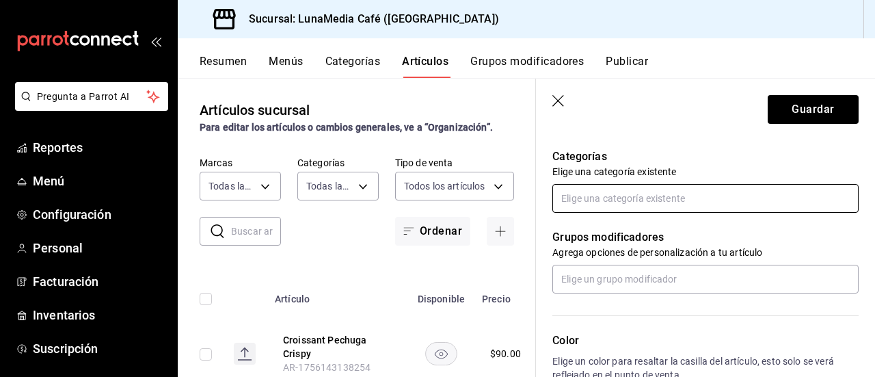
type input "$88.00"
click at [592, 191] on input "text" at bounding box center [705, 198] width 306 height 29
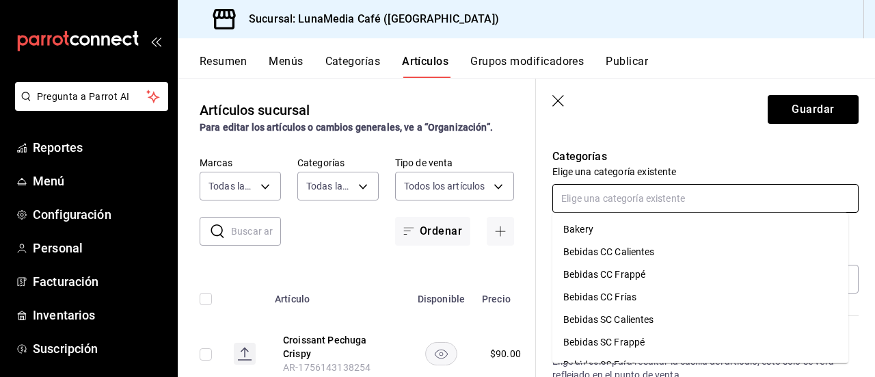
scroll to position [40, 0]
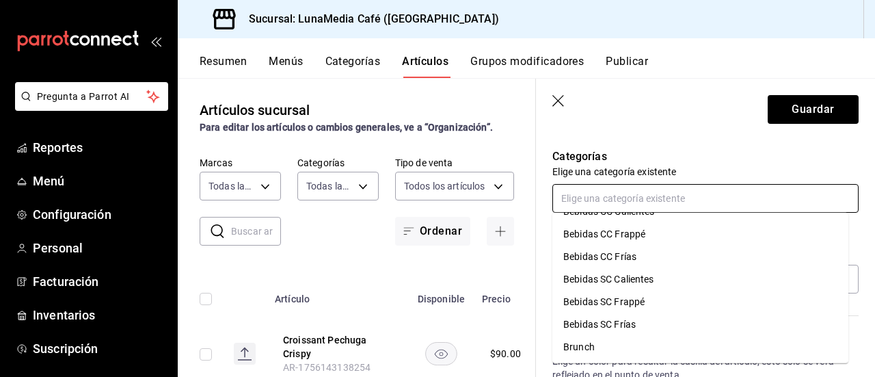
click at [604, 340] on li "Brunch" at bounding box center [700, 347] width 296 height 23
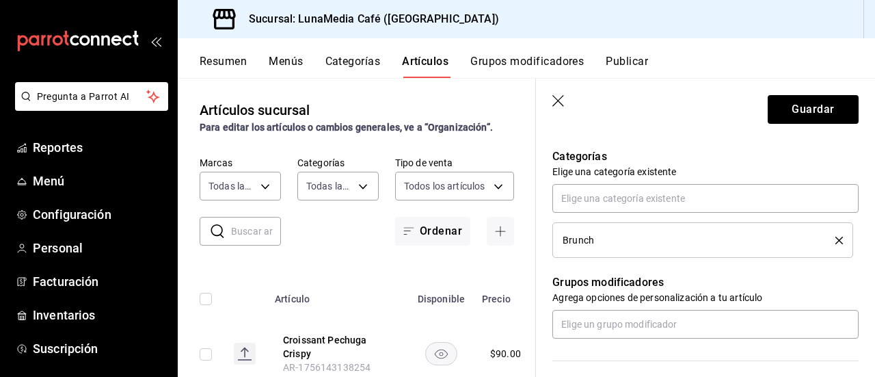
click at [780, 125] on header "Guardar" at bounding box center [705, 107] width 339 height 56
click at [780, 115] on button "Guardar" at bounding box center [812, 109] width 91 height 29
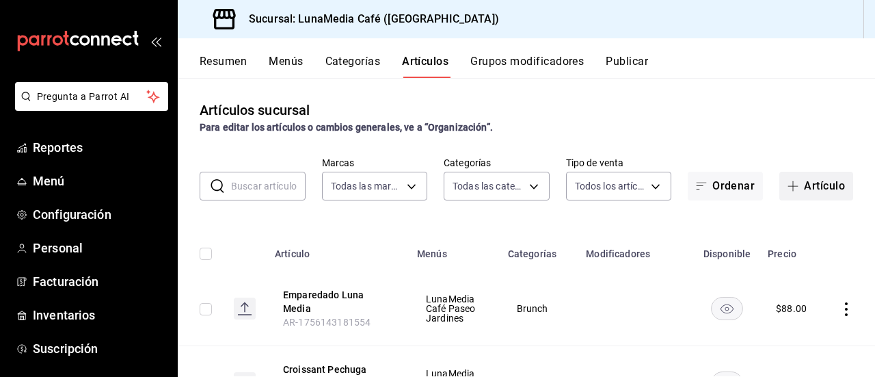
click at [787, 184] on icon "button" at bounding box center [792, 185] width 11 height 11
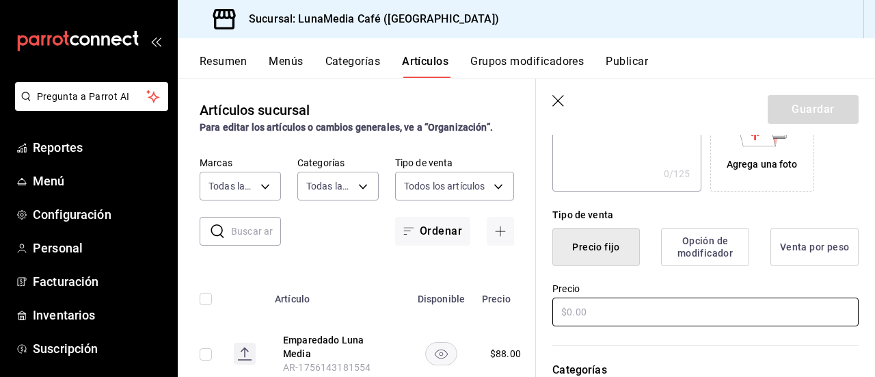
scroll to position [273, 0]
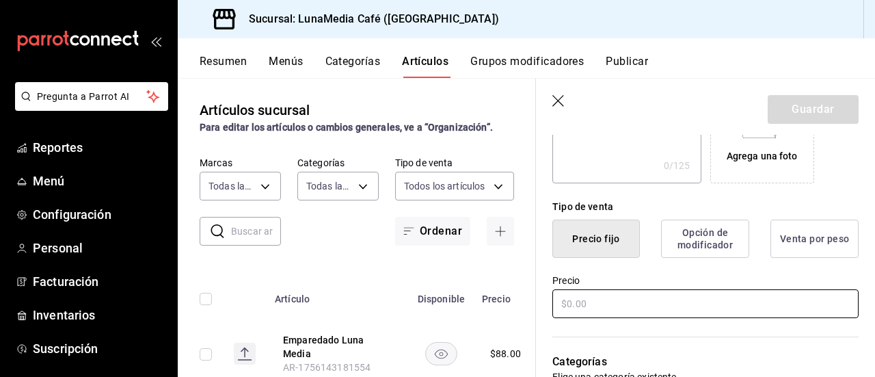
type input "Emparedado Beef Cheese"
click at [583, 297] on input "text" at bounding box center [705, 303] width 306 height 29
type input "$90.00"
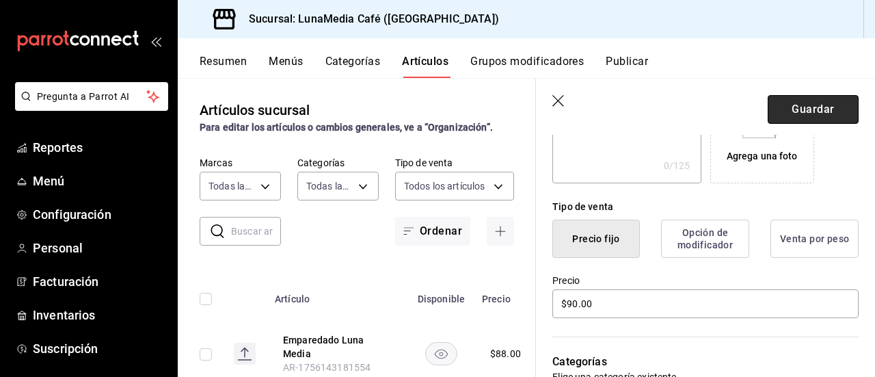
click at [798, 108] on button "Guardar" at bounding box center [812, 109] width 91 height 29
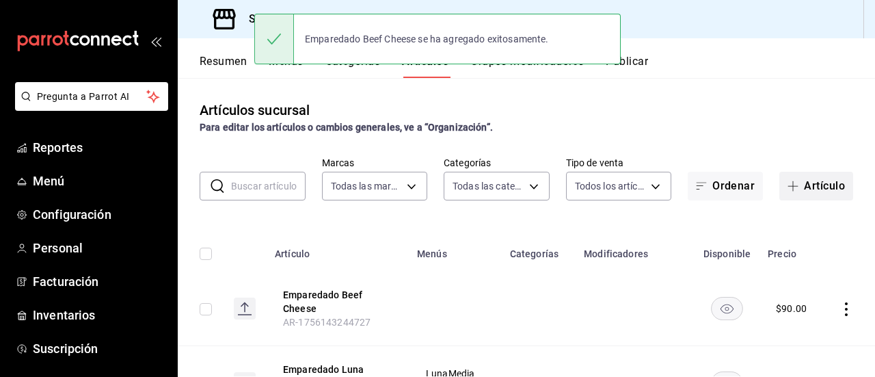
click at [805, 184] on button "Artículo" at bounding box center [816, 186] width 74 height 29
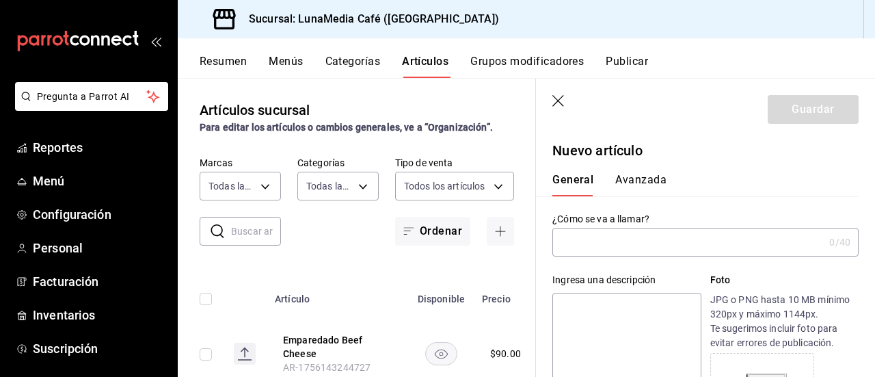
click at [588, 239] on input "text" at bounding box center [687, 241] width 271 height 27
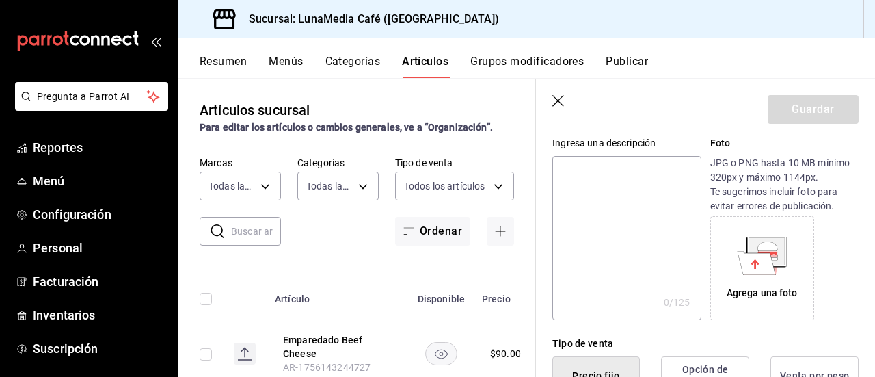
scroll to position [273, 0]
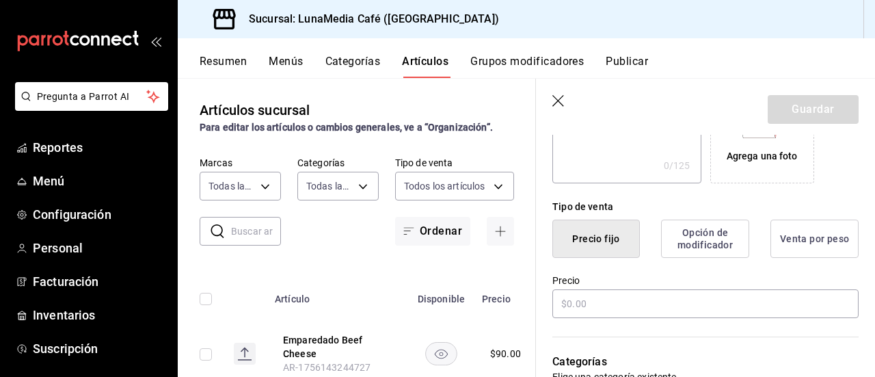
type input "Avocado Chiken"
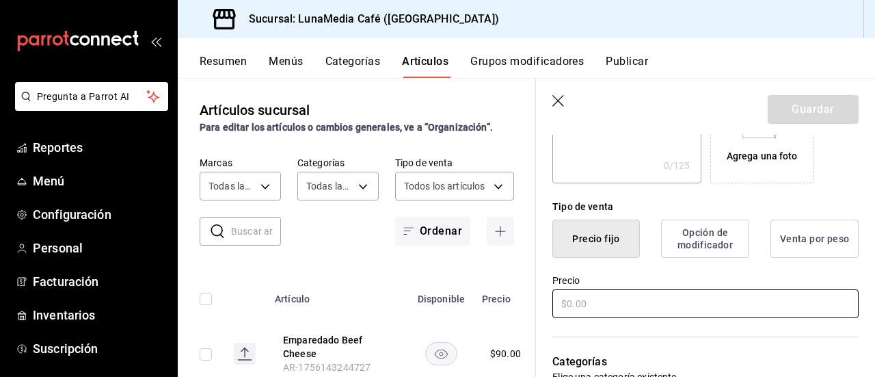
click at [567, 300] on input "text" at bounding box center [705, 303] width 306 height 29
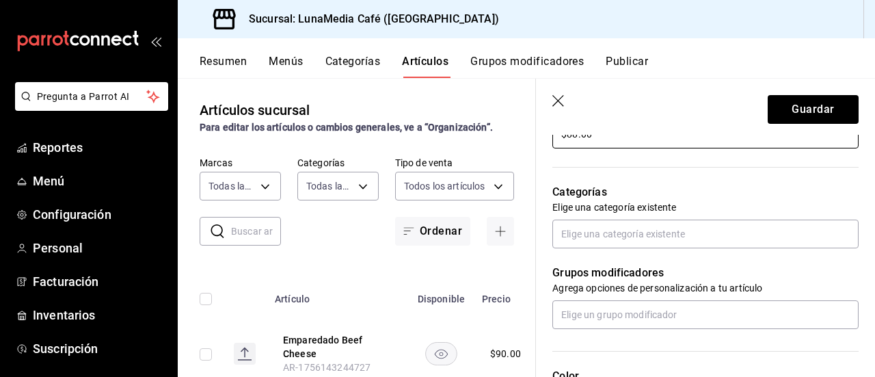
scroll to position [478, 0]
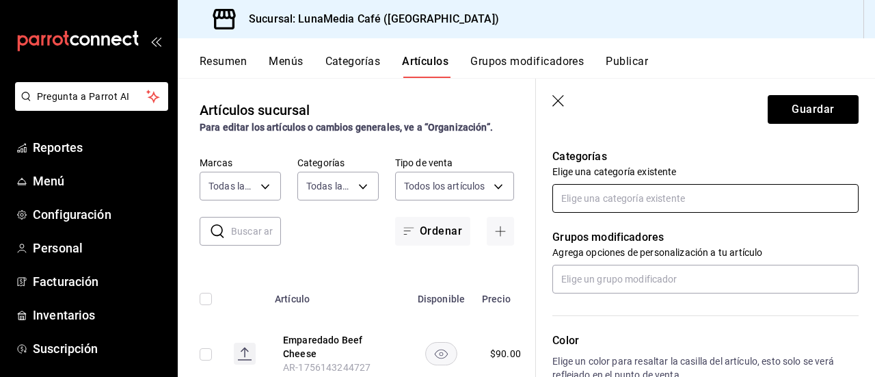
type input "$88.00"
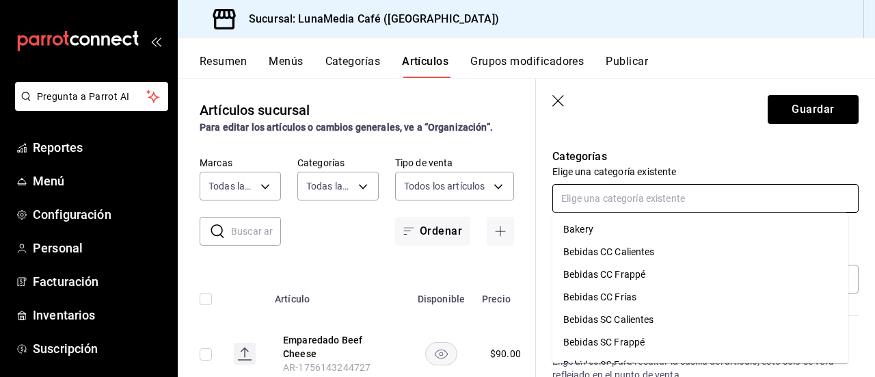
click at [627, 195] on input "text" at bounding box center [705, 198] width 306 height 29
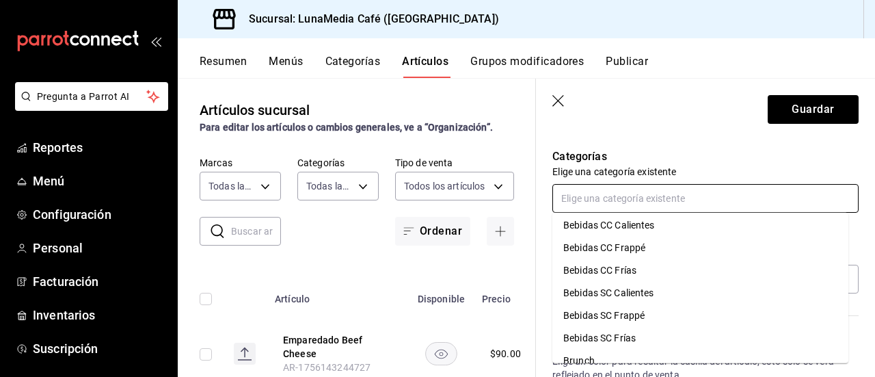
scroll to position [40, 0]
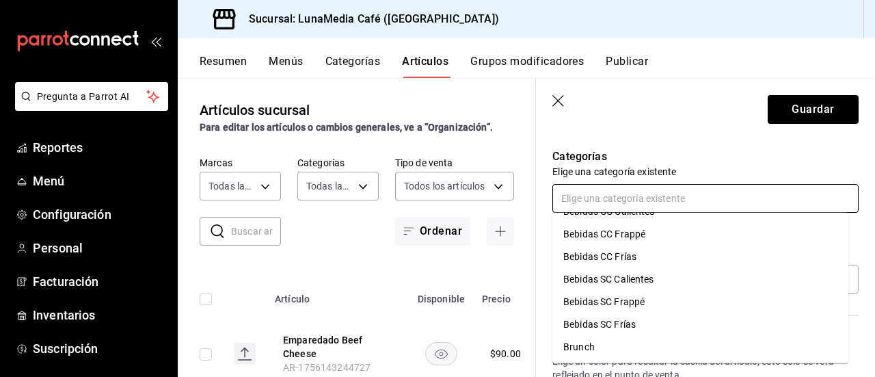
click at [596, 352] on li "Brunch" at bounding box center [700, 347] width 296 height 23
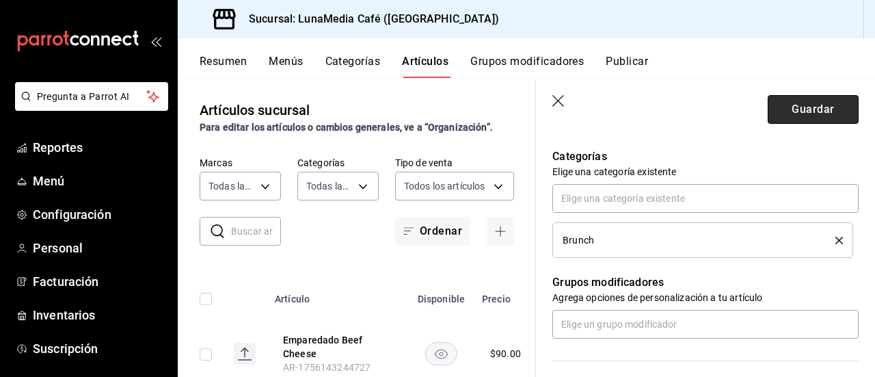
click at [797, 105] on button "Guardar" at bounding box center [812, 109] width 91 height 29
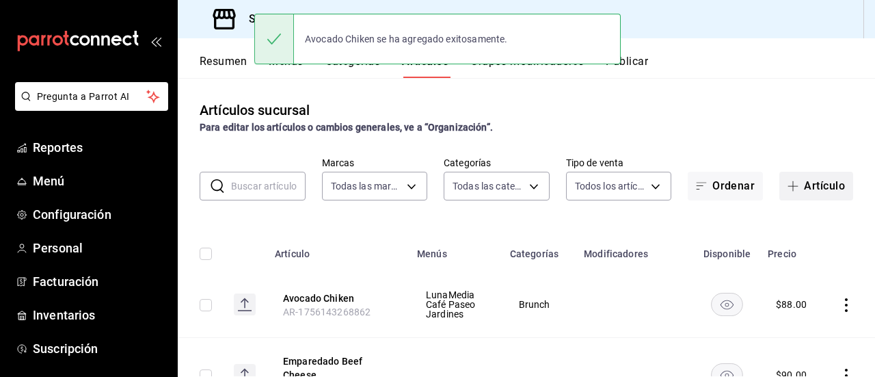
click at [800, 176] on button "Artículo" at bounding box center [816, 186] width 74 height 29
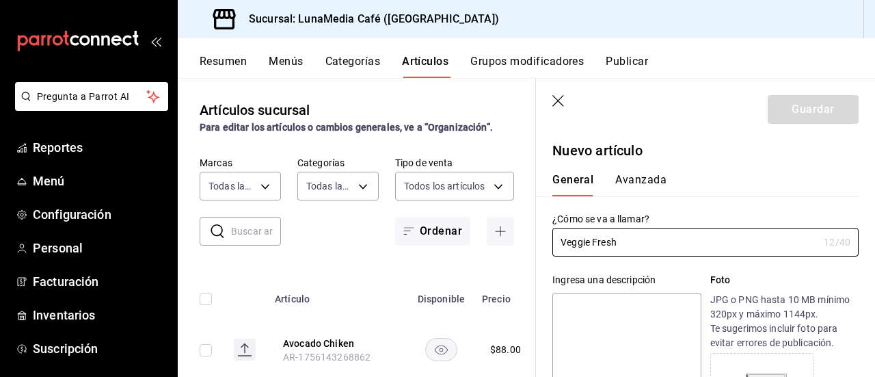
type input "Veggie Fresh"
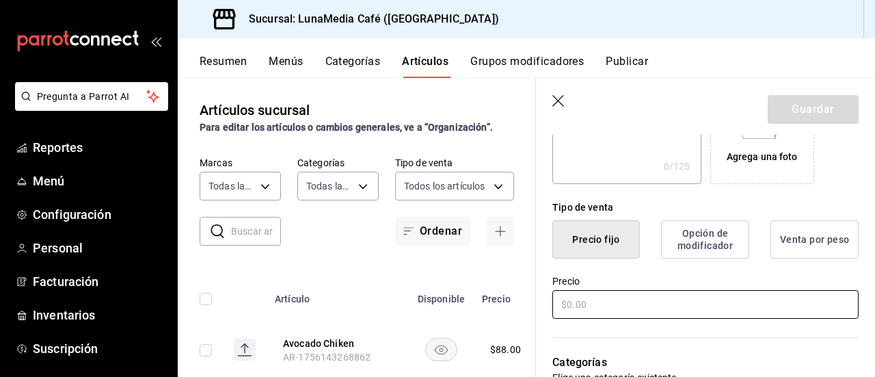
scroll to position [273, 0]
click at [593, 303] on input "text" at bounding box center [705, 303] width 306 height 29
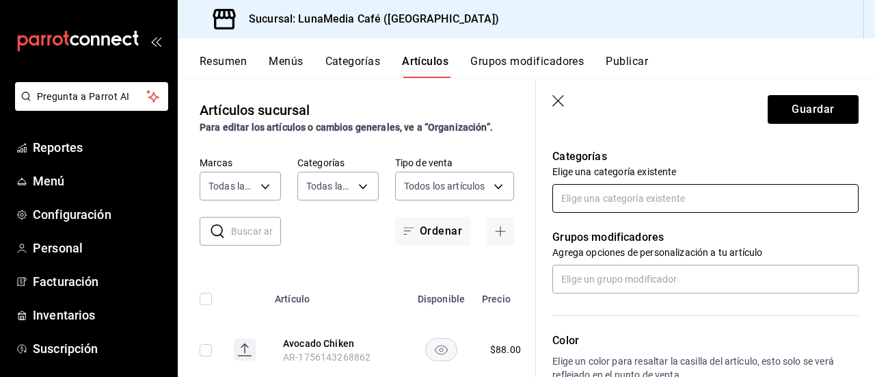
type input "$85.00"
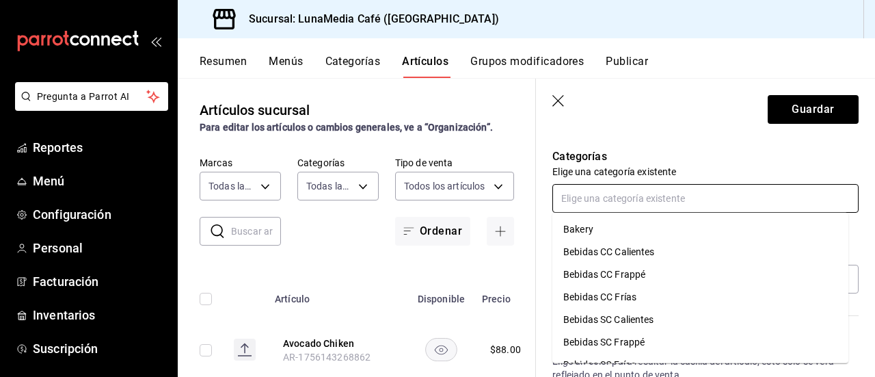
click at [623, 204] on input "text" at bounding box center [705, 198] width 306 height 29
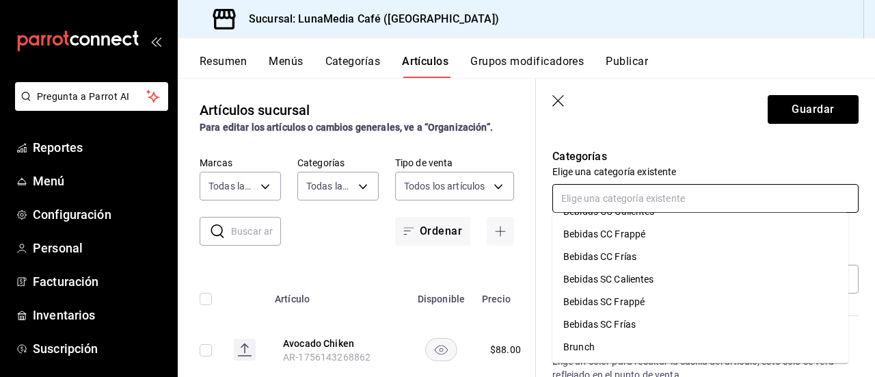
click at [603, 351] on li "Brunch" at bounding box center [700, 347] width 296 height 23
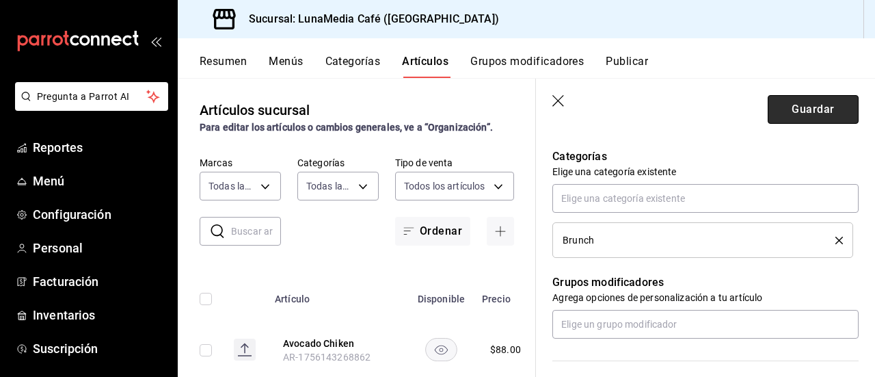
click at [786, 111] on button "Guardar" at bounding box center [812, 109] width 91 height 29
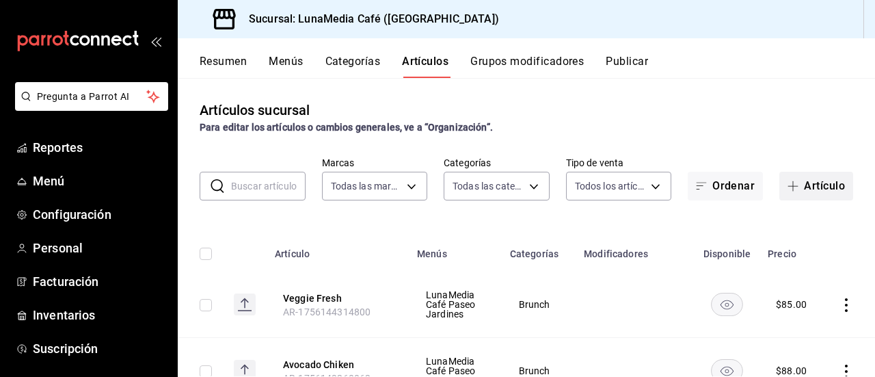
click at [813, 188] on button "Artículo" at bounding box center [816, 186] width 74 height 29
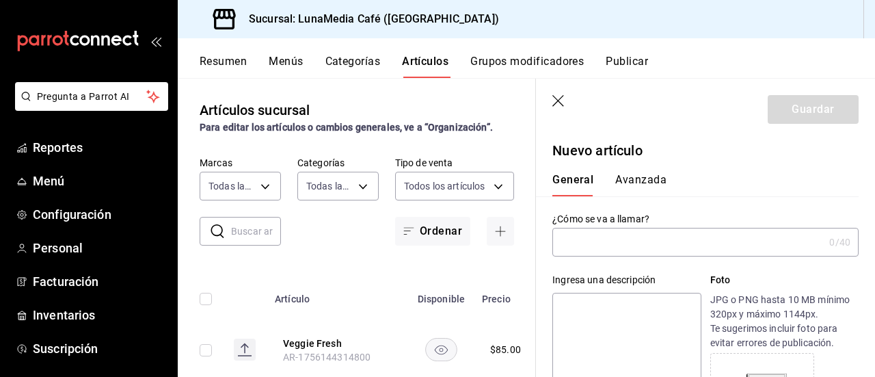
click at [590, 247] on input "text" at bounding box center [687, 241] width 271 height 27
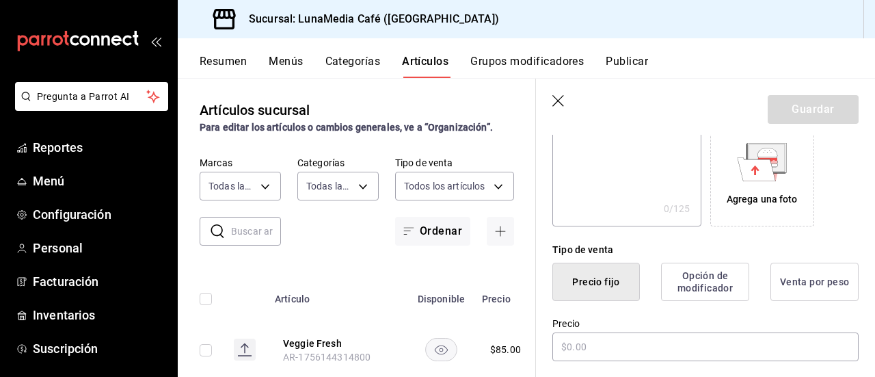
scroll to position [273, 0]
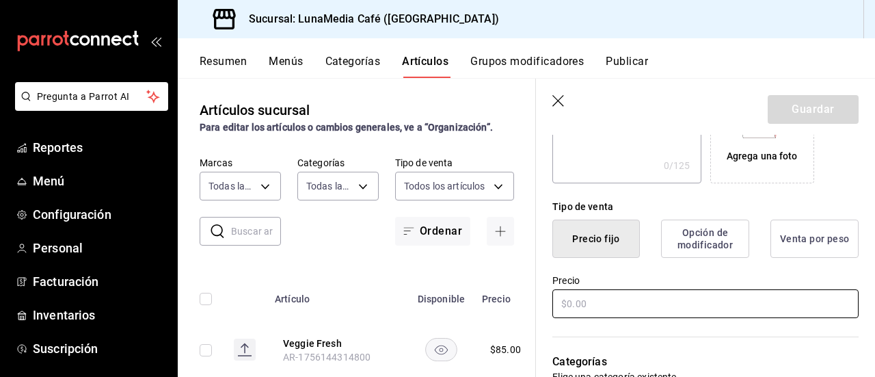
type input "Grilled Cheese Blueberry"
click at [588, 303] on input "text" at bounding box center [705, 303] width 306 height 29
type input "$90.00"
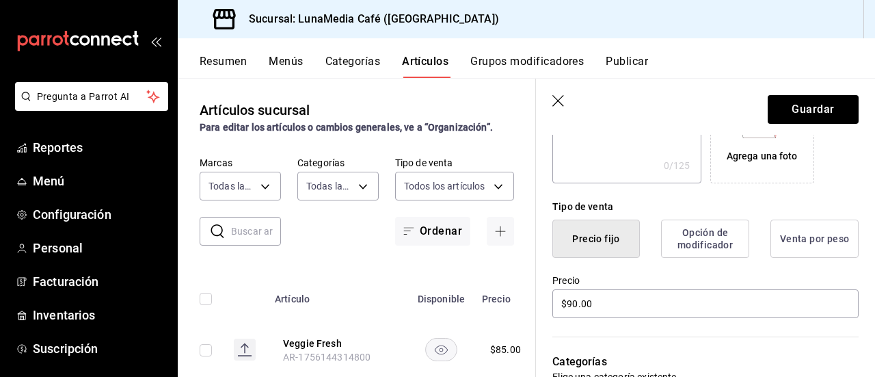
click at [597, 282] on label "Precio" at bounding box center [705, 280] width 306 height 10
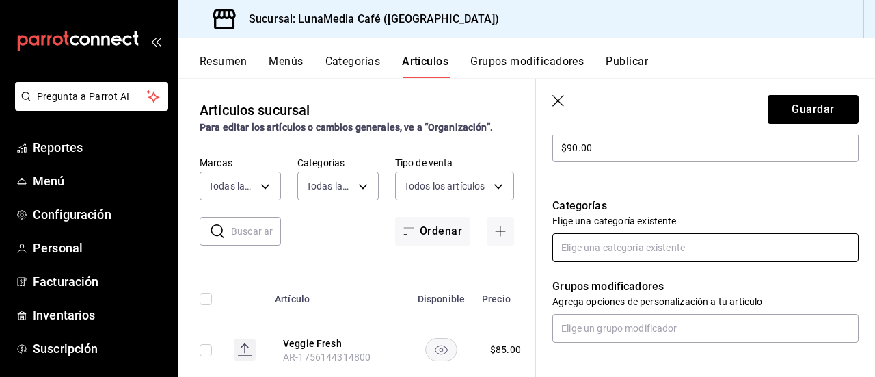
scroll to position [410, 0]
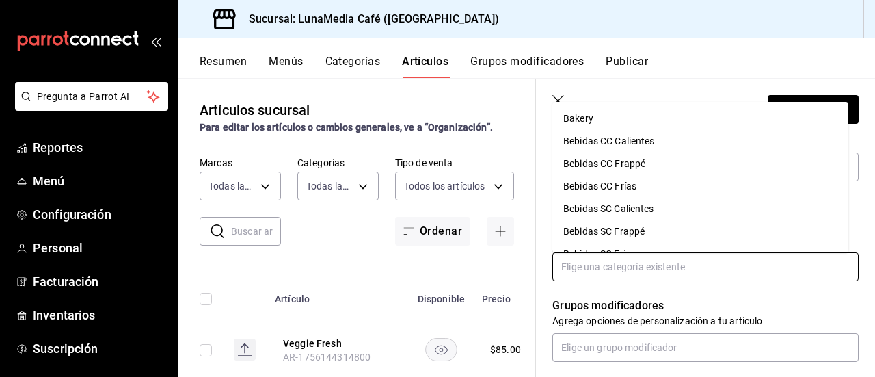
click at [666, 262] on input "text" at bounding box center [705, 266] width 306 height 29
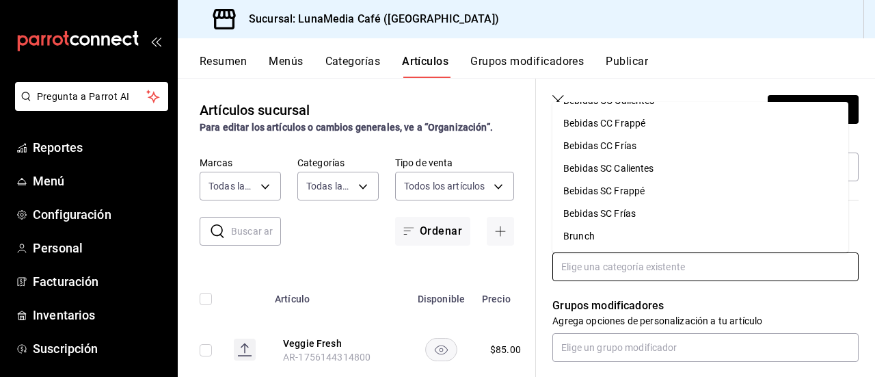
click at [629, 231] on li "Brunch" at bounding box center [700, 236] width 296 height 23
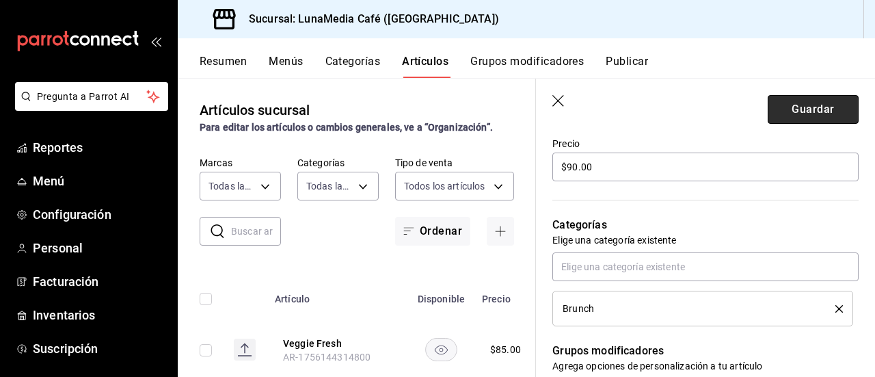
click at [782, 101] on button "Guardar" at bounding box center [812, 109] width 91 height 29
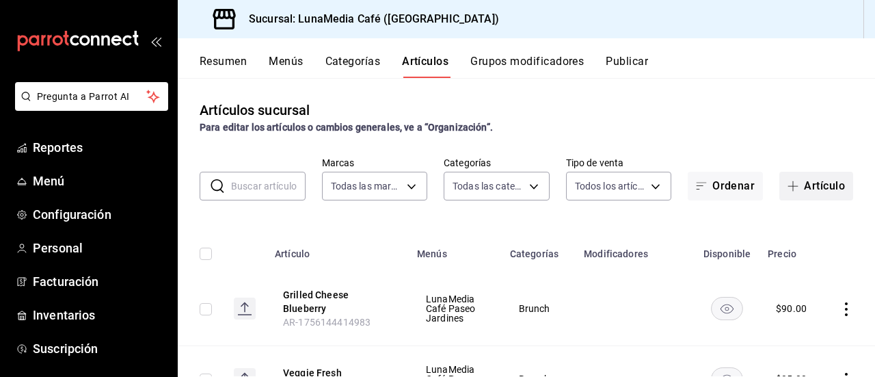
click at [793, 193] on button "Artículo" at bounding box center [816, 186] width 74 height 29
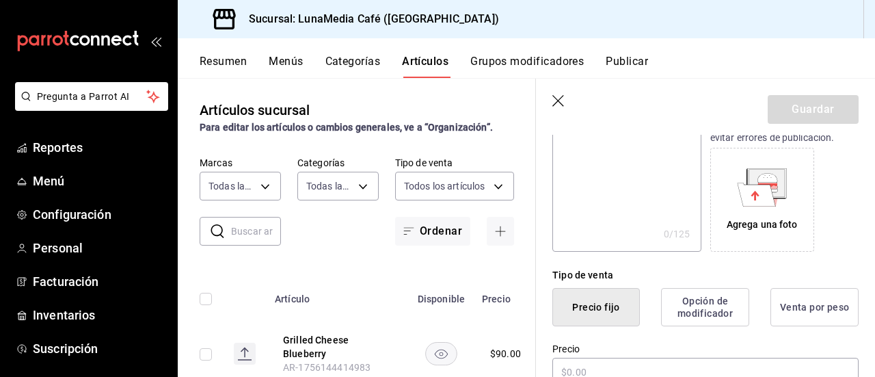
scroll to position [342, 0]
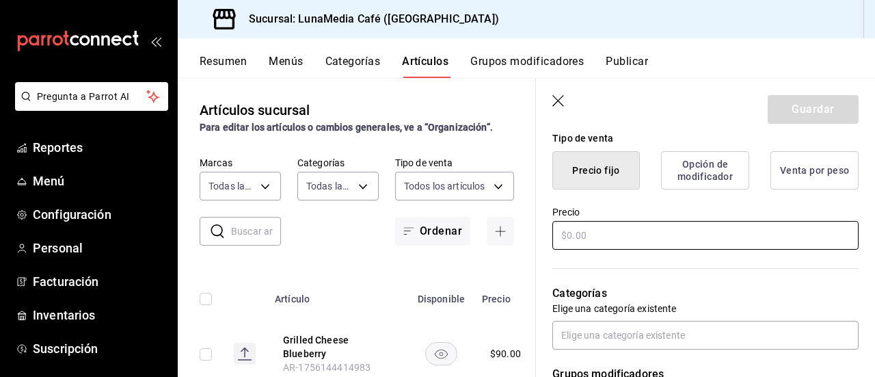
type input "Club Luna"
click at [589, 241] on input "text" at bounding box center [705, 235] width 306 height 29
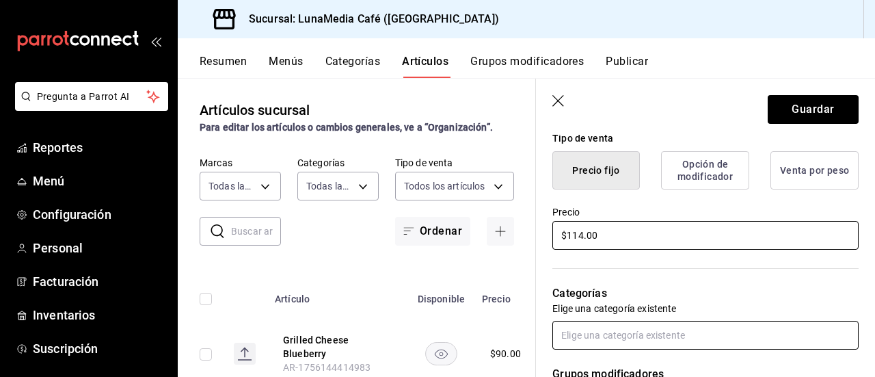
type input "$114.00"
click at [615, 336] on input "text" at bounding box center [705, 334] width 306 height 29
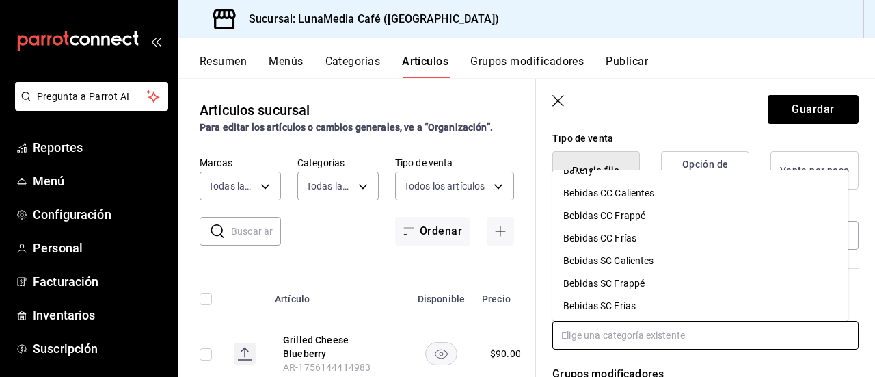
scroll to position [40, 0]
click at [620, 308] on li "Brunch" at bounding box center [700, 304] width 296 height 23
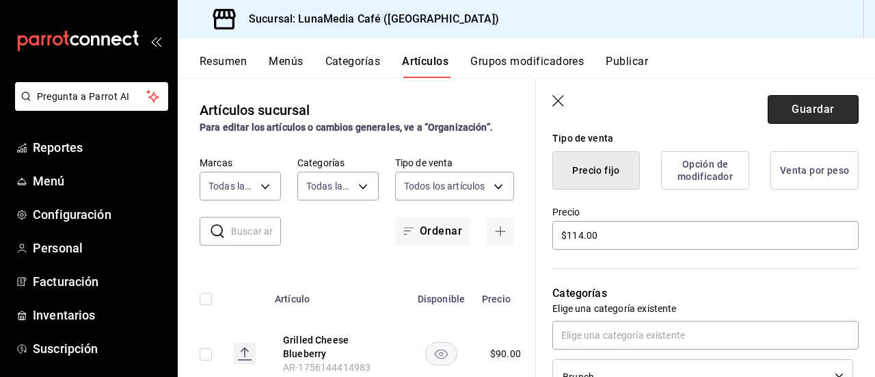
click at [791, 103] on button "Guardar" at bounding box center [812, 109] width 91 height 29
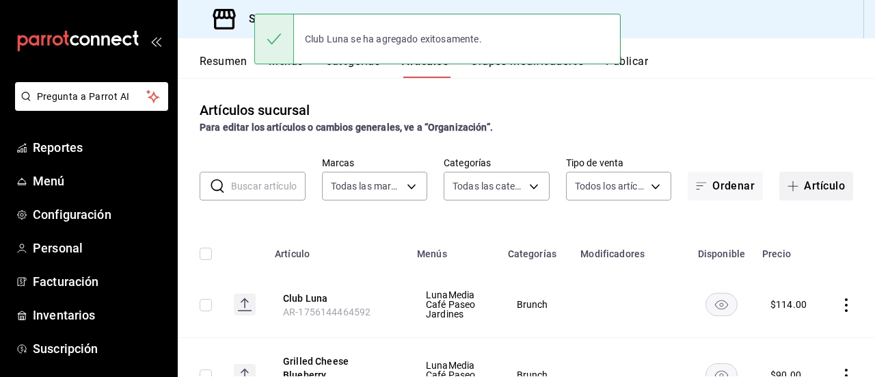
click at [798, 187] on button "Artículo" at bounding box center [816, 186] width 74 height 29
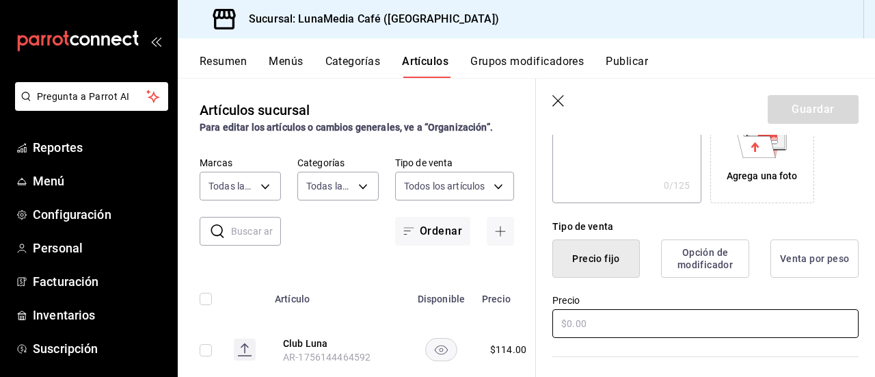
scroll to position [273, 0]
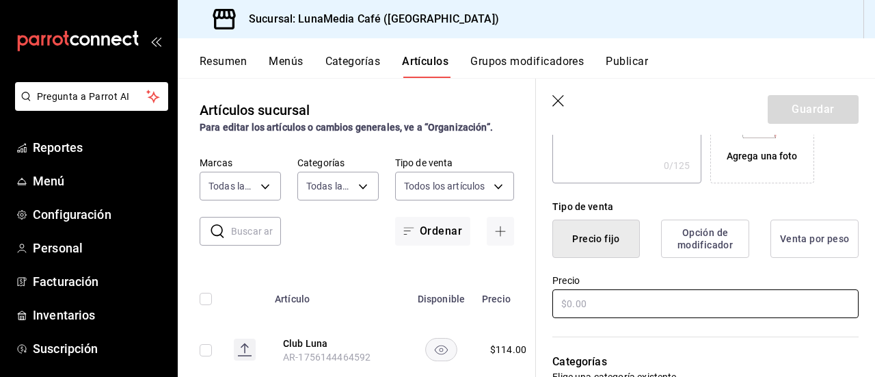
type input "Club Bacon"
click at [576, 302] on input "text" at bounding box center [705, 303] width 306 height 29
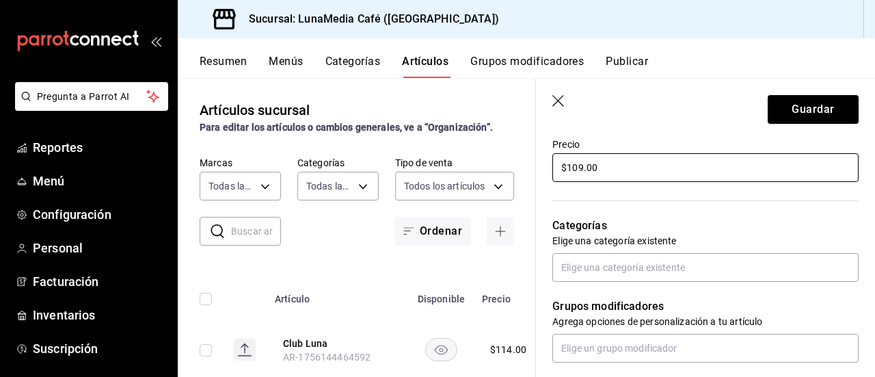
scroll to position [410, 0]
type input "$109.00"
click at [582, 282] on div "Grupos modificadores Agrega opciones de personalización a tu artículo" at bounding box center [697, 321] width 323 height 81
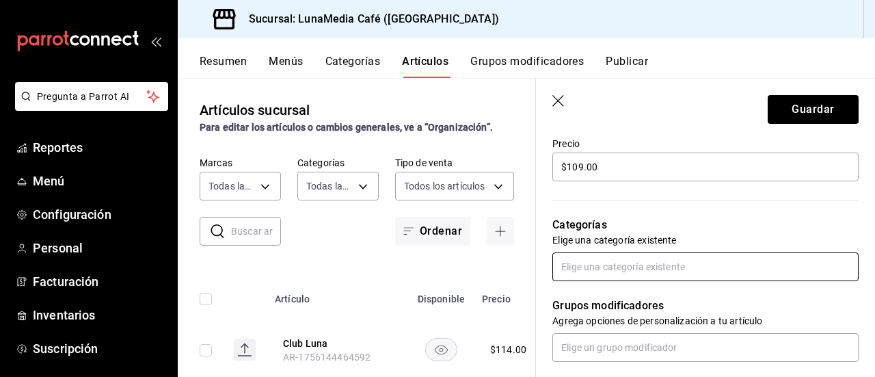
click at [582, 270] on input "text" at bounding box center [705, 266] width 306 height 29
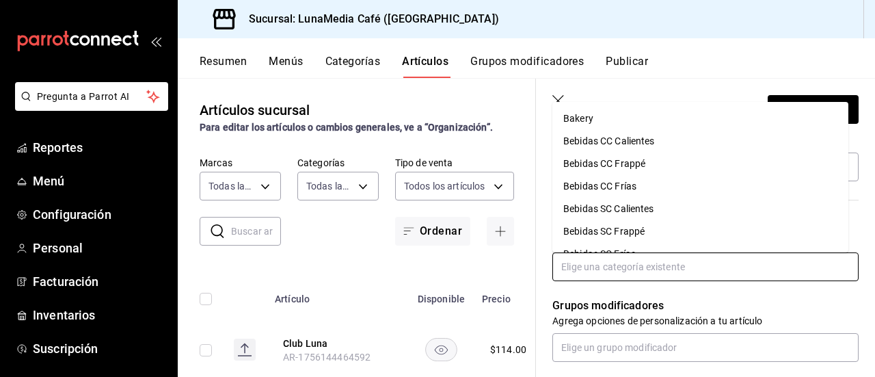
scroll to position [40, 0]
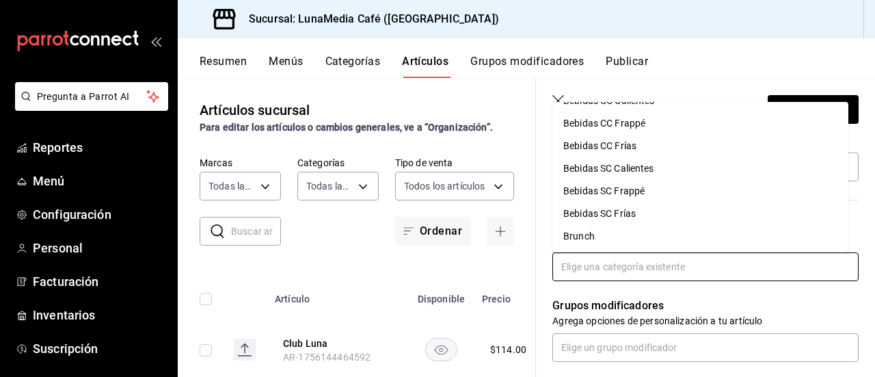
click at [610, 241] on li "Brunch" at bounding box center [700, 236] width 296 height 23
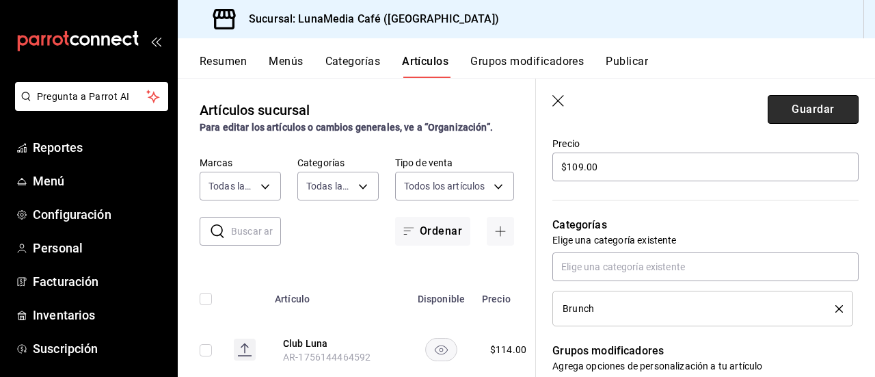
click at [804, 117] on button "Guardar" at bounding box center [812, 109] width 91 height 29
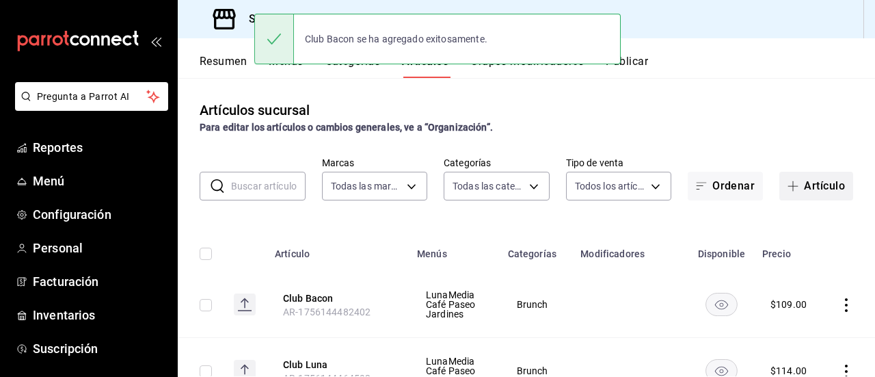
click at [779, 190] on button "Artículo" at bounding box center [816, 186] width 74 height 29
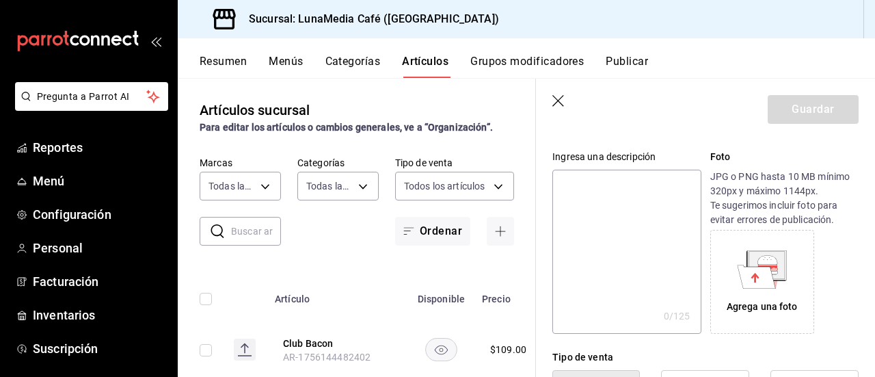
scroll to position [273, 0]
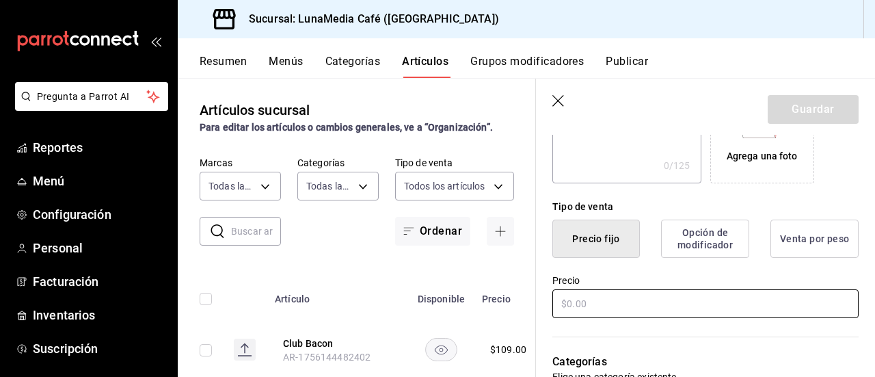
type input "Burrito Bacon"
click at [597, 307] on input "text" at bounding box center [705, 303] width 306 height 29
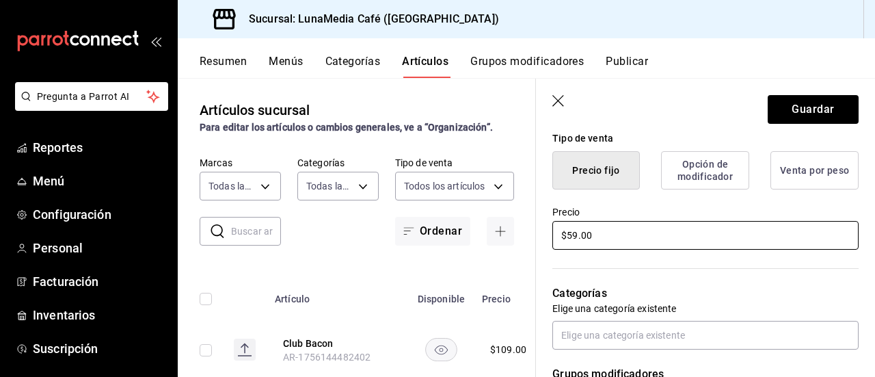
scroll to position [478, 0]
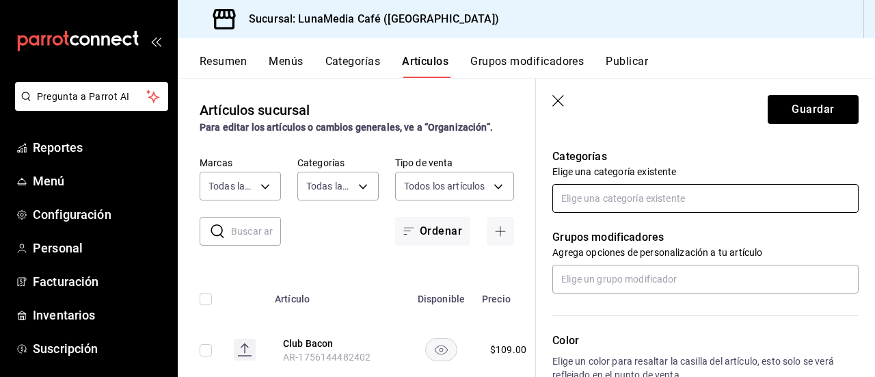
type input "$59.00"
click at [623, 202] on input "text" at bounding box center [705, 198] width 306 height 29
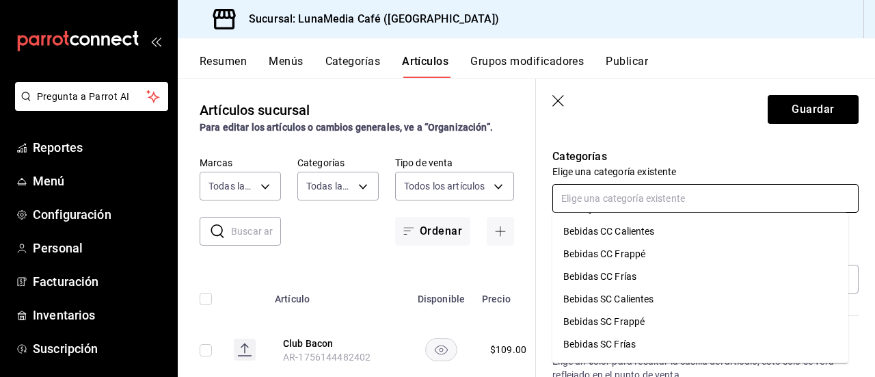
scroll to position [40, 0]
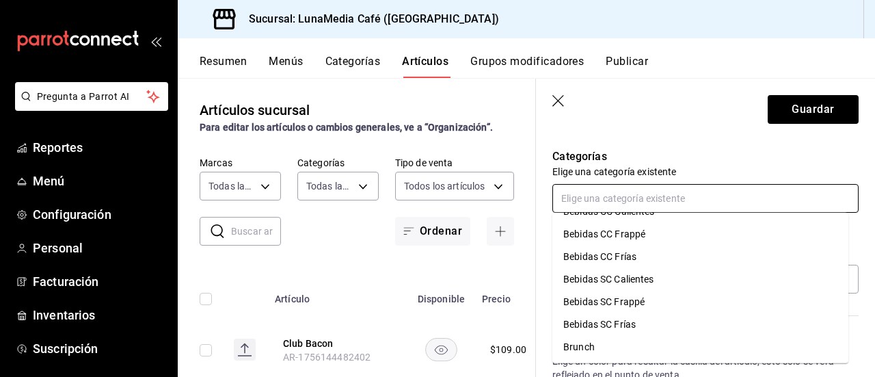
click at [603, 353] on li "Brunch" at bounding box center [700, 347] width 296 height 23
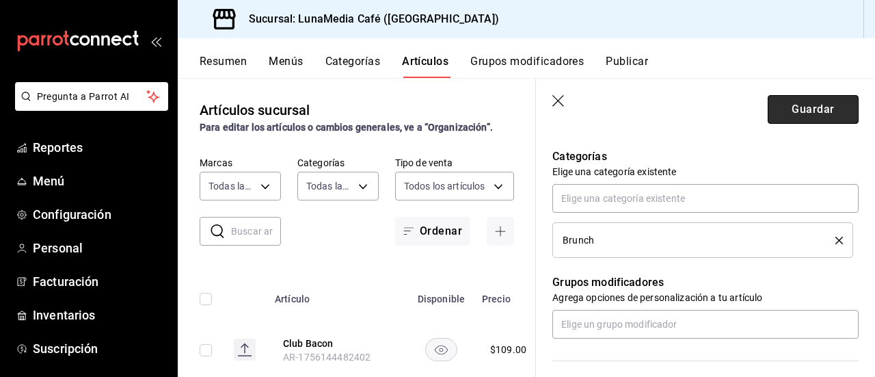
click at [795, 102] on button "Guardar" at bounding box center [812, 109] width 91 height 29
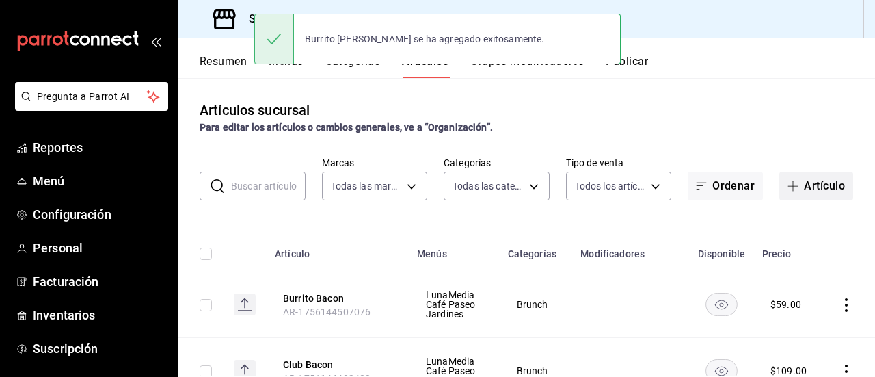
click at [820, 185] on button "Artículo" at bounding box center [816, 186] width 74 height 29
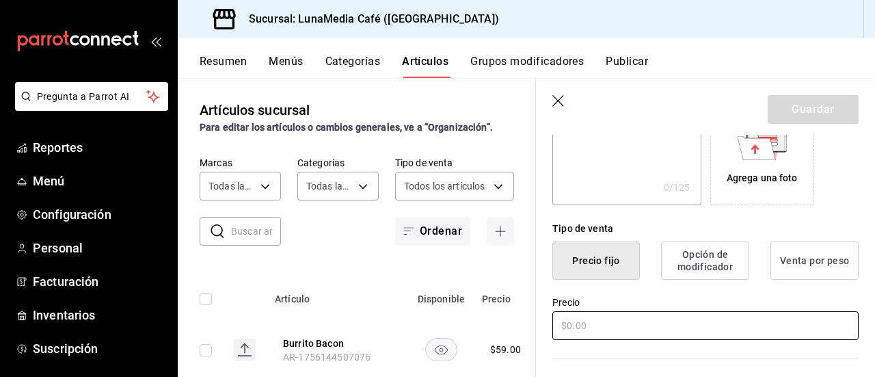
scroll to position [273, 0]
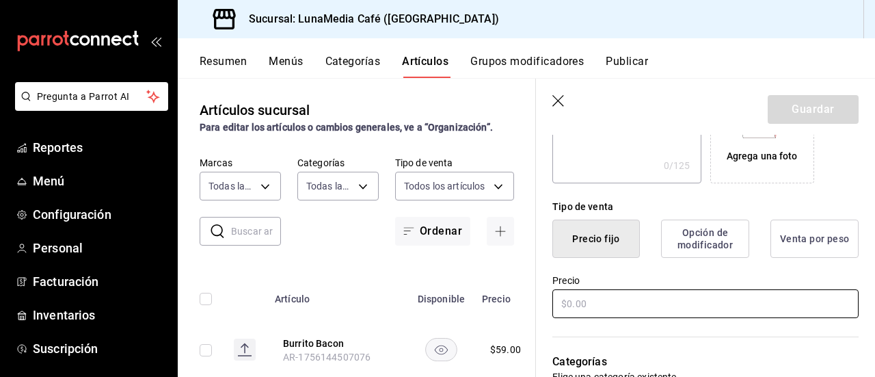
type input "Burrito de Pierna"
click at [592, 310] on input "text" at bounding box center [705, 303] width 306 height 29
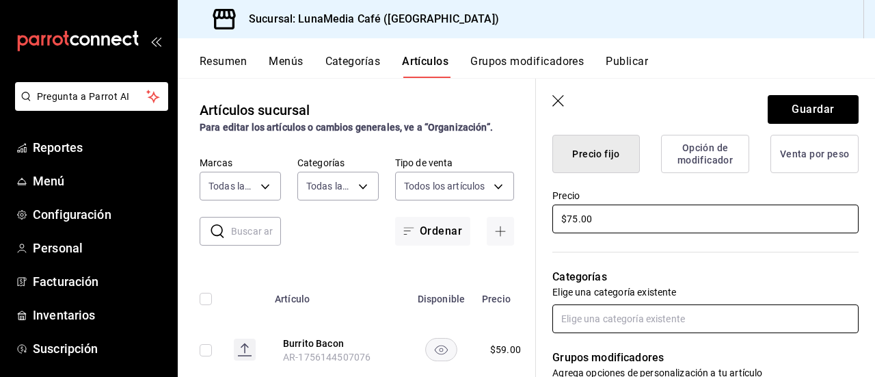
scroll to position [410, 0]
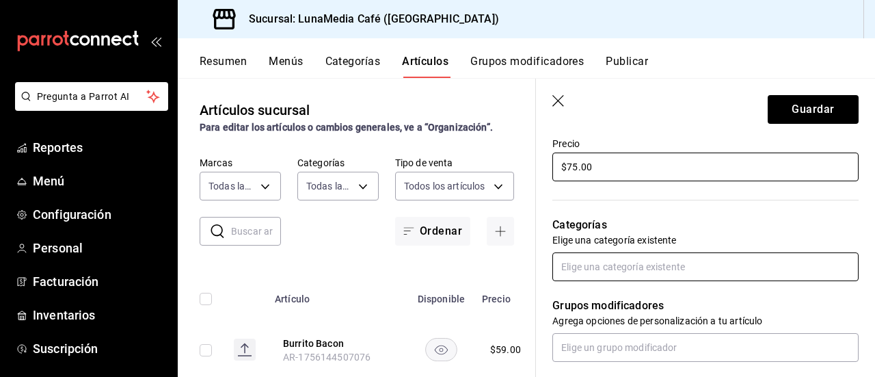
type input "$75.00"
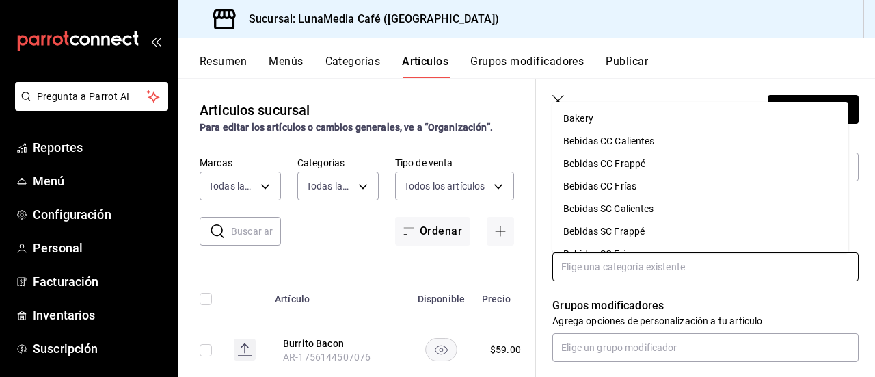
click at [590, 259] on input "text" at bounding box center [705, 266] width 306 height 29
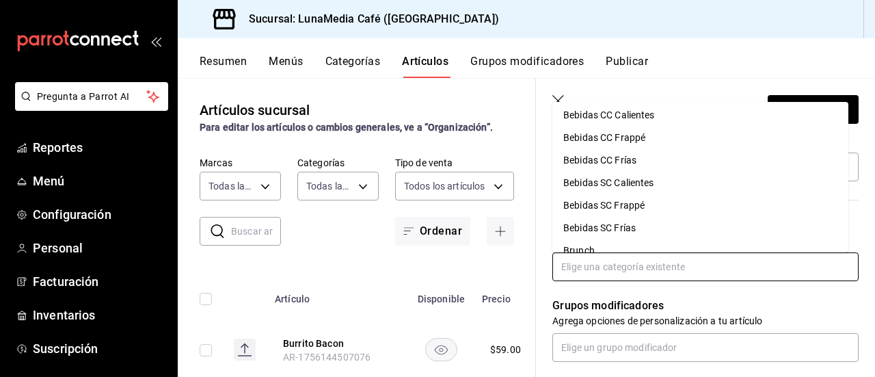
scroll to position [40, 0]
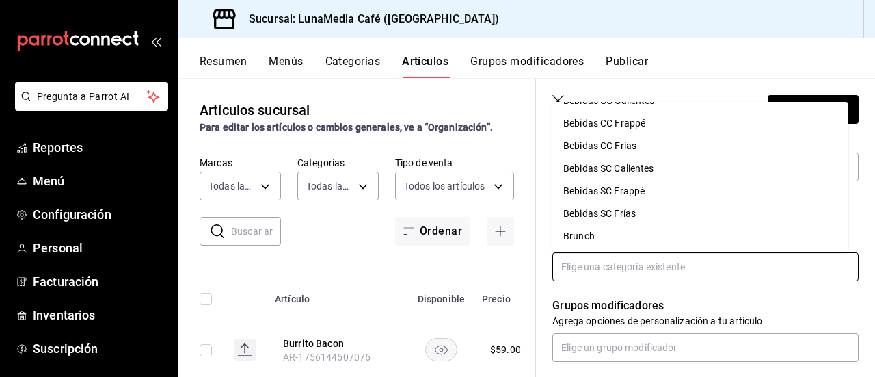
click at [599, 237] on li "Brunch" at bounding box center [700, 236] width 296 height 23
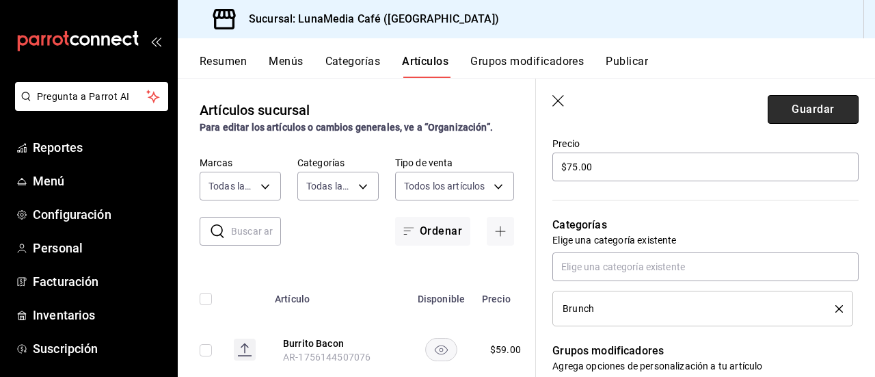
click at [803, 108] on button "Guardar" at bounding box center [812, 109] width 91 height 29
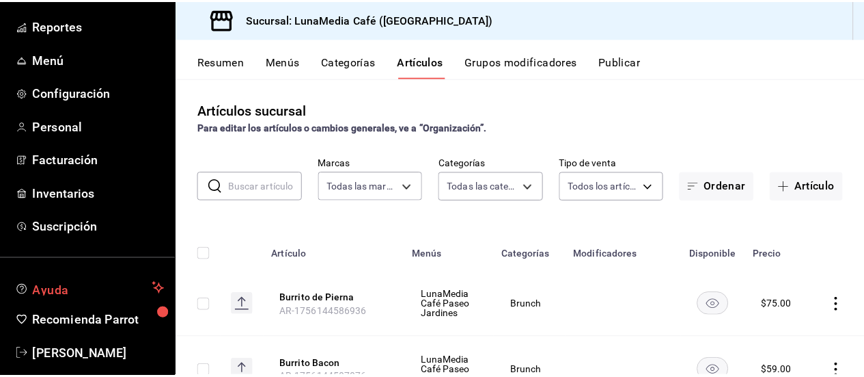
scroll to position [139, 0]
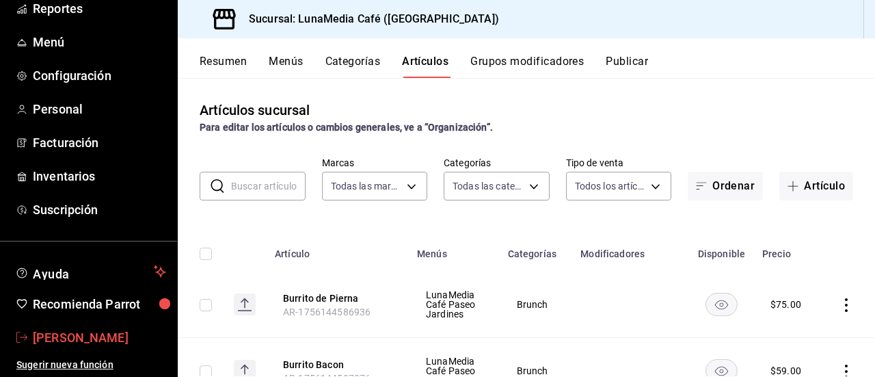
click at [81, 337] on span "[PERSON_NAME]" at bounding box center [99, 337] width 133 height 18
